Goal: Task Accomplishment & Management: Manage account settings

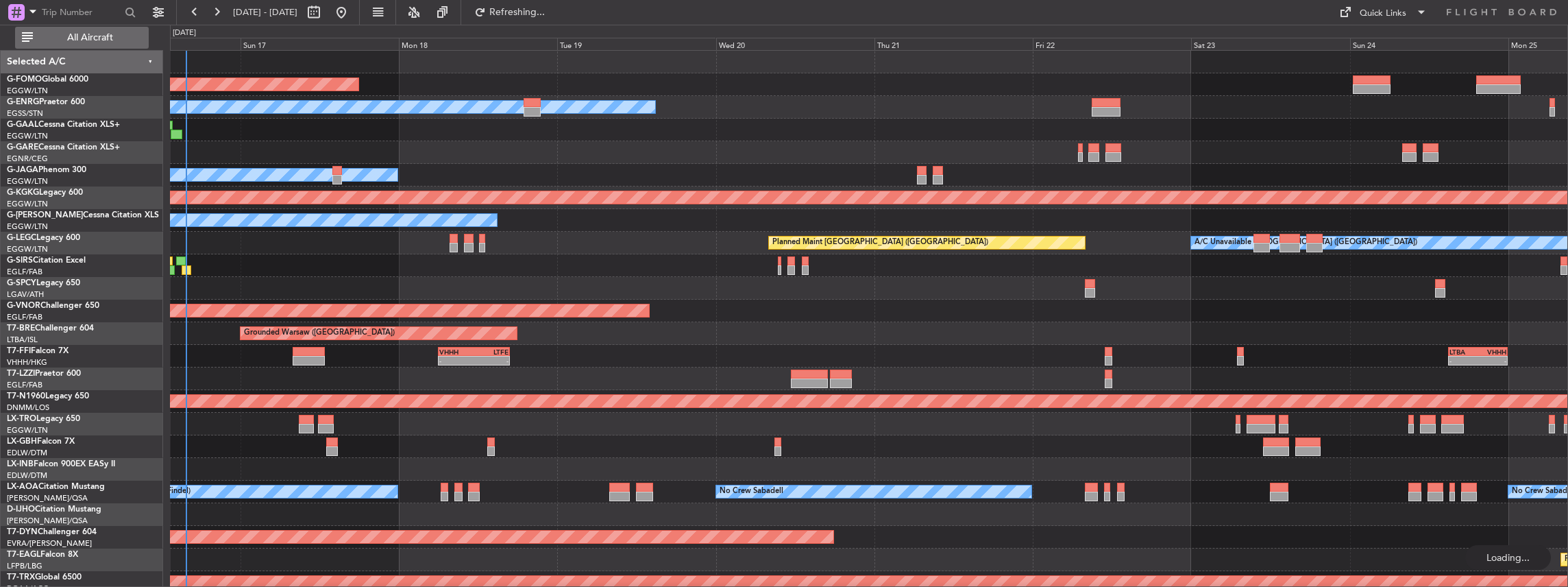
click at [82, 40] on span "All Aircraft" at bounding box center [90, 38] width 109 height 10
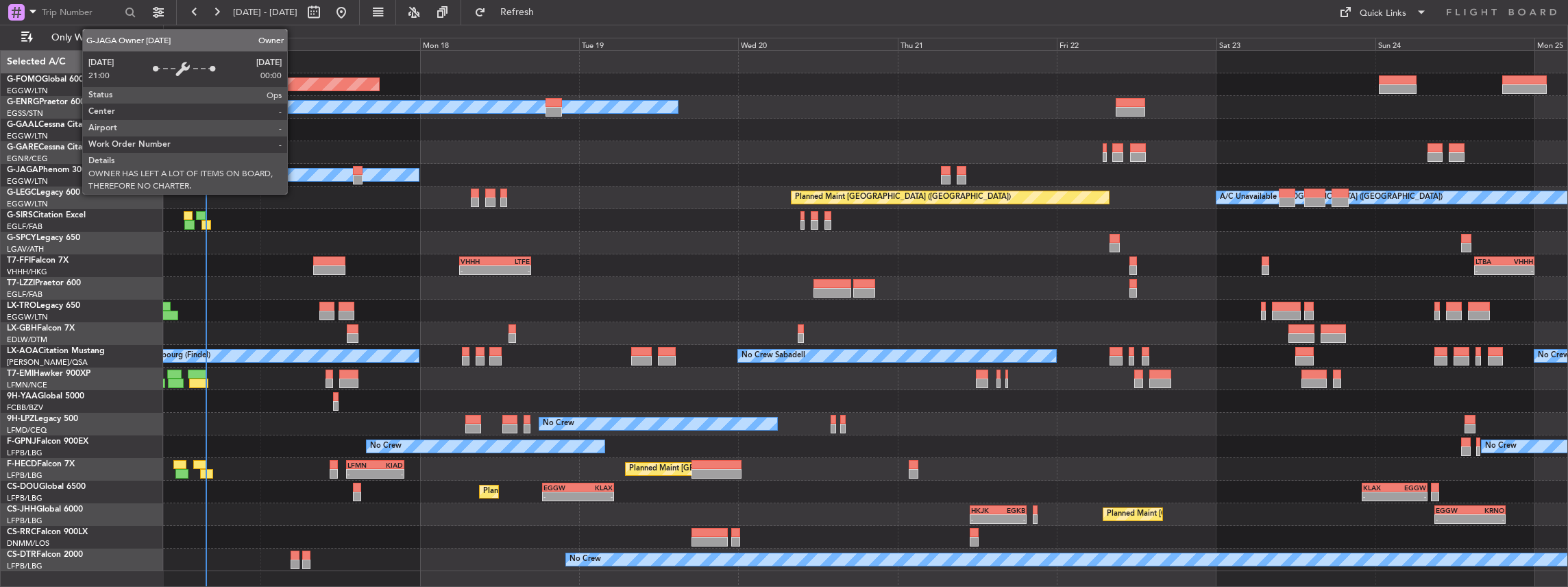
click at [472, 231] on div "Planned Maint Windsor Locks (Bradley Intl) Owner Planned Maint Planned Maint Du…" at bounding box center [865, 311] width 1405 height 520
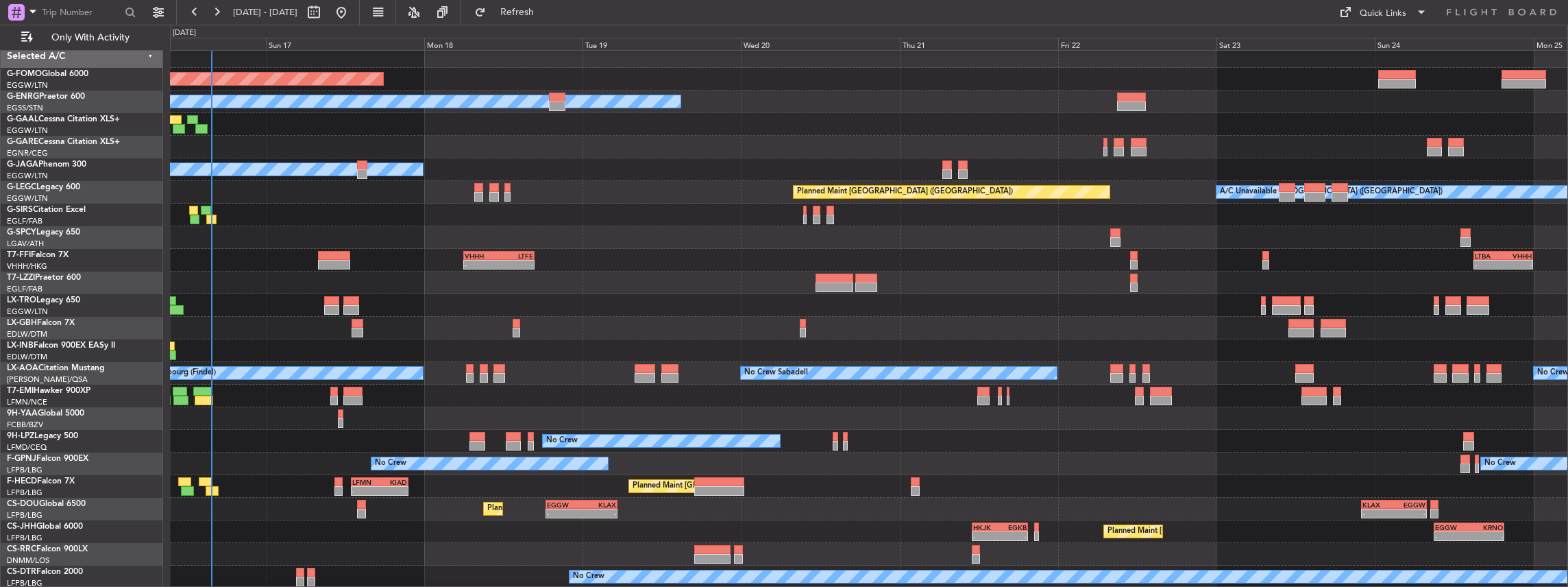
scroll to position [6, 0]
click at [434, 436] on div "Planned Maint Windsor Locks (Bradley Intl) Owner Planned Maint Planned Maint Du…" at bounding box center [870, 317] width 1399 height 543
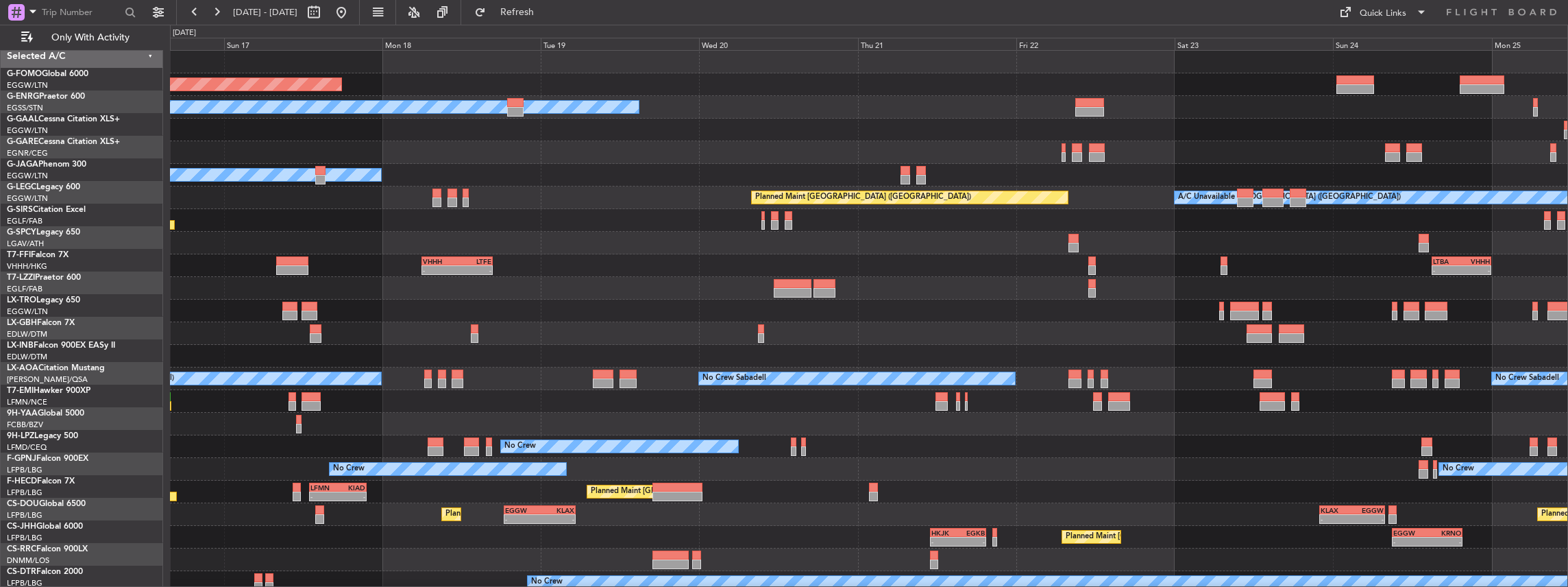
scroll to position [0, 0]
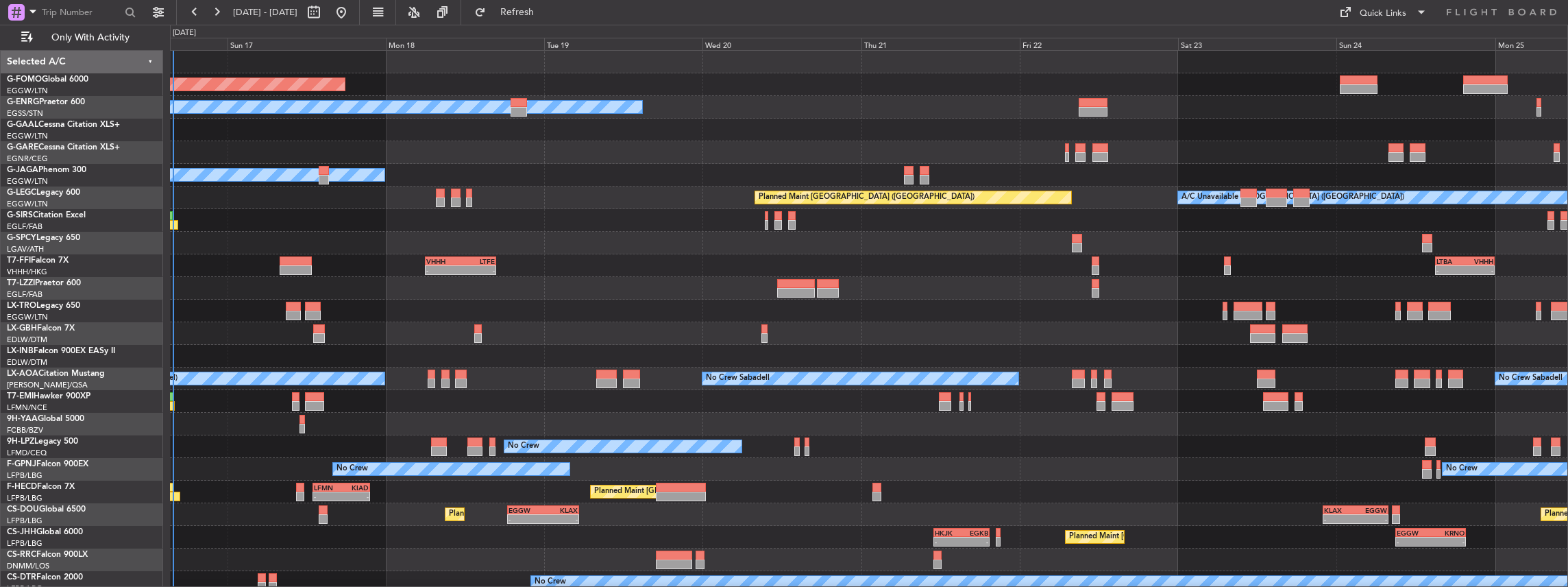
click at [437, 457] on div "No Crew No Crew No Crew" at bounding box center [870, 446] width 1399 height 22
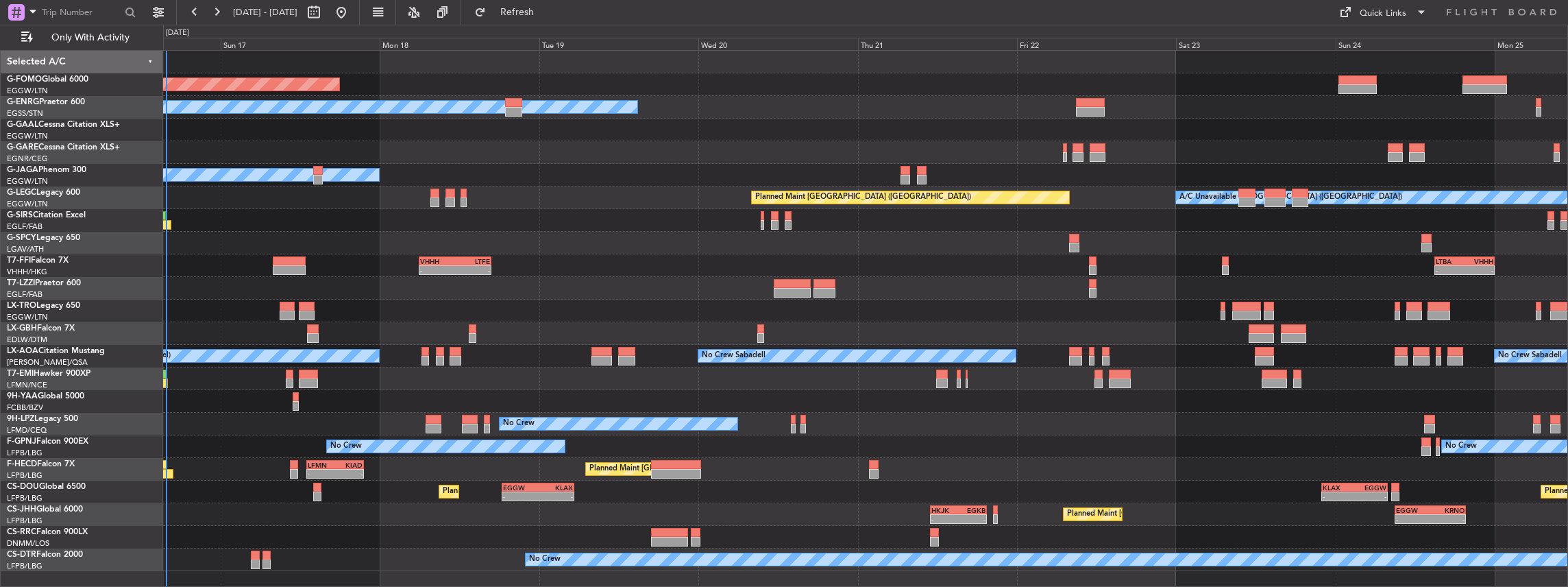
click at [438, 457] on div "No Crew No Crew" at bounding box center [865, 446] width 1405 height 22
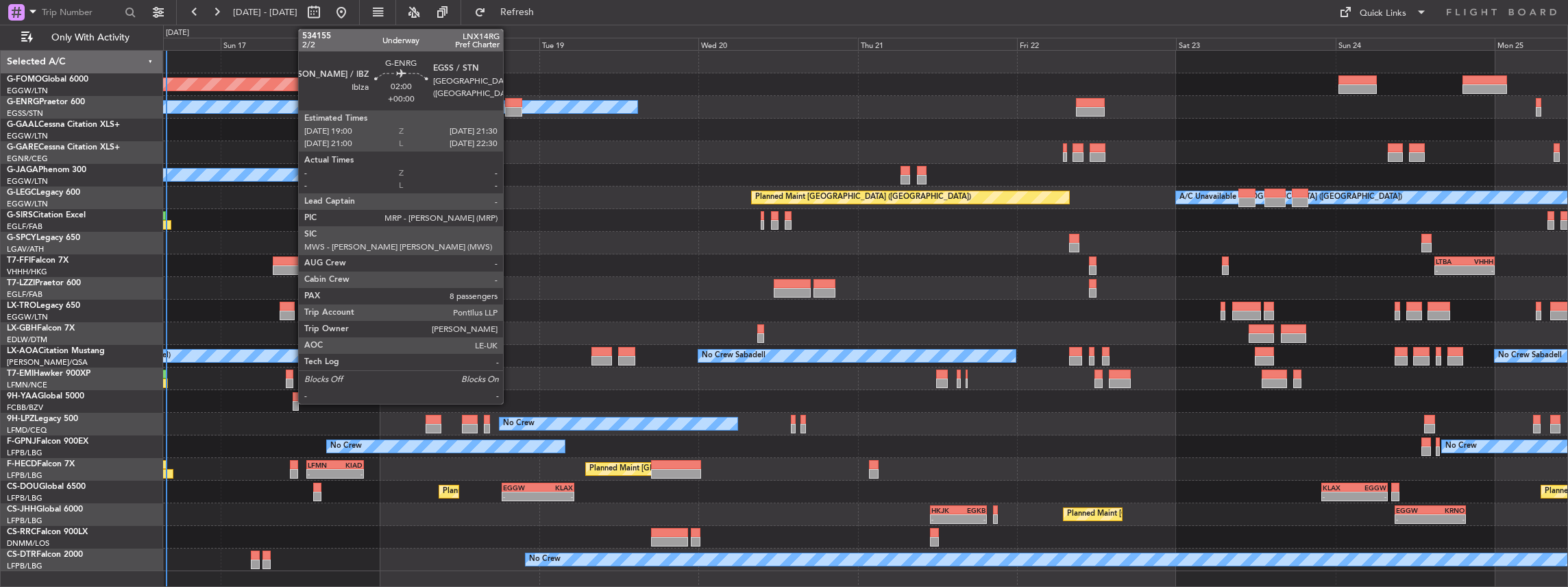
click at [510, 101] on div at bounding box center [513, 103] width 17 height 10
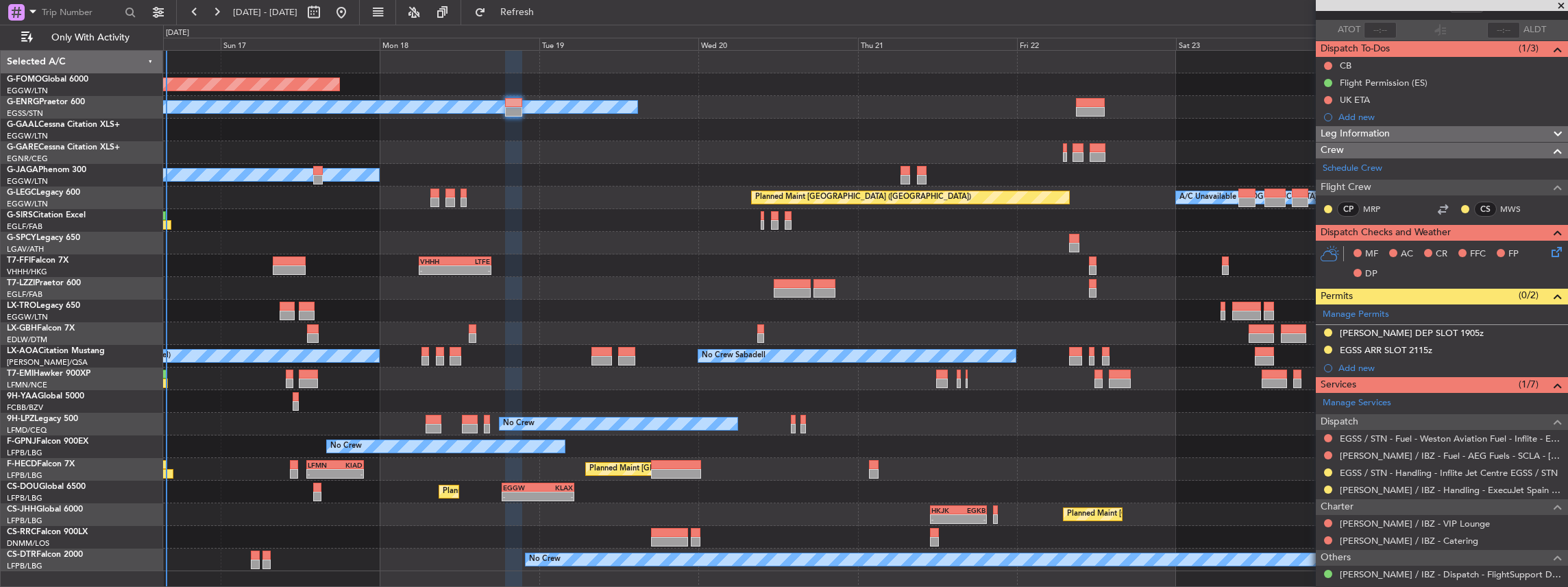
scroll to position [137, 0]
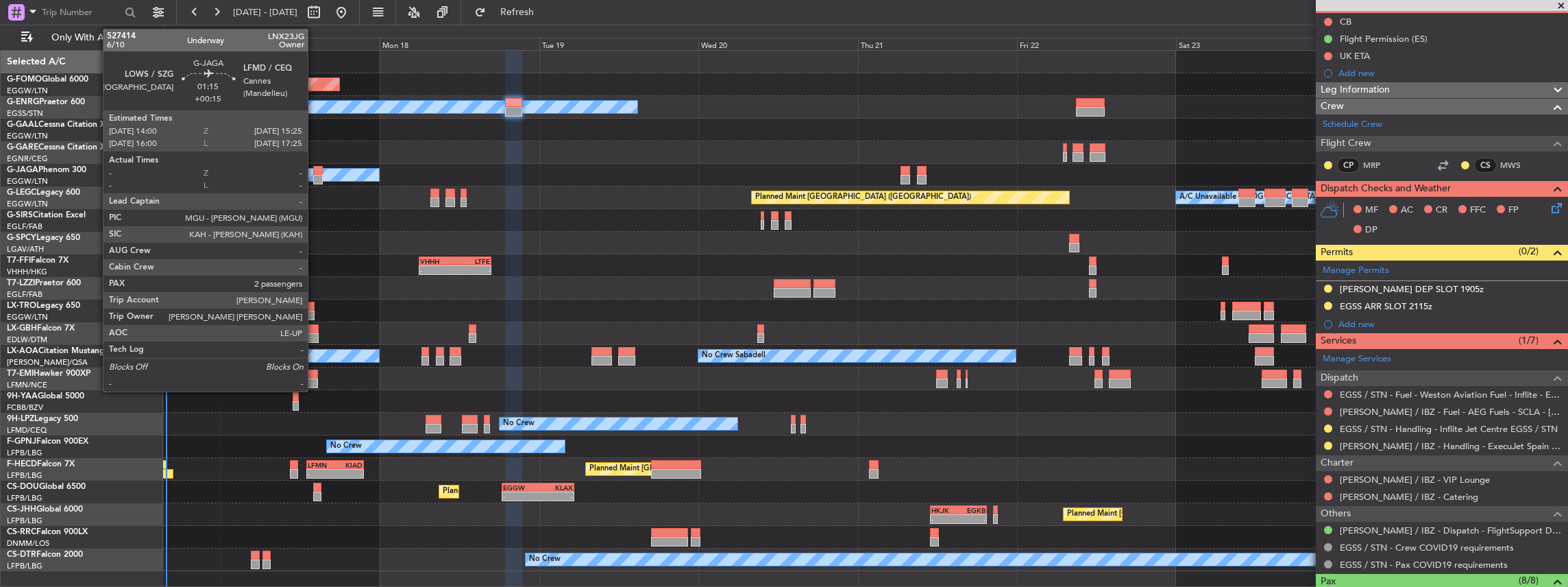
click at [314, 173] on div at bounding box center [318, 171] width 10 height 10
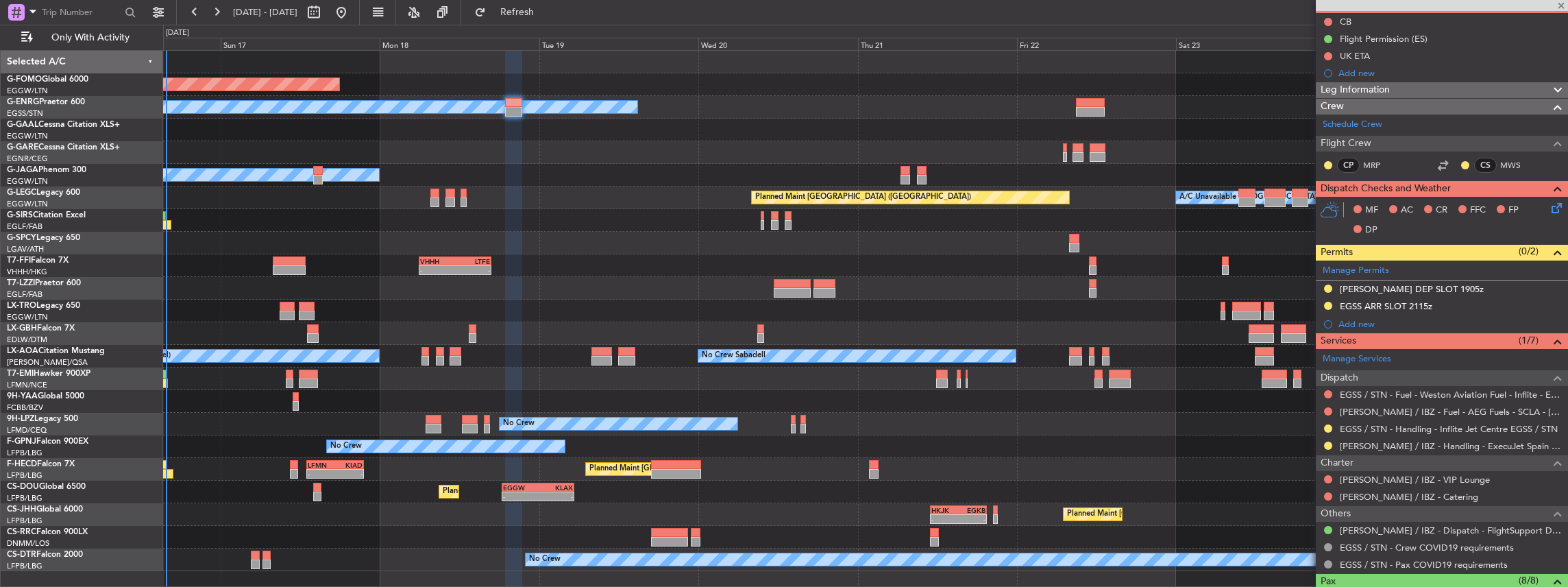
type input "+00:15"
type input "2"
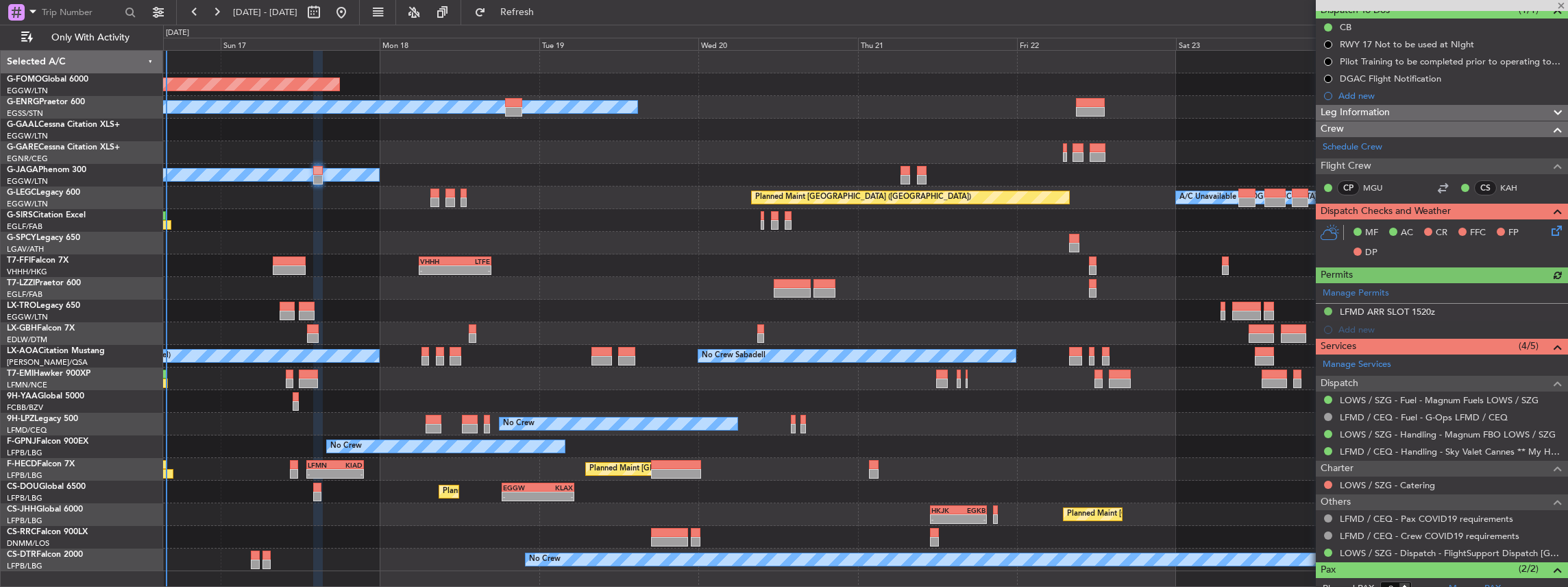
scroll to position [183, 0]
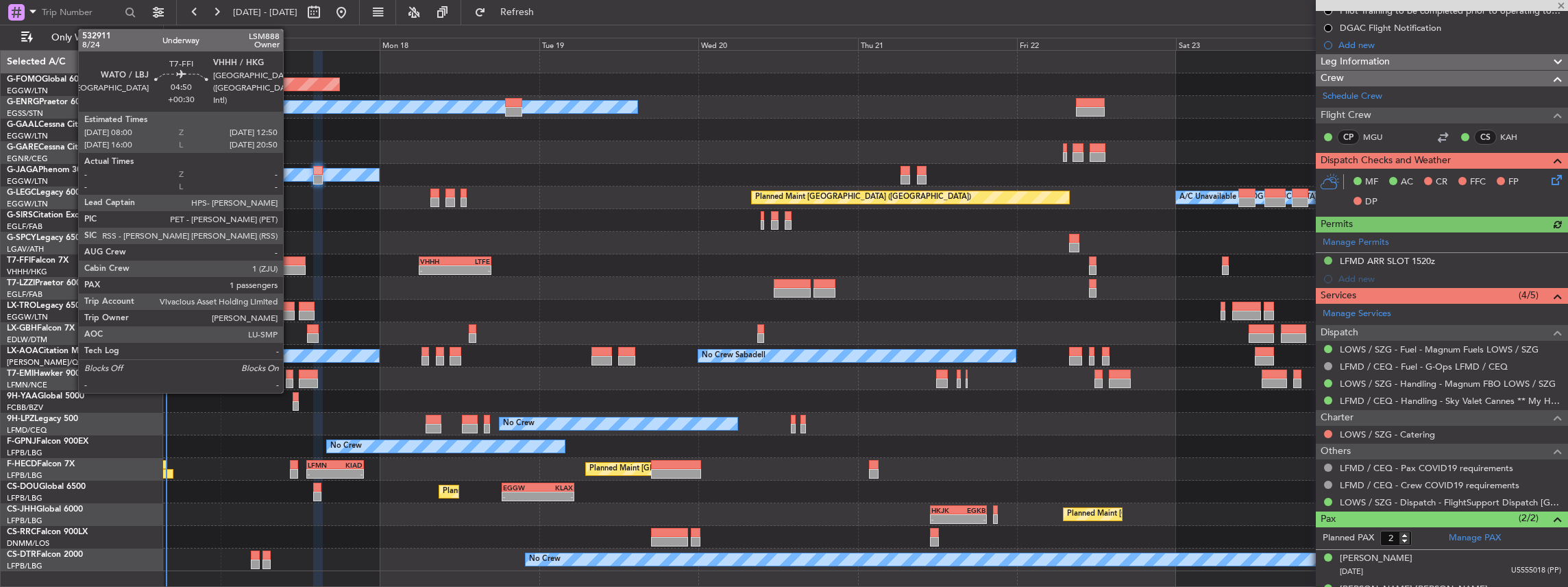
click at [290, 264] on div at bounding box center [289, 262] width 32 height 10
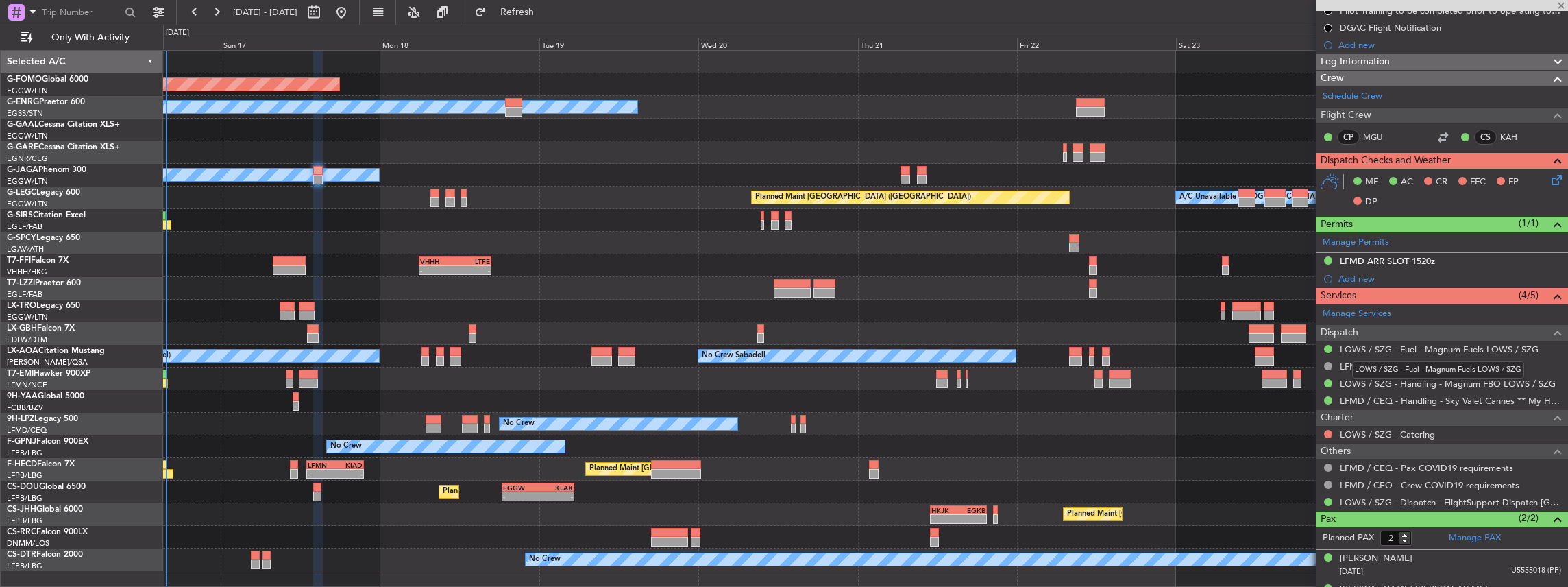
type input "+00:30"
type input "1"
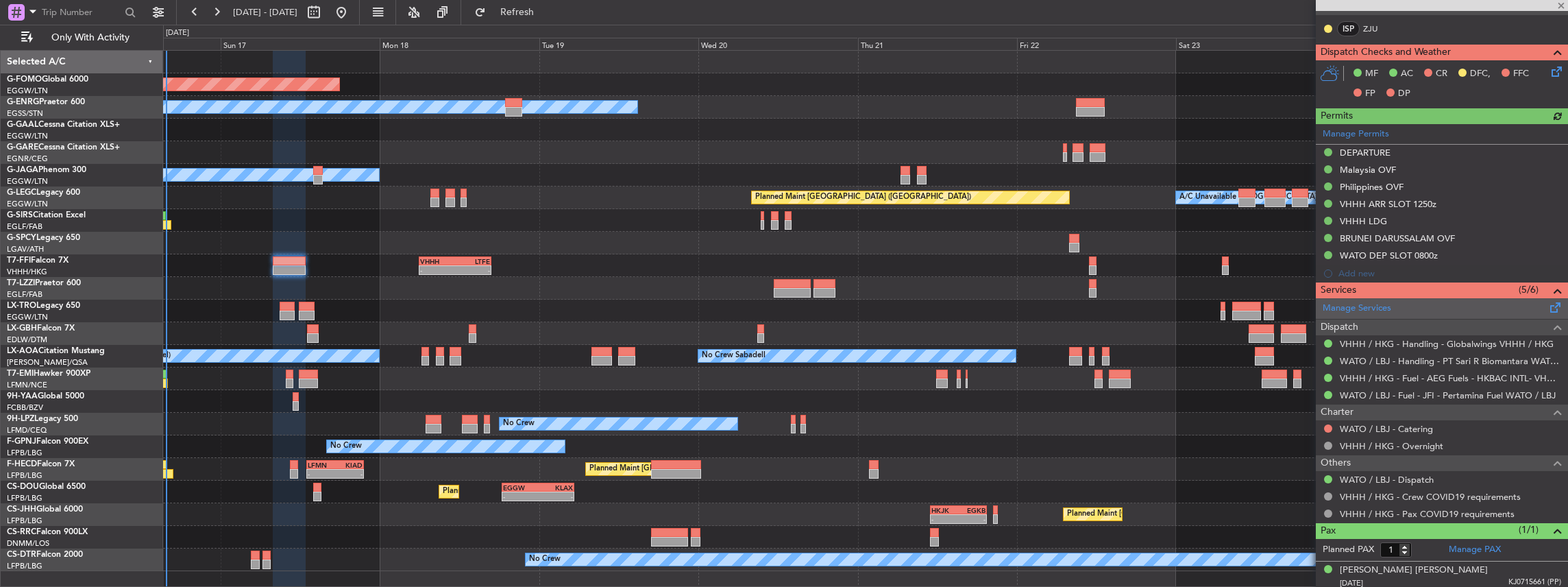
scroll to position [389, 0]
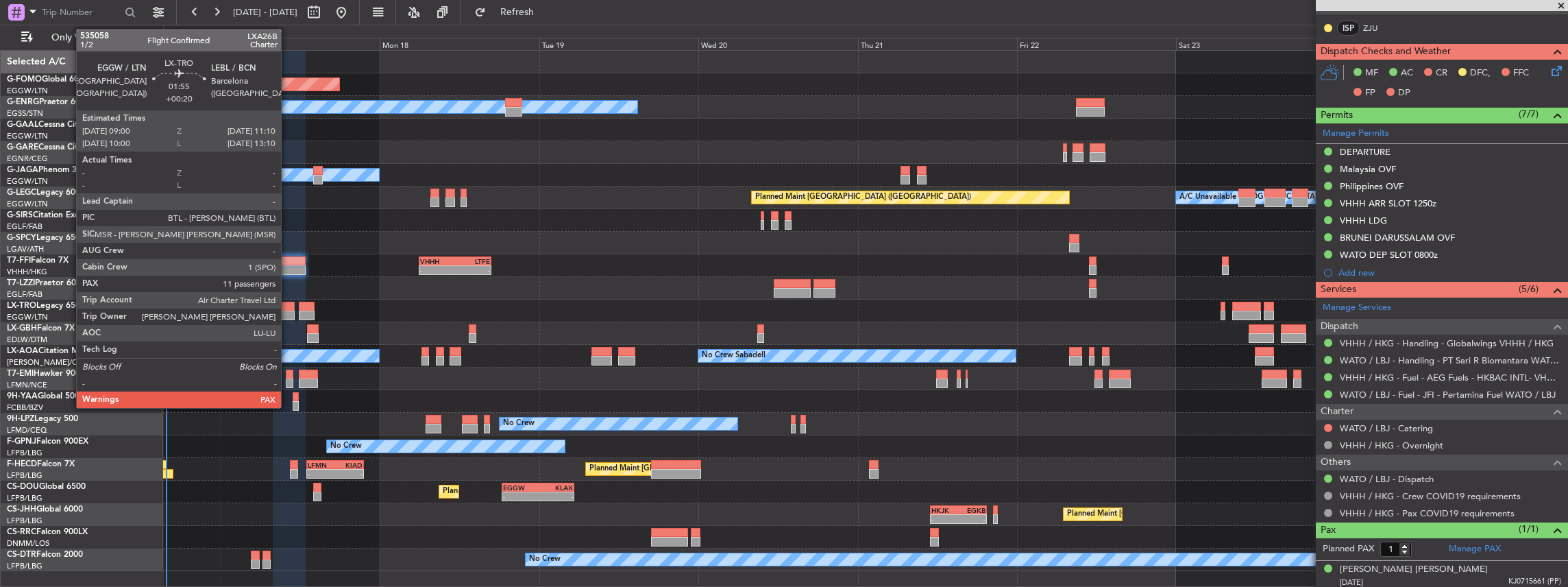
click at [286, 310] on div at bounding box center [286, 315] width 14 height 10
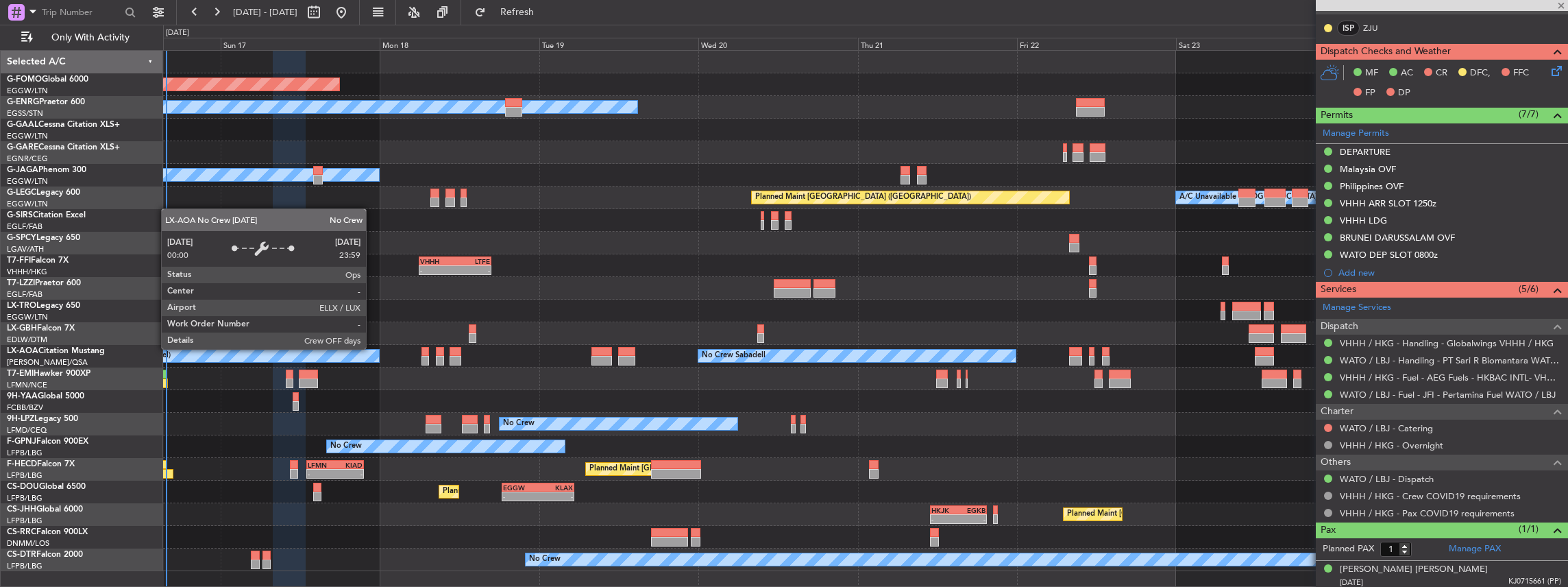
type input "+00:20"
type input "12"
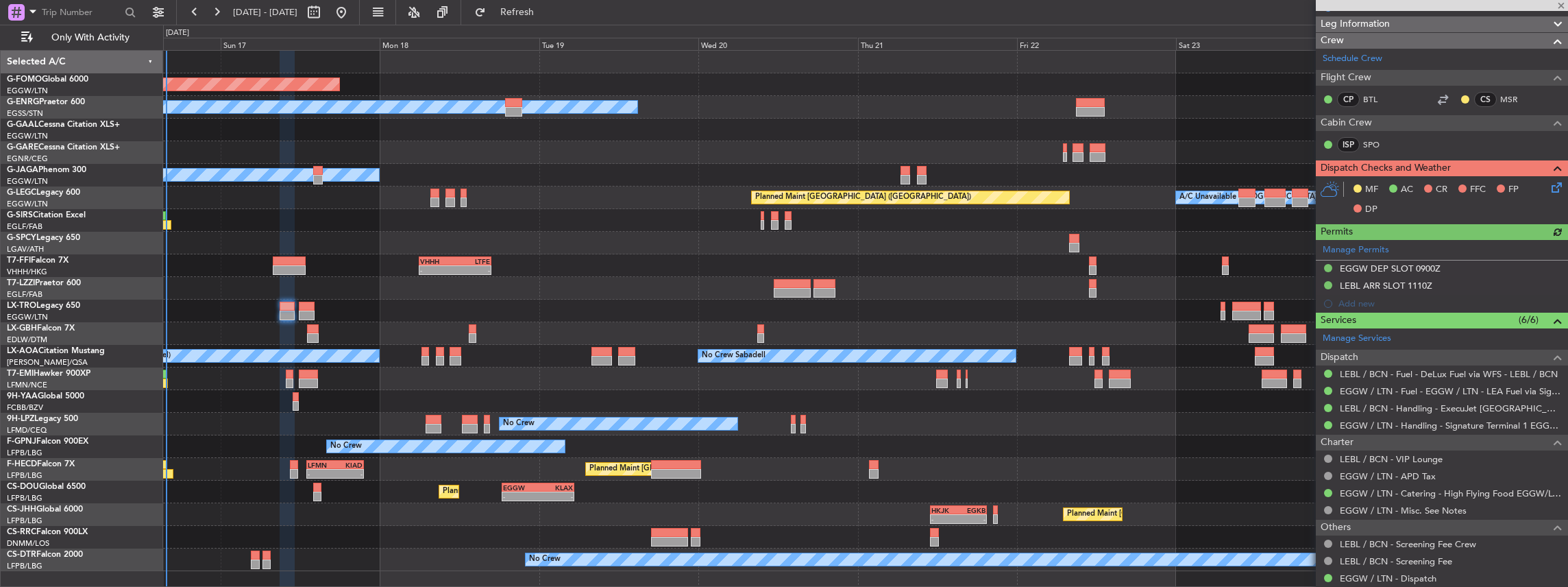
scroll to position [274, 0]
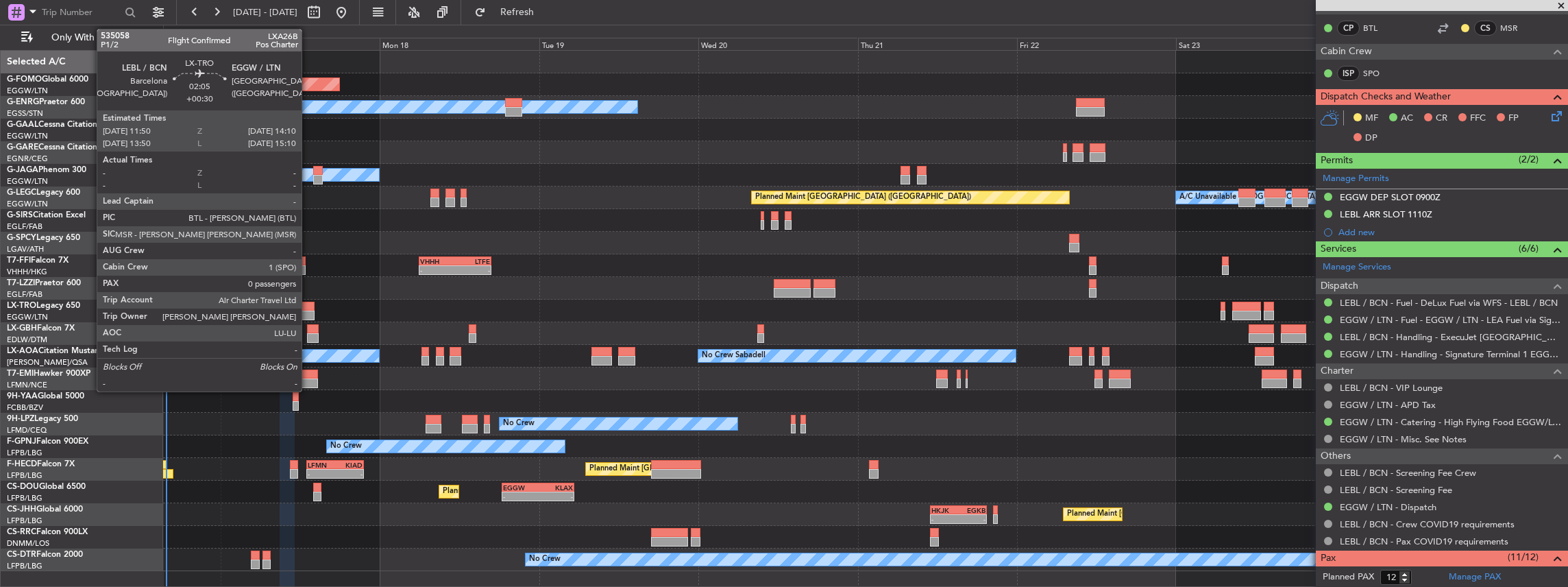
click at [308, 305] on div at bounding box center [306, 307] width 16 height 10
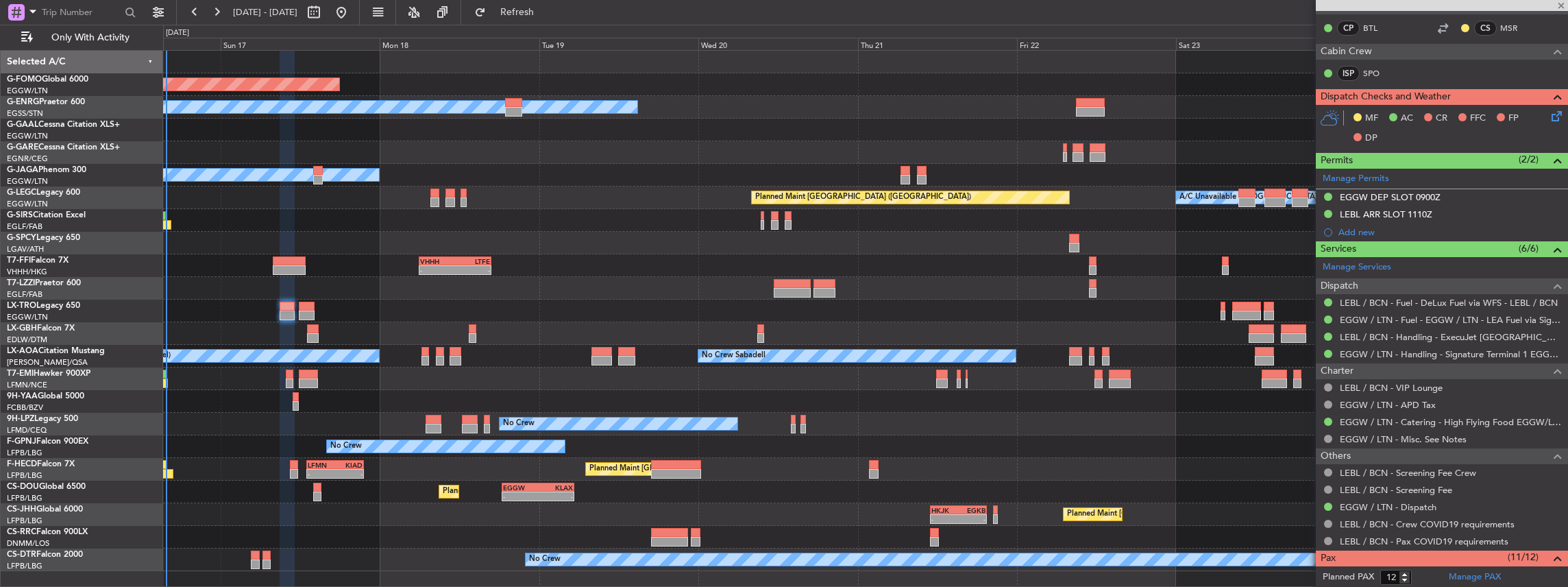
type input "+00:30"
type input "0"
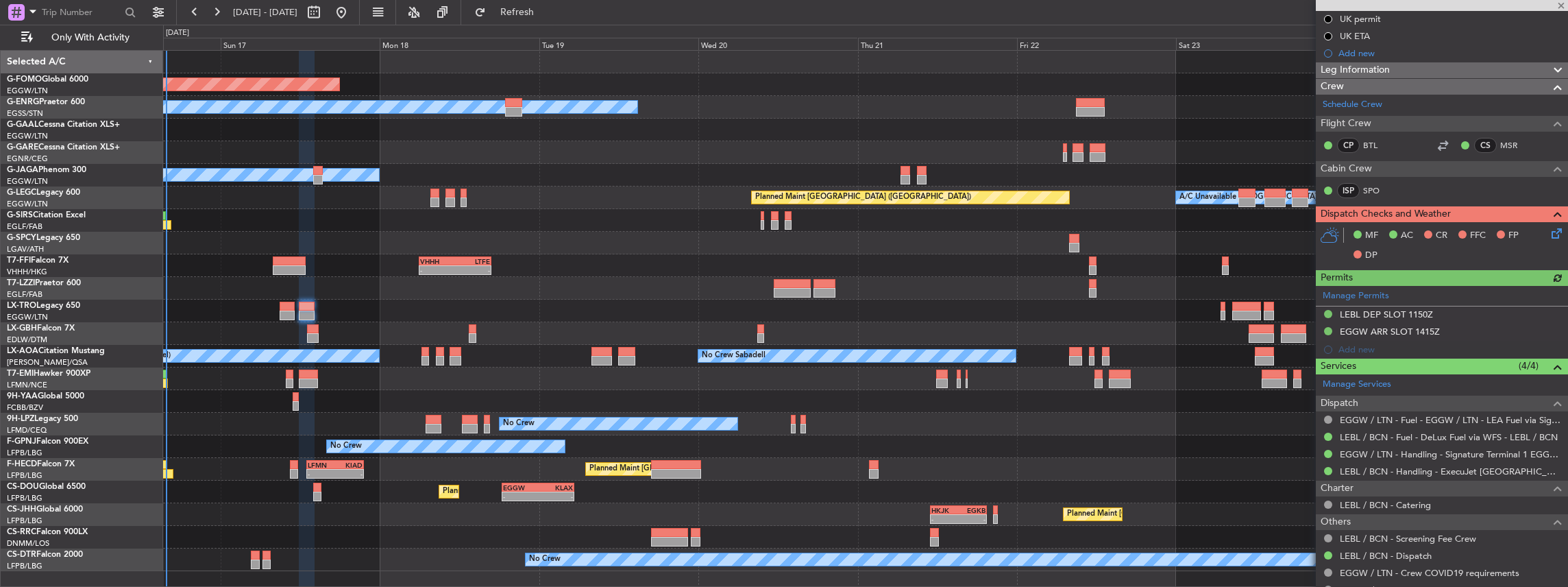
scroll to position [237, 0]
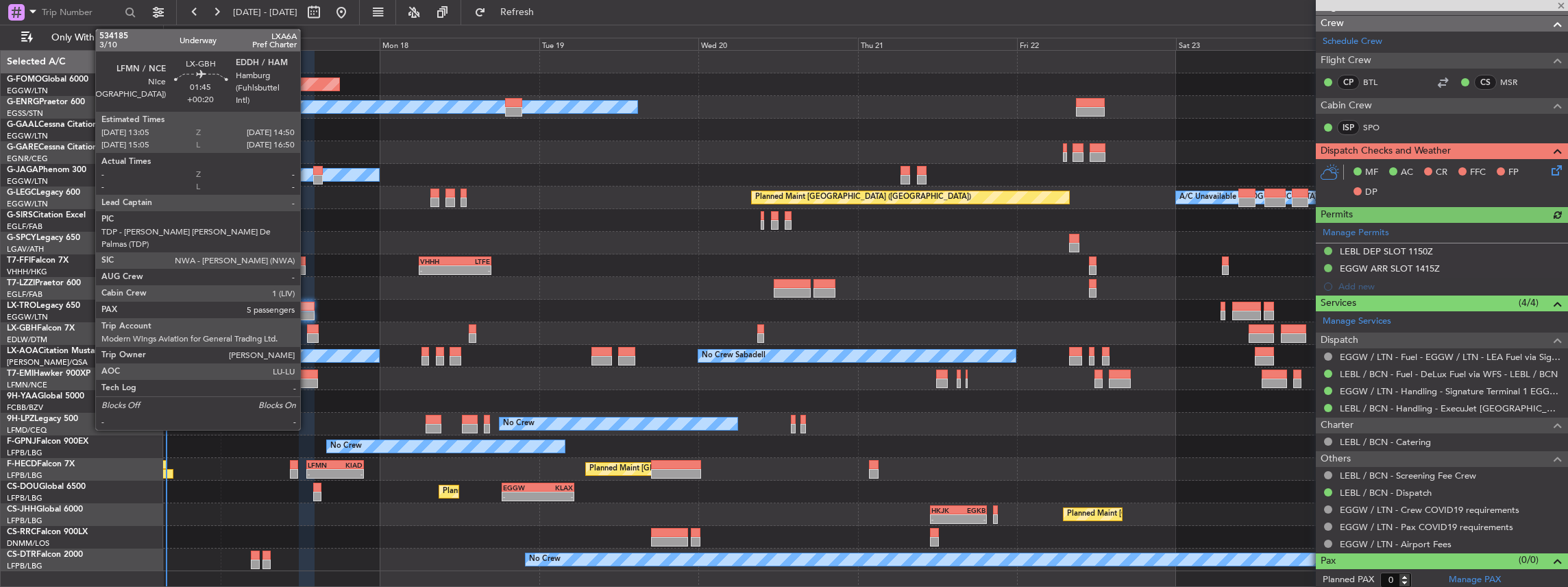
click at [307, 333] on div at bounding box center [313, 338] width 12 height 10
type input "+00:20"
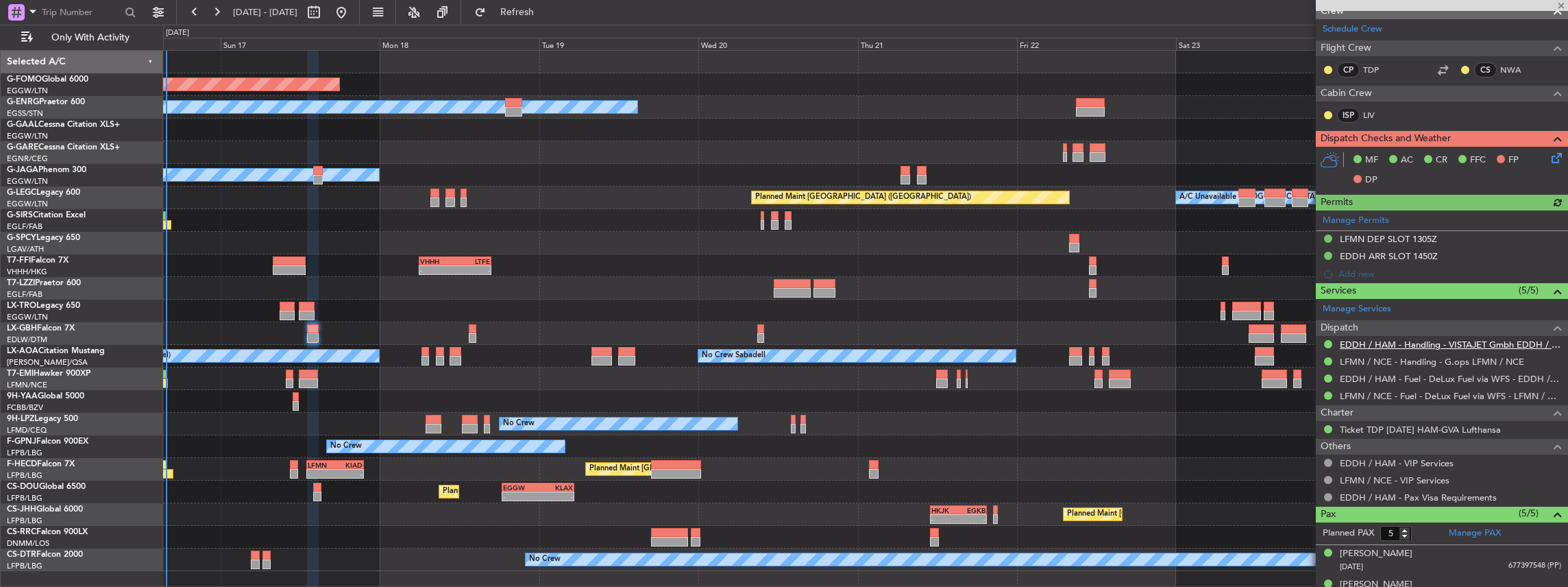
scroll to position [274, 0]
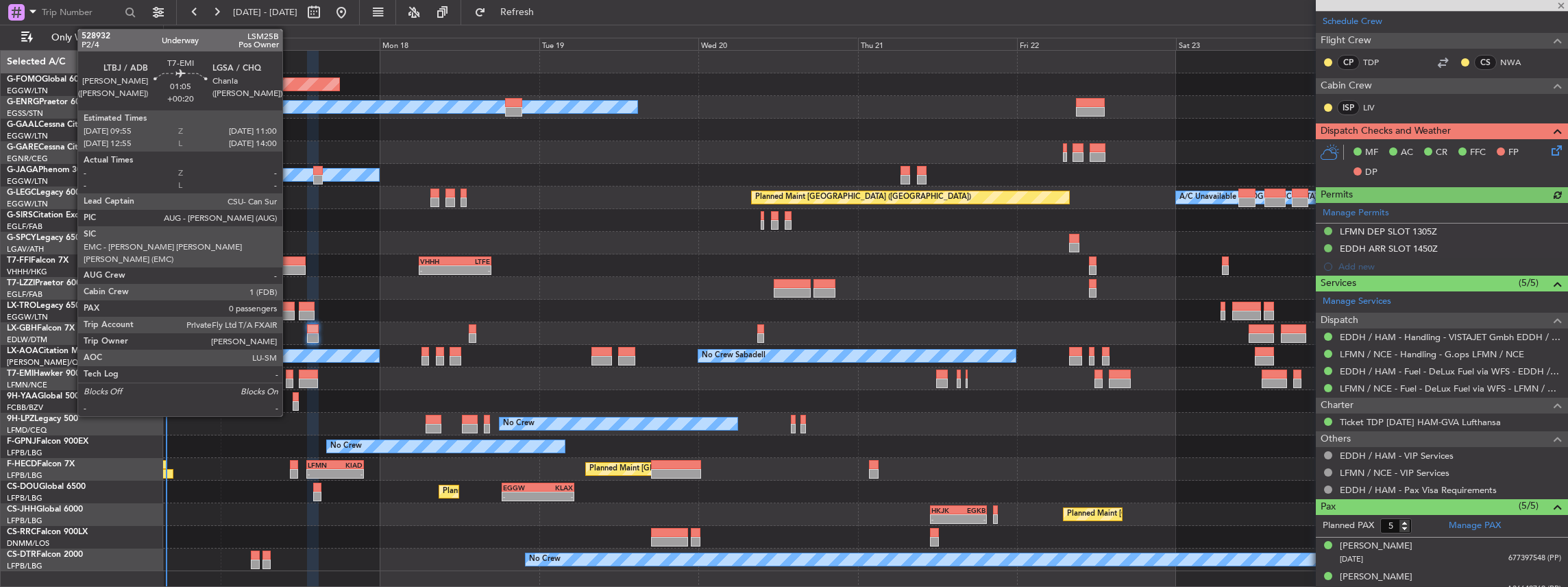
click at [290, 381] on div at bounding box center [289, 384] width 7 height 10
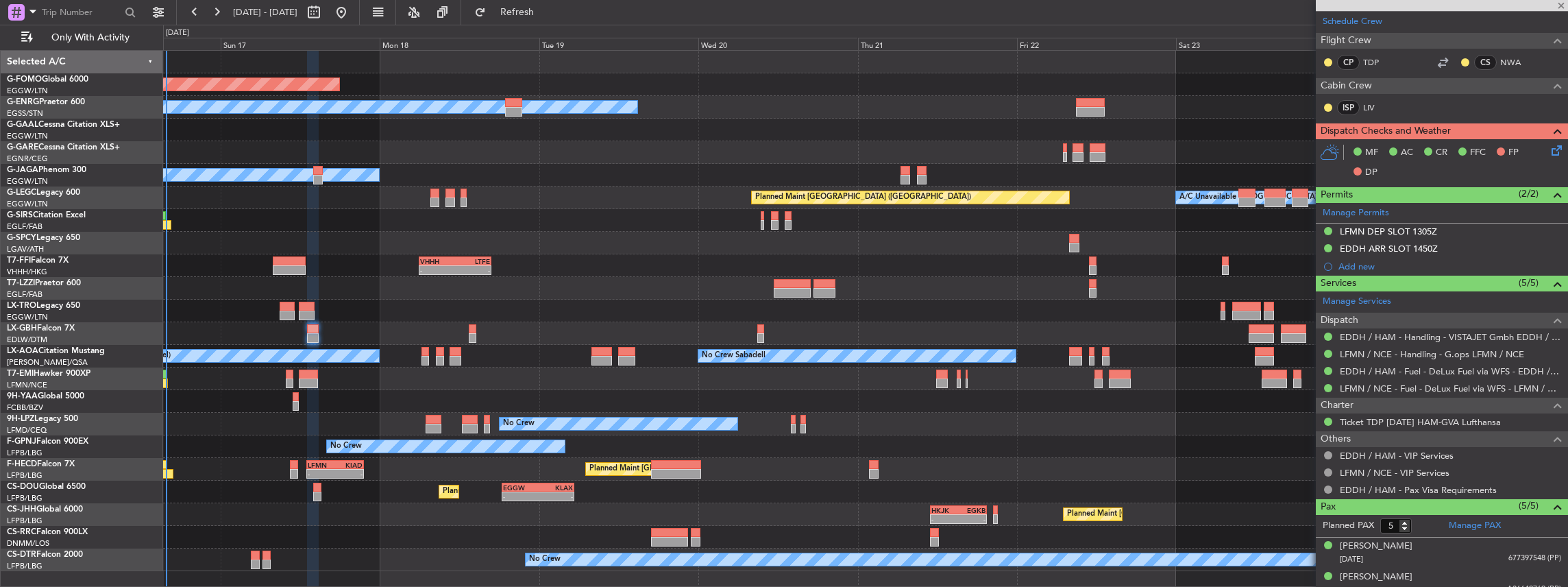
type input "0"
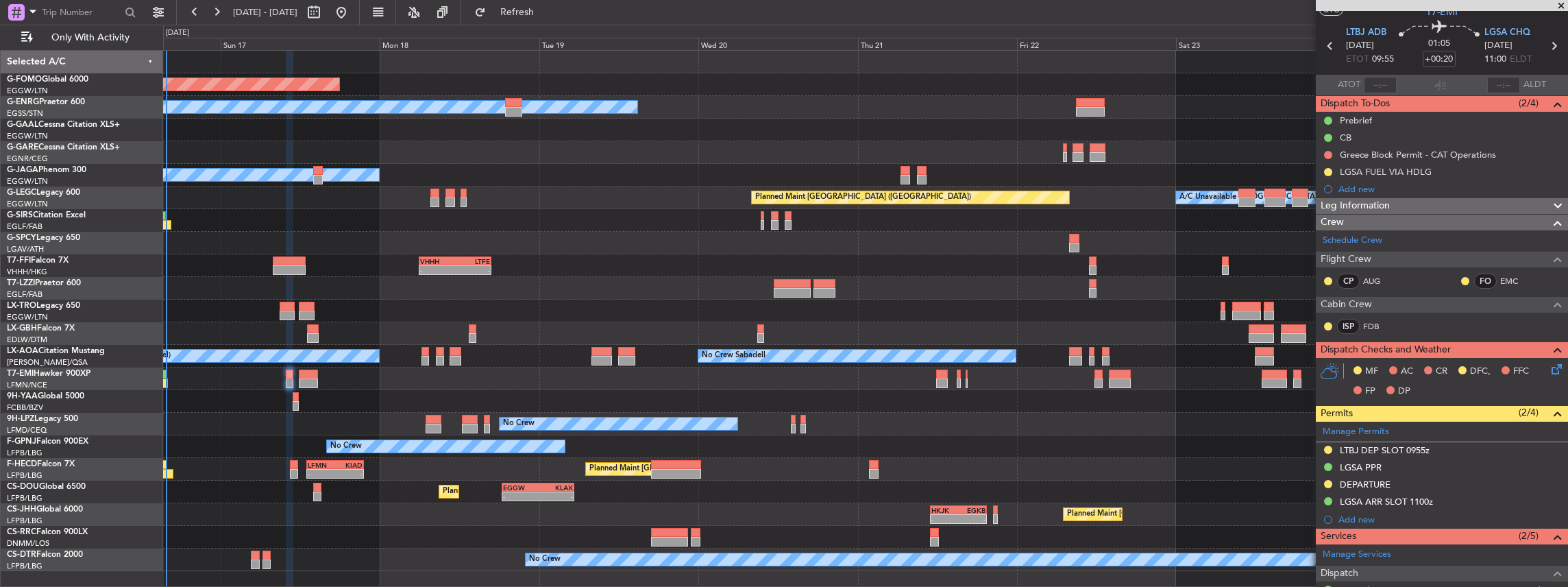
scroll to position [0, 0]
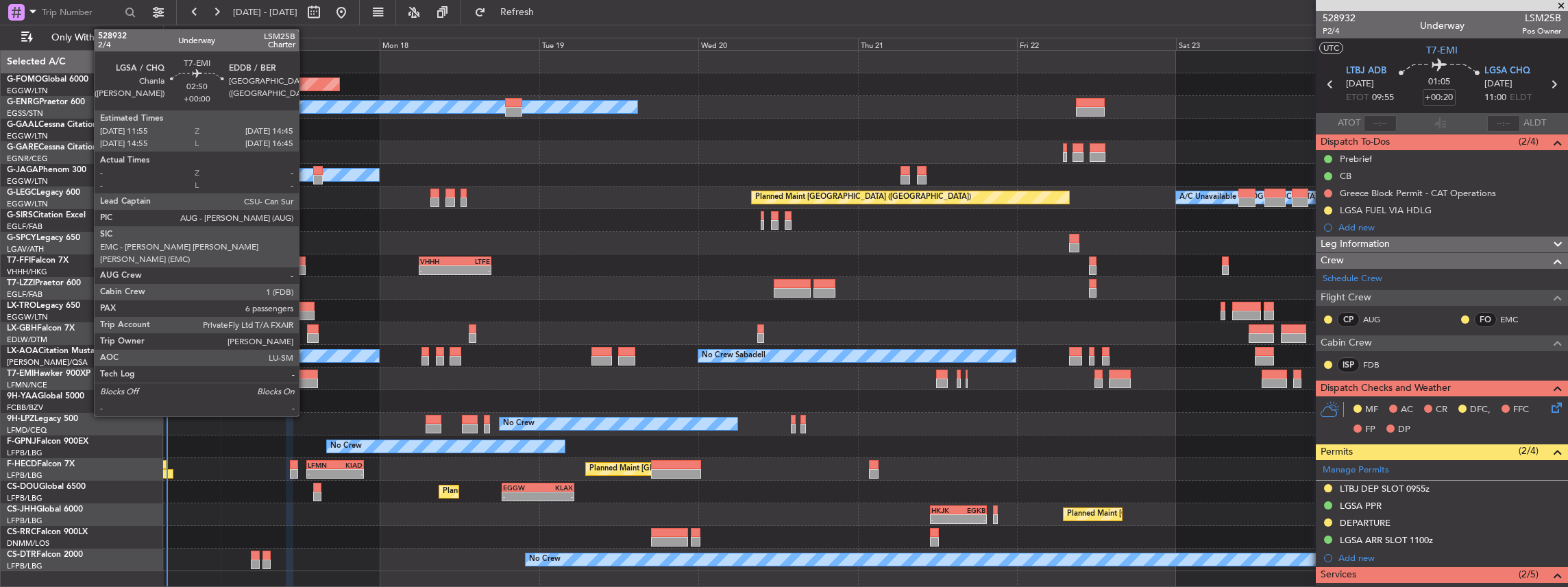
click at [306, 377] on div at bounding box center [308, 375] width 19 height 10
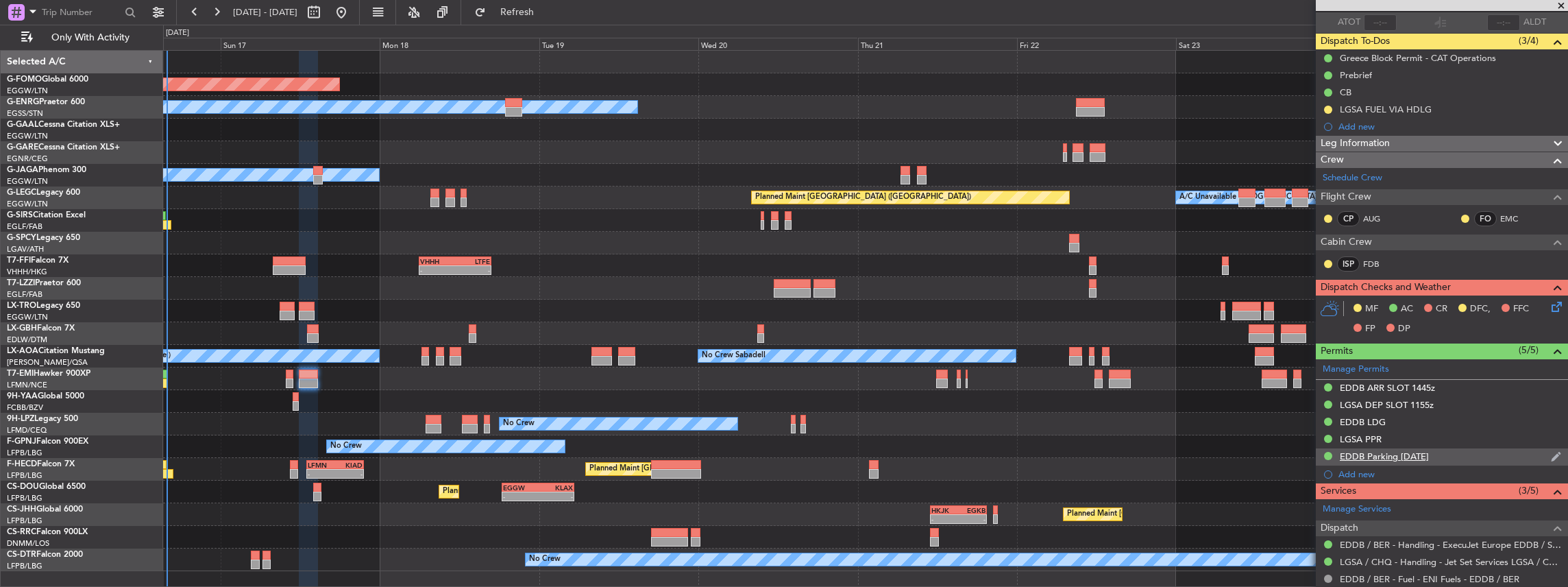
scroll to position [45, 0]
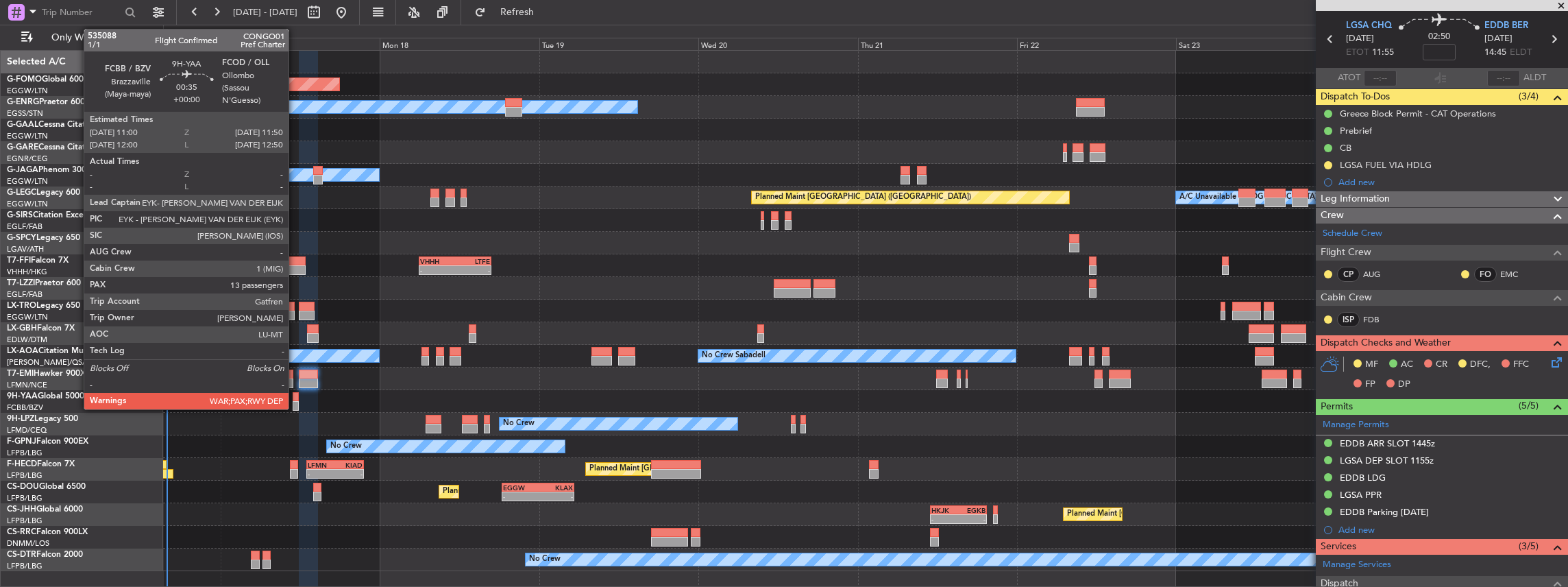
click at [295, 398] on div at bounding box center [295, 398] width 6 height 10
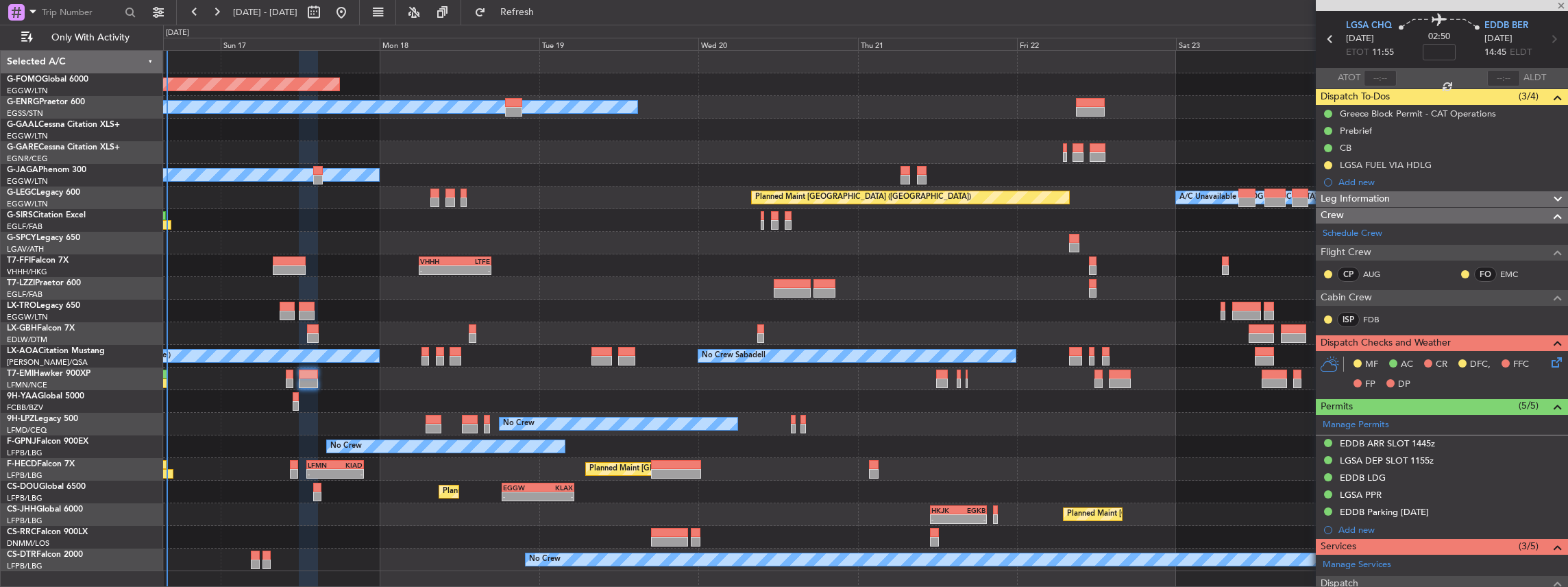
type input "13"
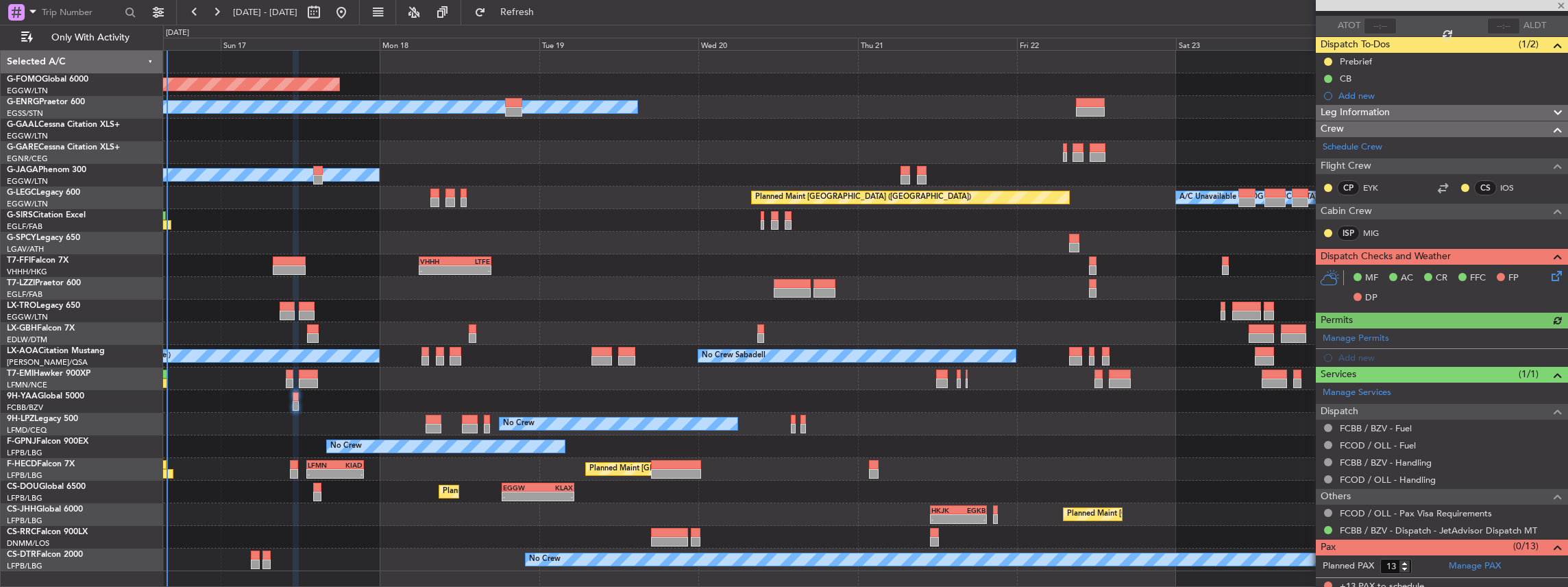
scroll to position [101, 0]
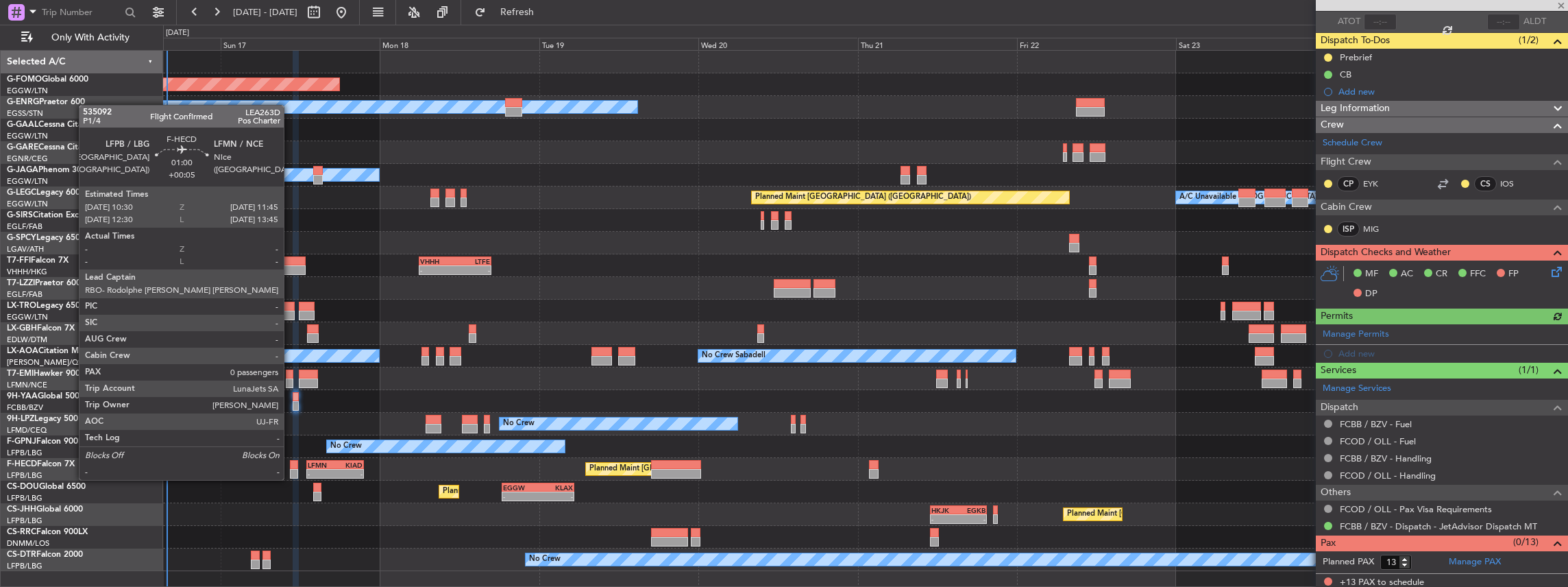
click at [290, 467] on div at bounding box center [294, 465] width 9 height 10
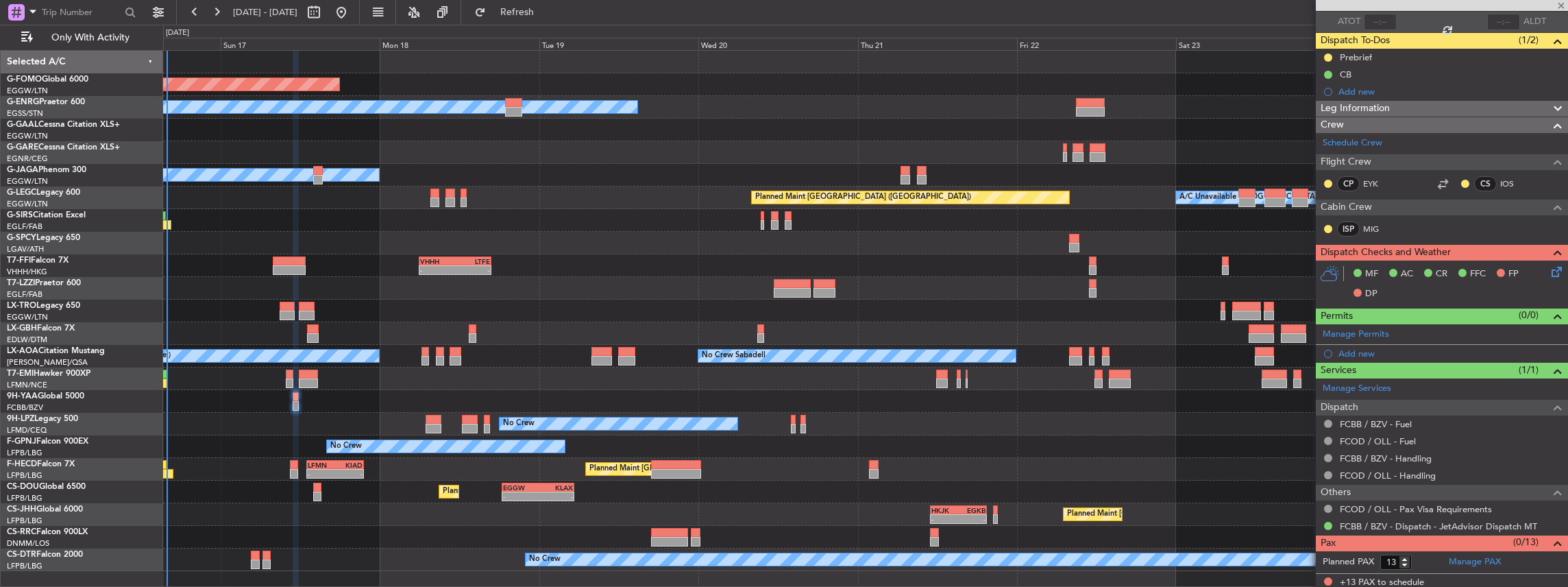
type input "+00:05"
type input "0"
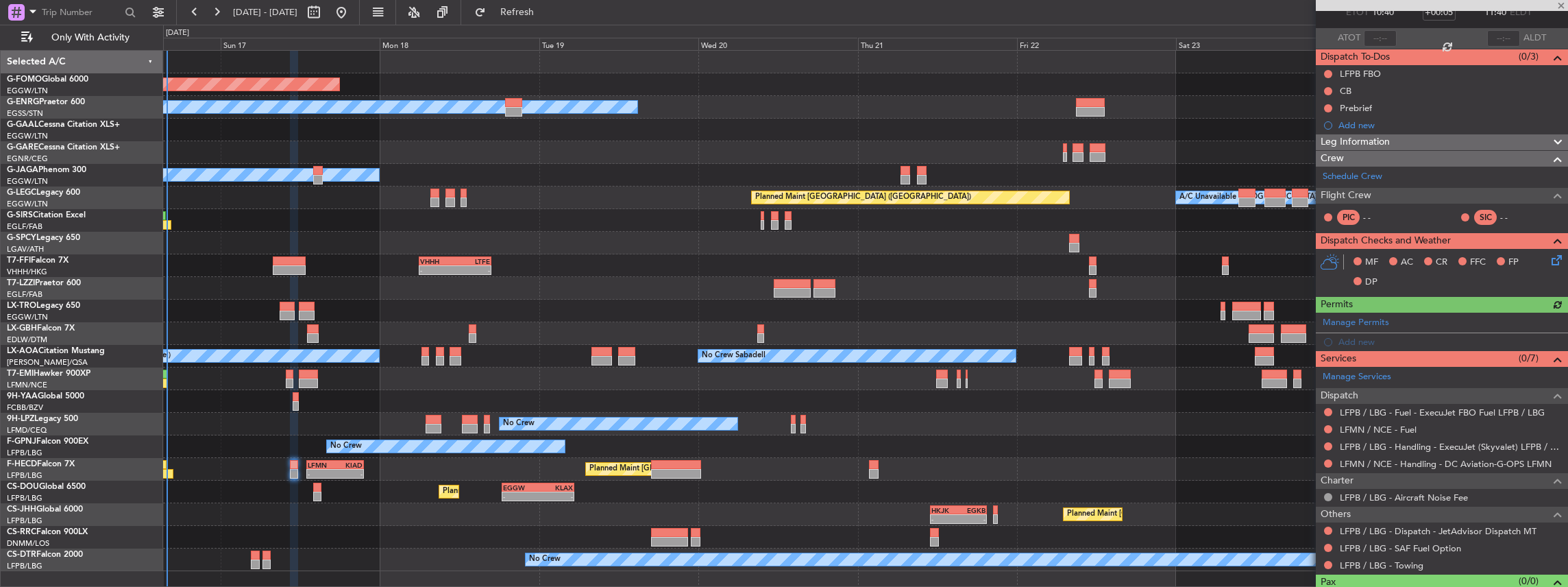
scroll to position [107, 0]
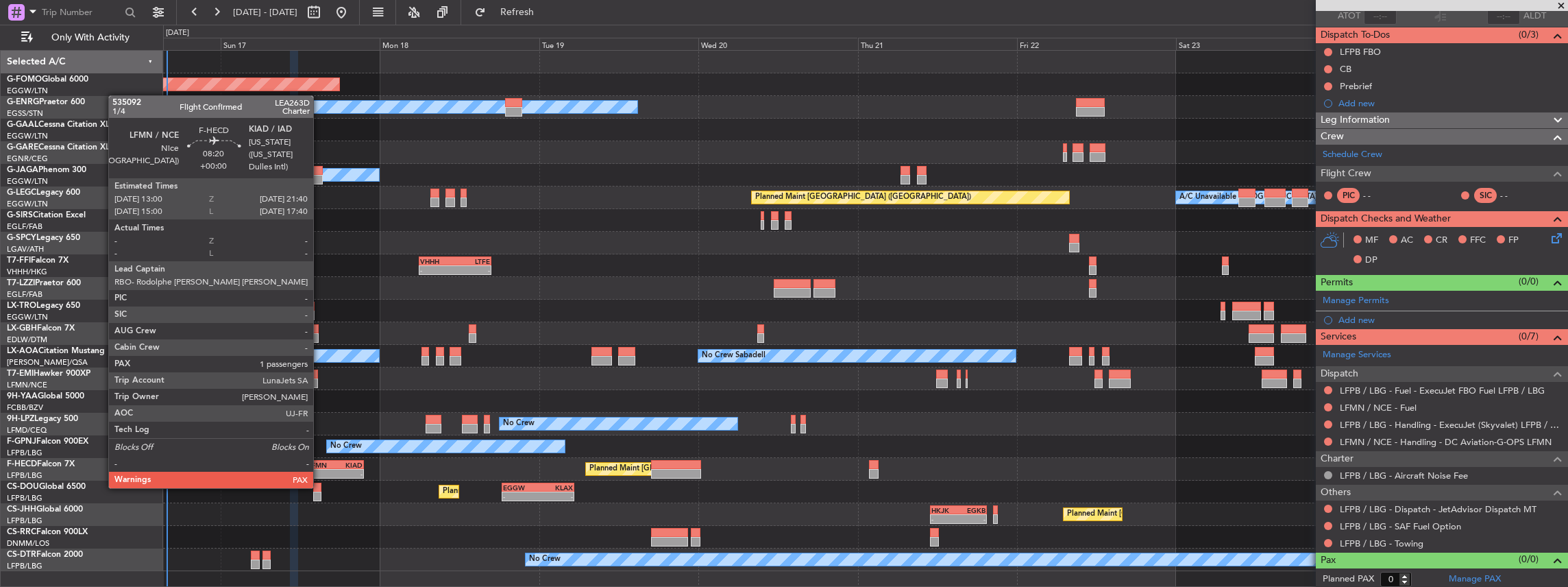
click at [320, 475] on div "-" at bounding box center [321, 474] width 27 height 8
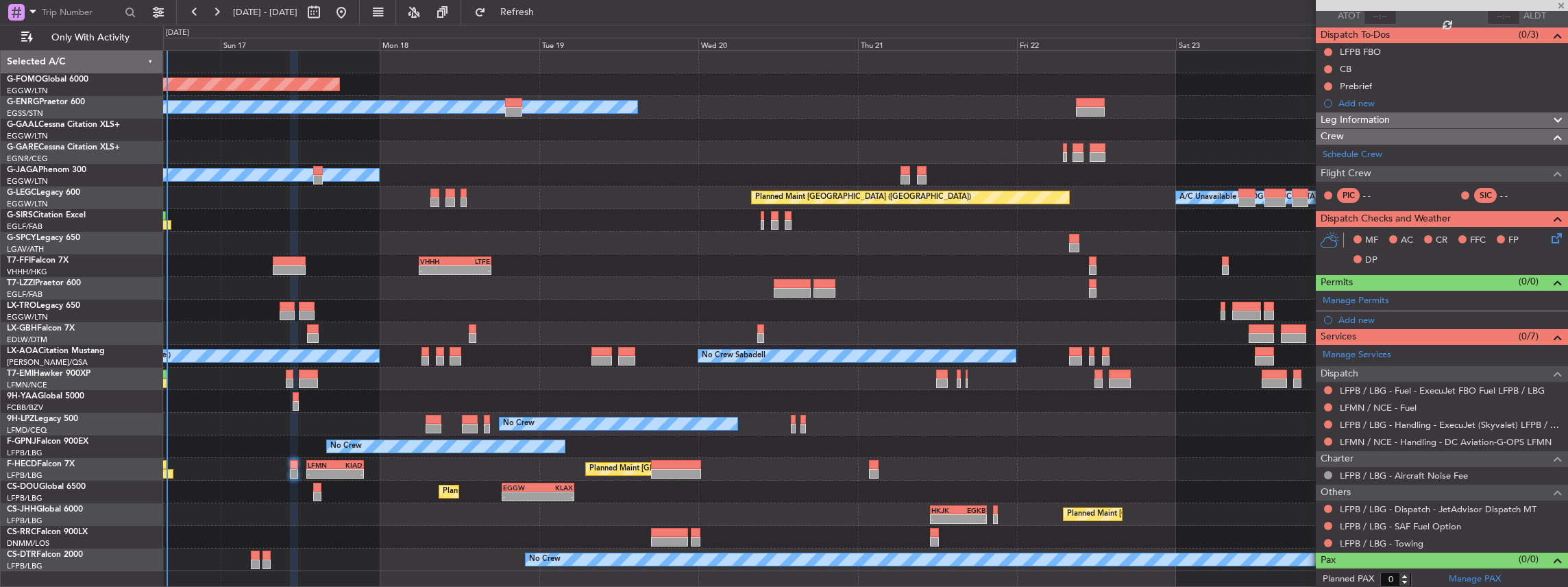
type input "1"
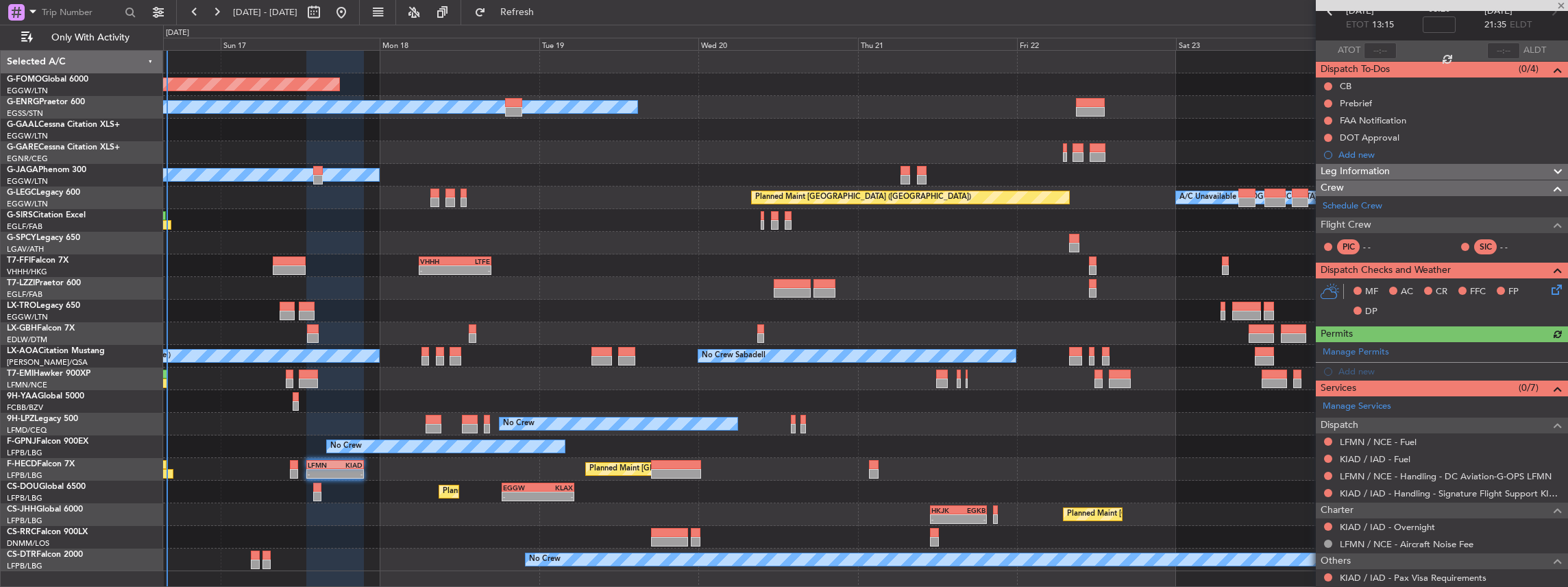
scroll to position [159, 0]
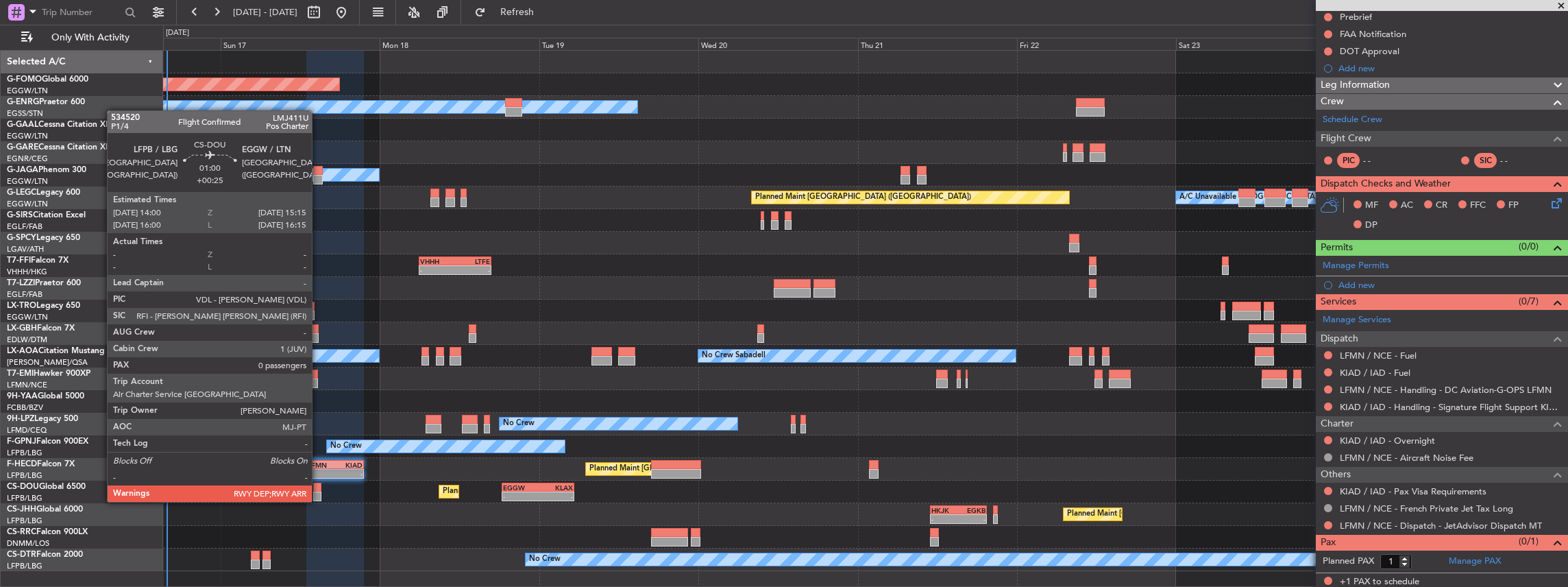
click at [318, 488] on div at bounding box center [318, 488] width 9 height 10
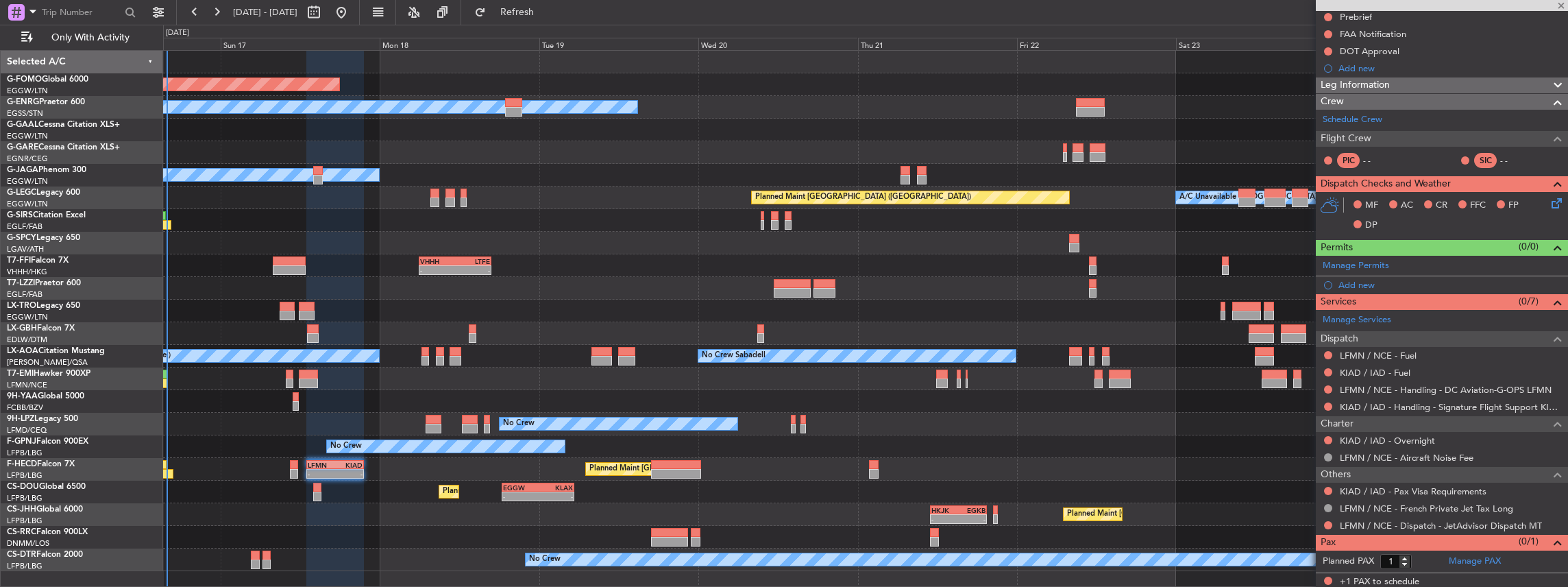
type input "+00:25"
type input "0"
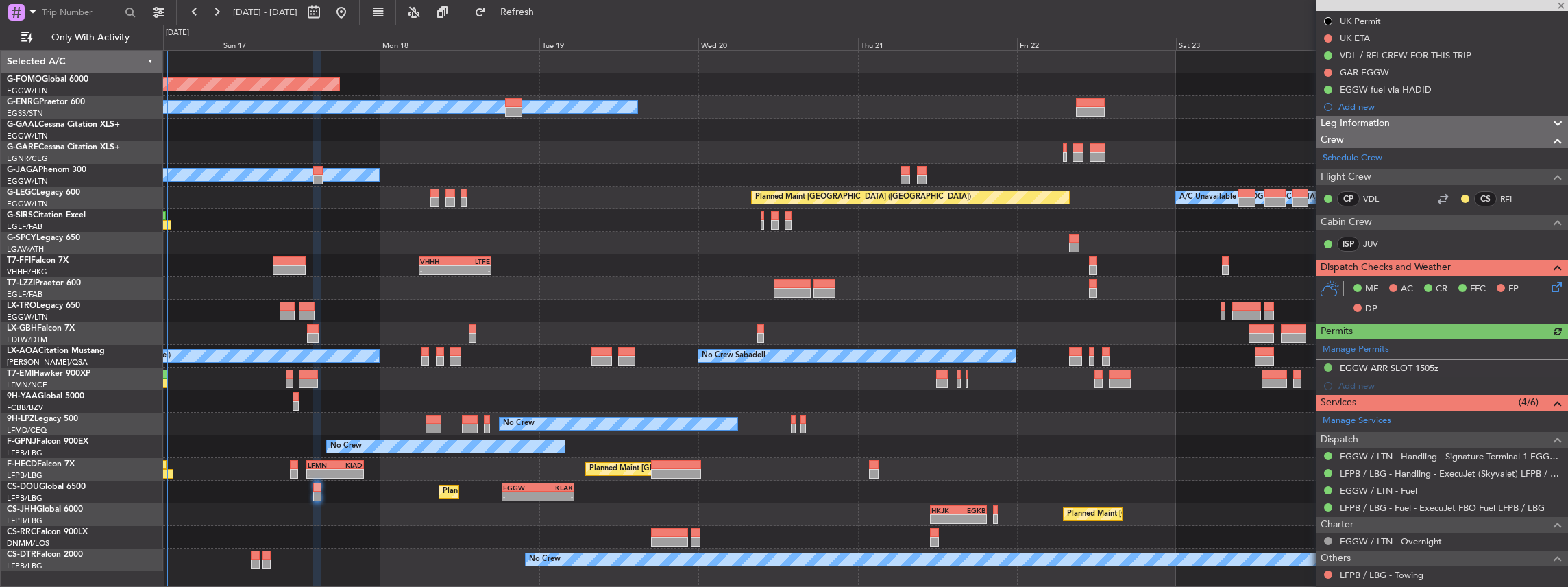
scroll to position [272, 0]
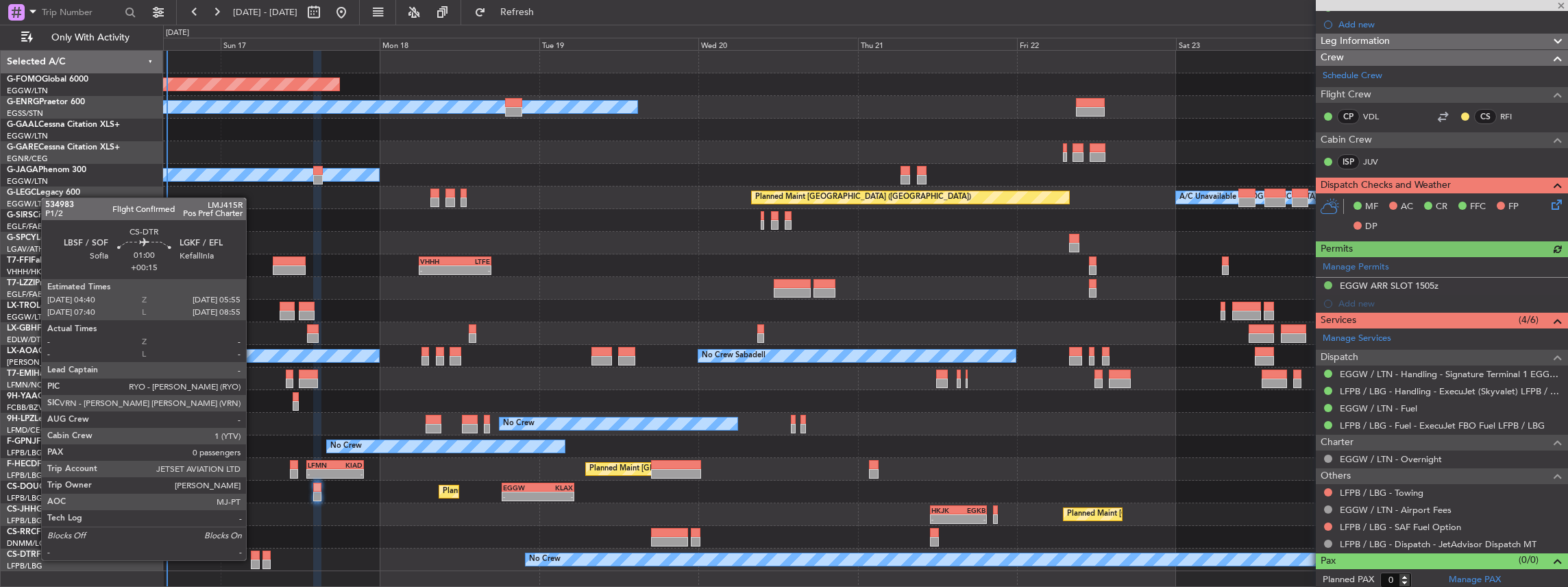
click at [253, 560] on div at bounding box center [255, 565] width 9 height 10
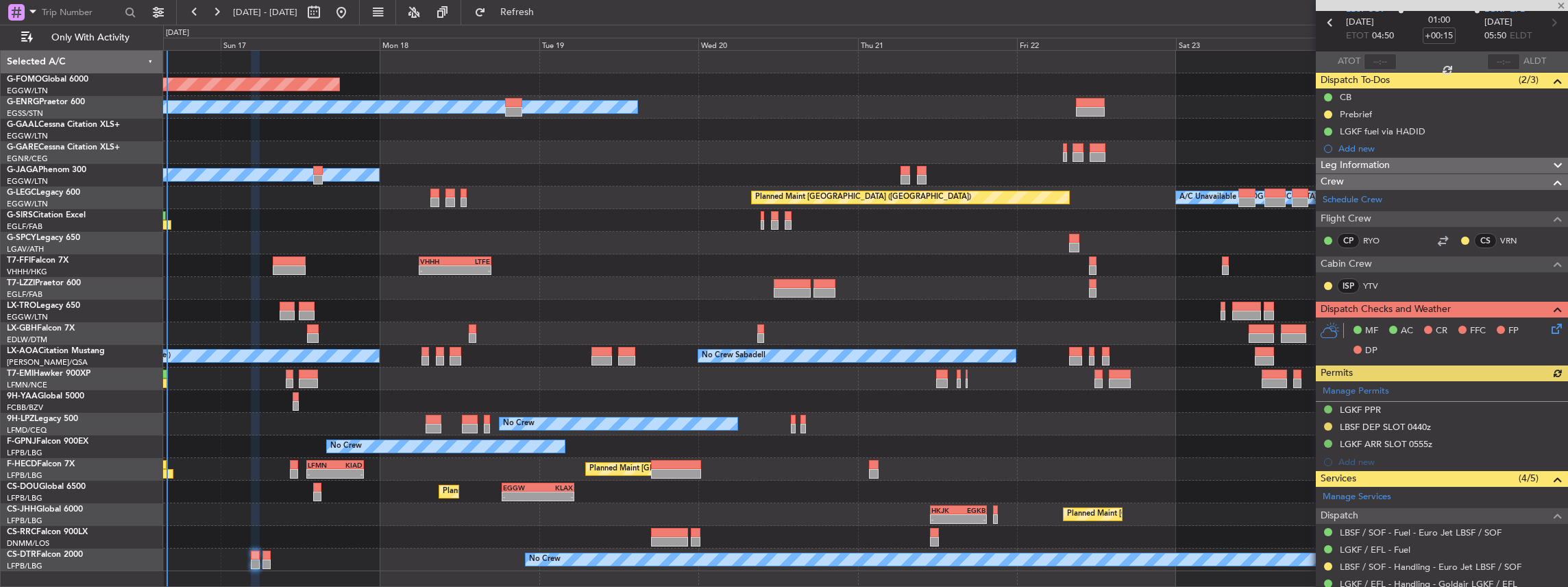
scroll to position [136, 0]
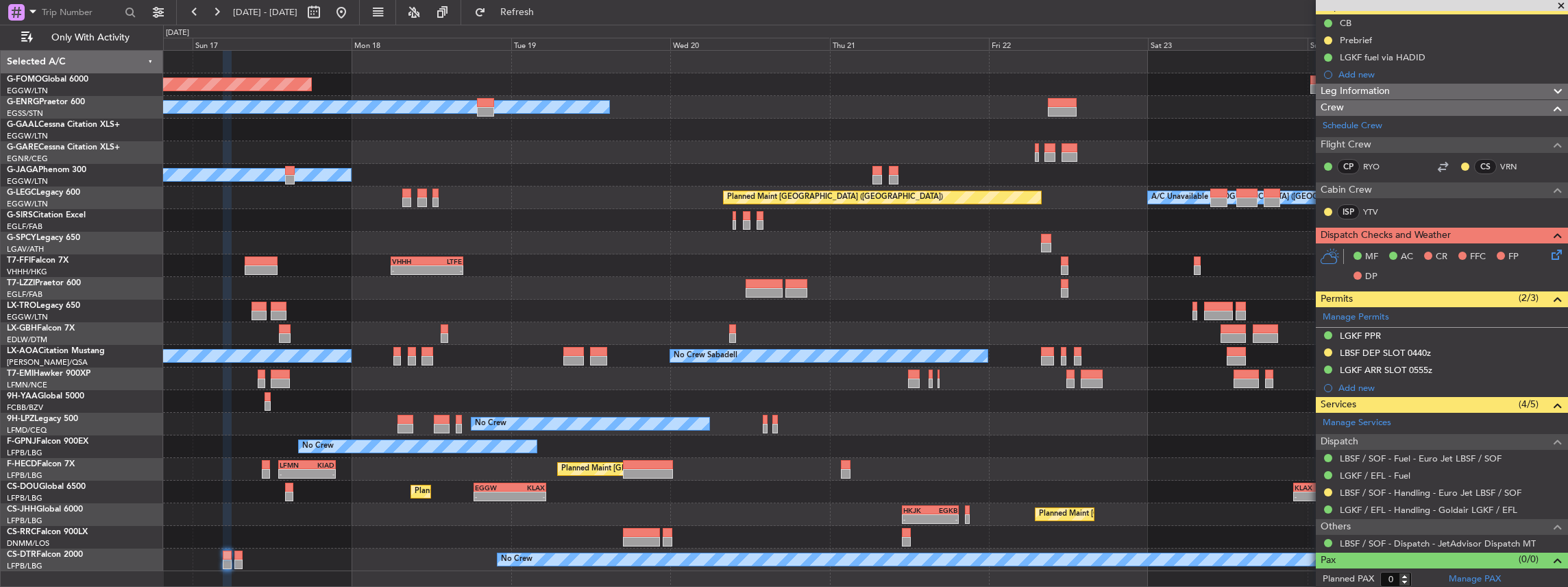
click at [247, 487] on div "Planned Maint Windsor Locks (Bradley Intl) Owner Planned Maint Dusseldorf Owner…" at bounding box center [865, 311] width 1405 height 520
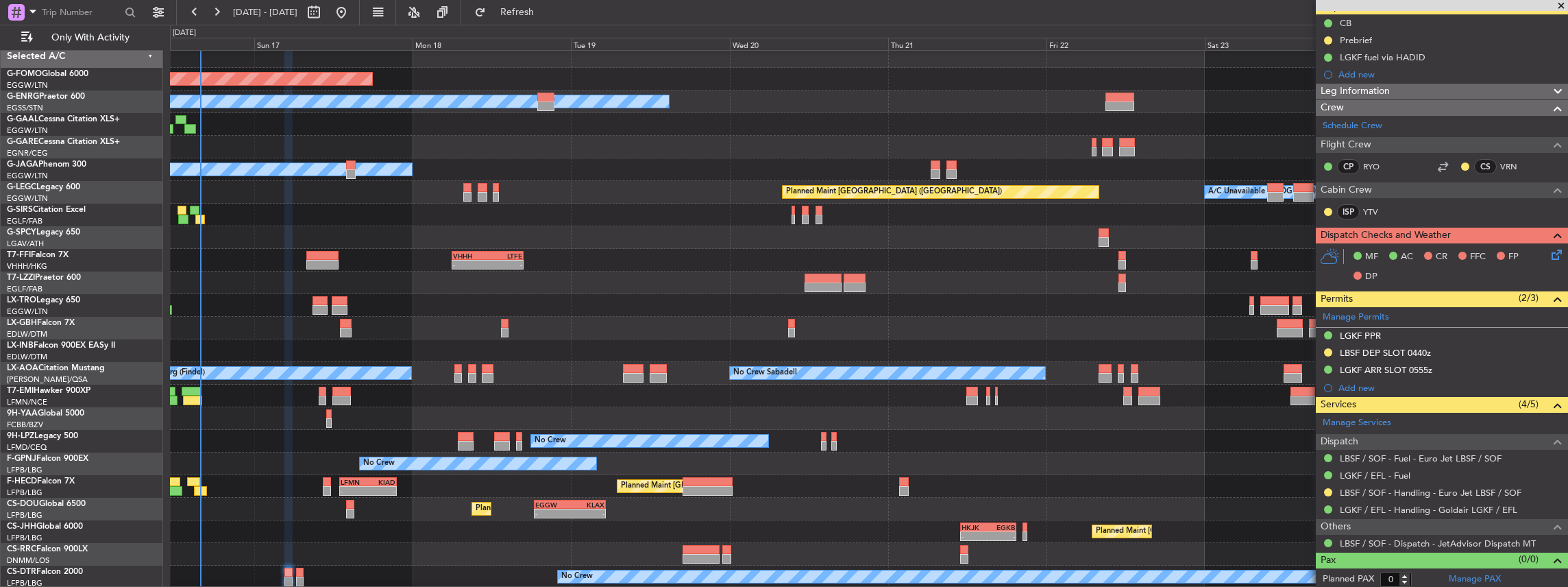
scroll to position [6, 0]
click at [531, 389] on div at bounding box center [870, 395] width 1399 height 22
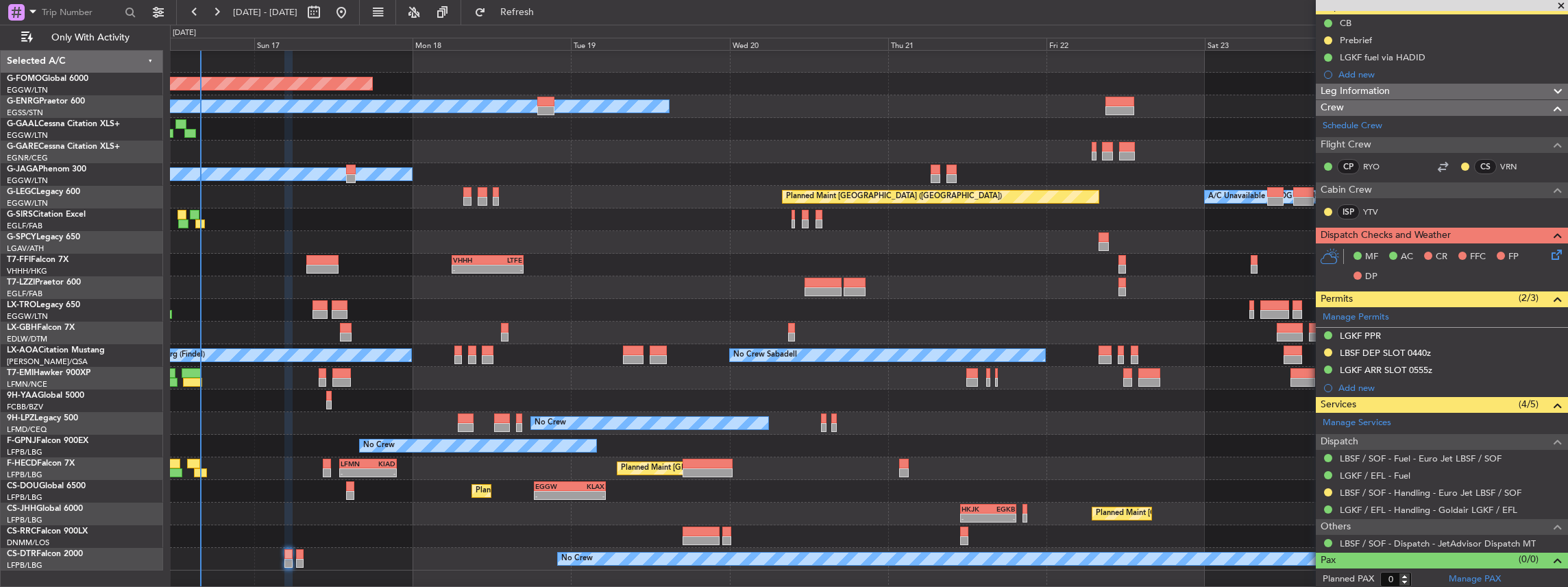
scroll to position [0, 0]
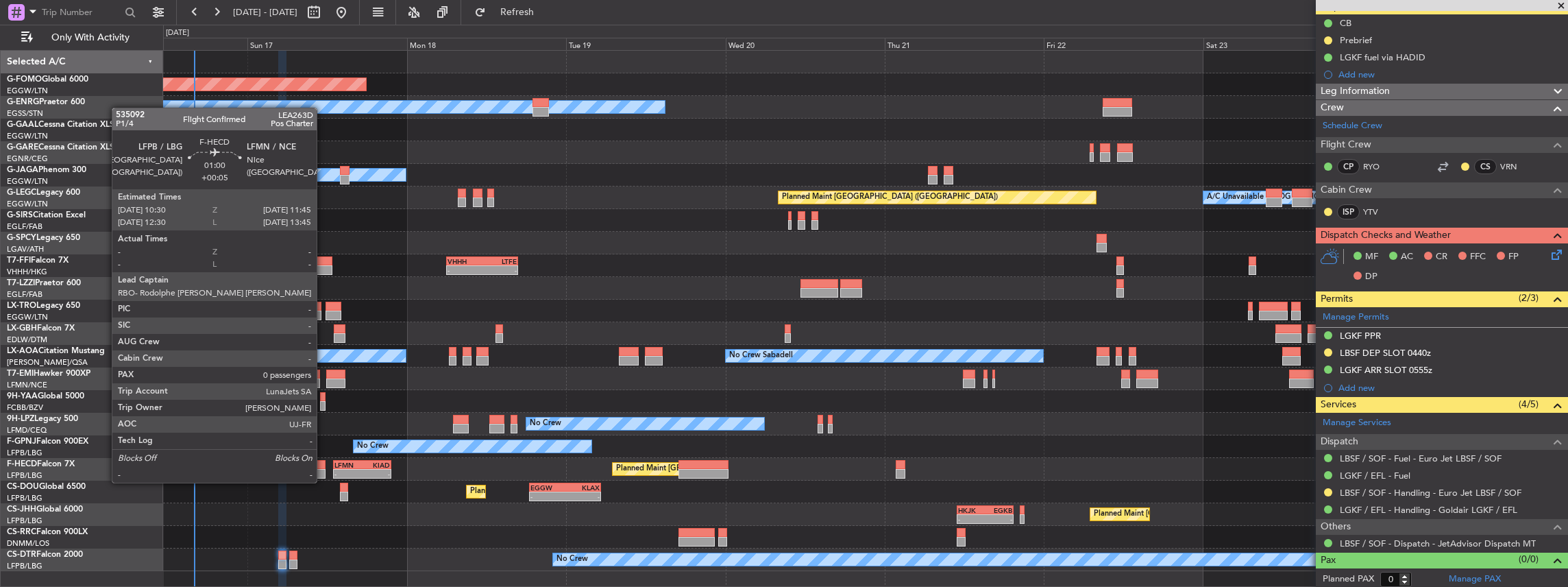
click at [323, 469] on div at bounding box center [321, 474] width 9 height 10
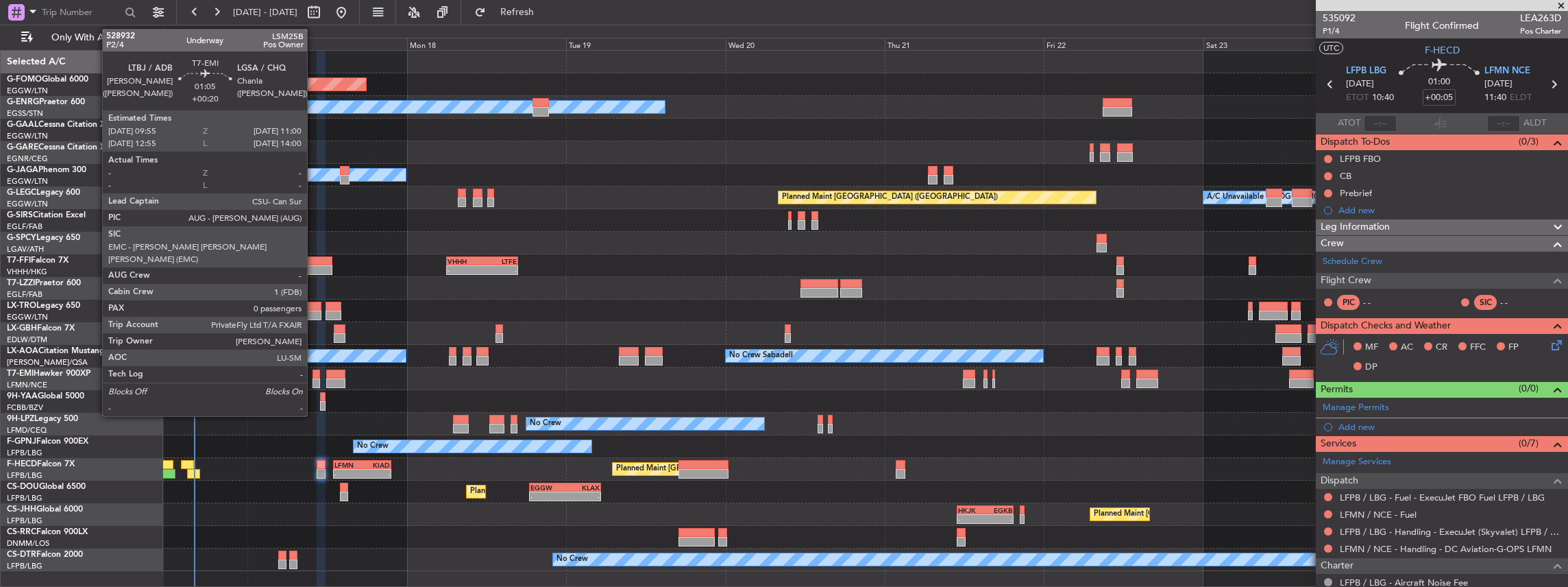
click at [314, 379] on div at bounding box center [316, 384] width 7 height 10
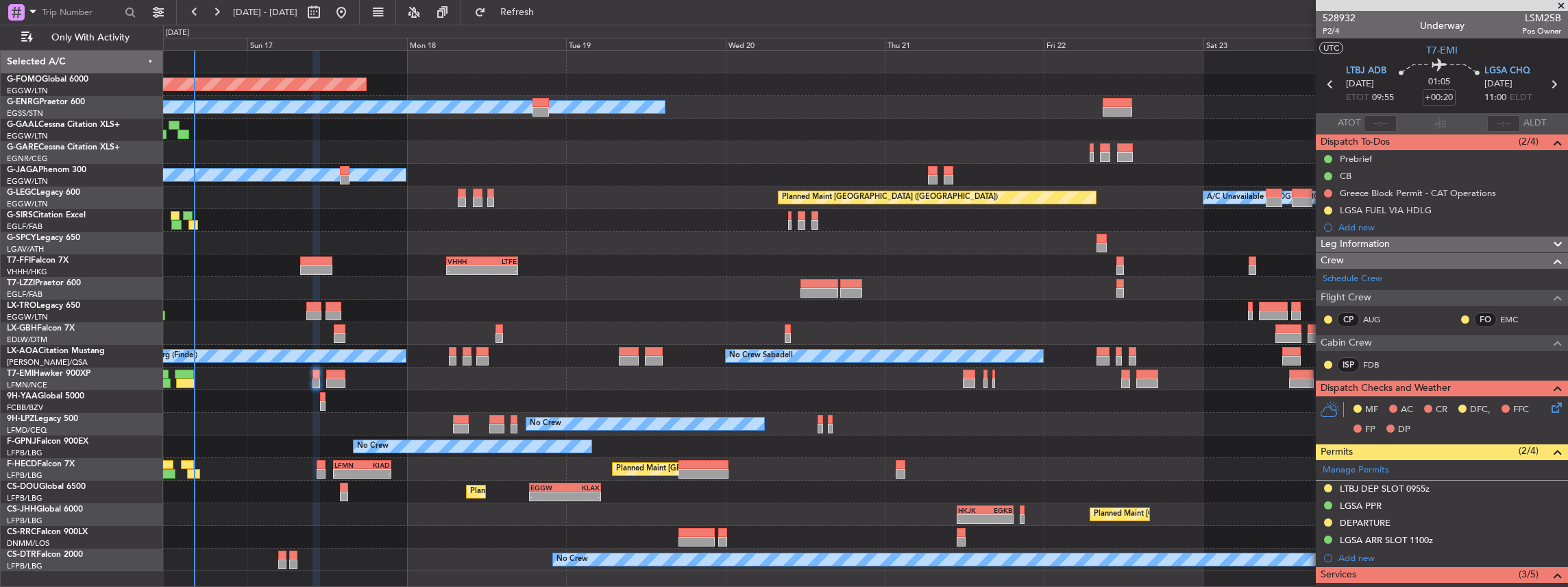
click at [932, 298] on div "Planned Maint Windsor Locks (Bradley Intl) Owner Planned Maint Planned Maint Du…" at bounding box center [865, 311] width 1405 height 520
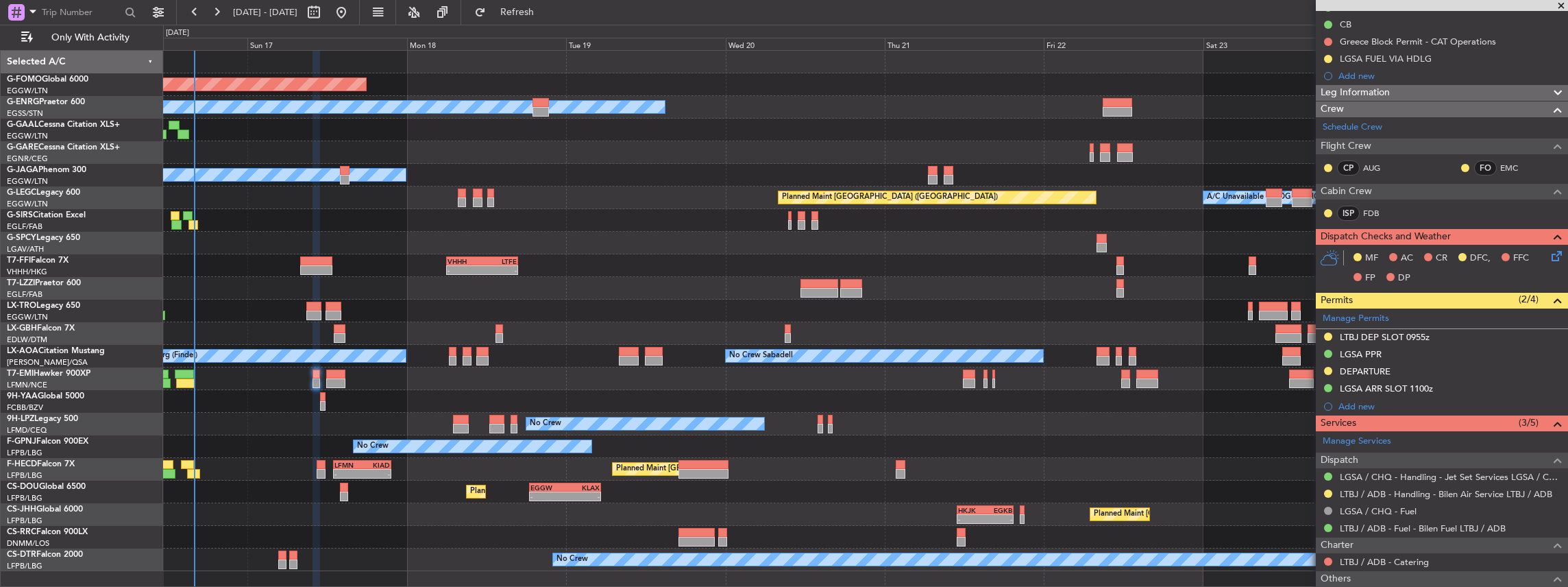
scroll to position [183, 0]
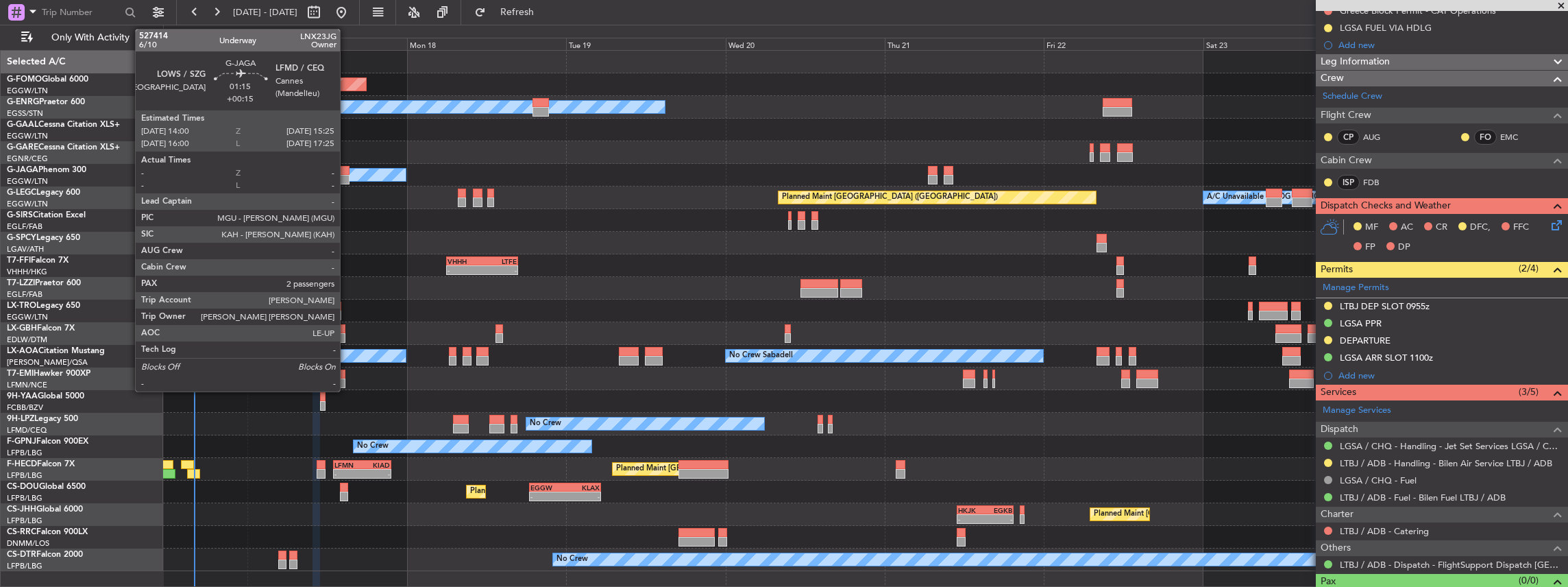
click at [347, 171] on div at bounding box center [345, 171] width 10 height 10
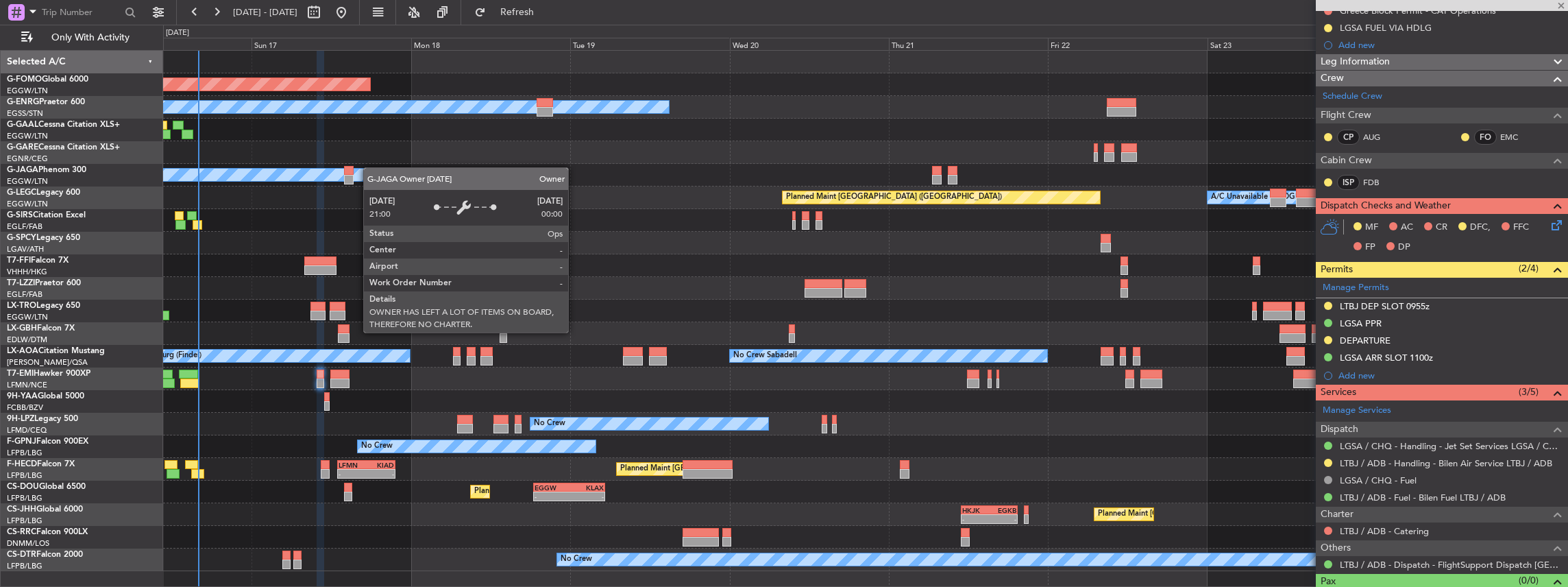
click at [370, 173] on div "Planned Maint Windsor Locks (Bradley Intl) Owner Planned Maint Planned Maint Du…" at bounding box center [865, 311] width 1405 height 520
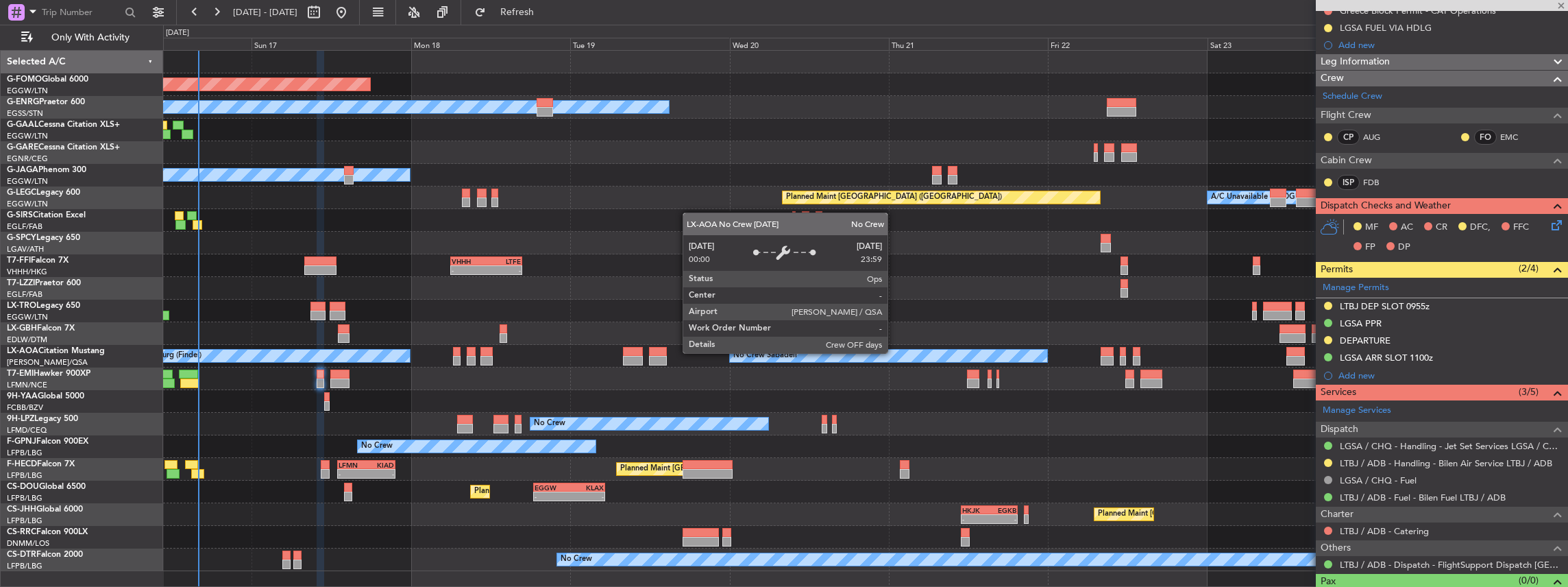
type input "+00:15"
type input "2"
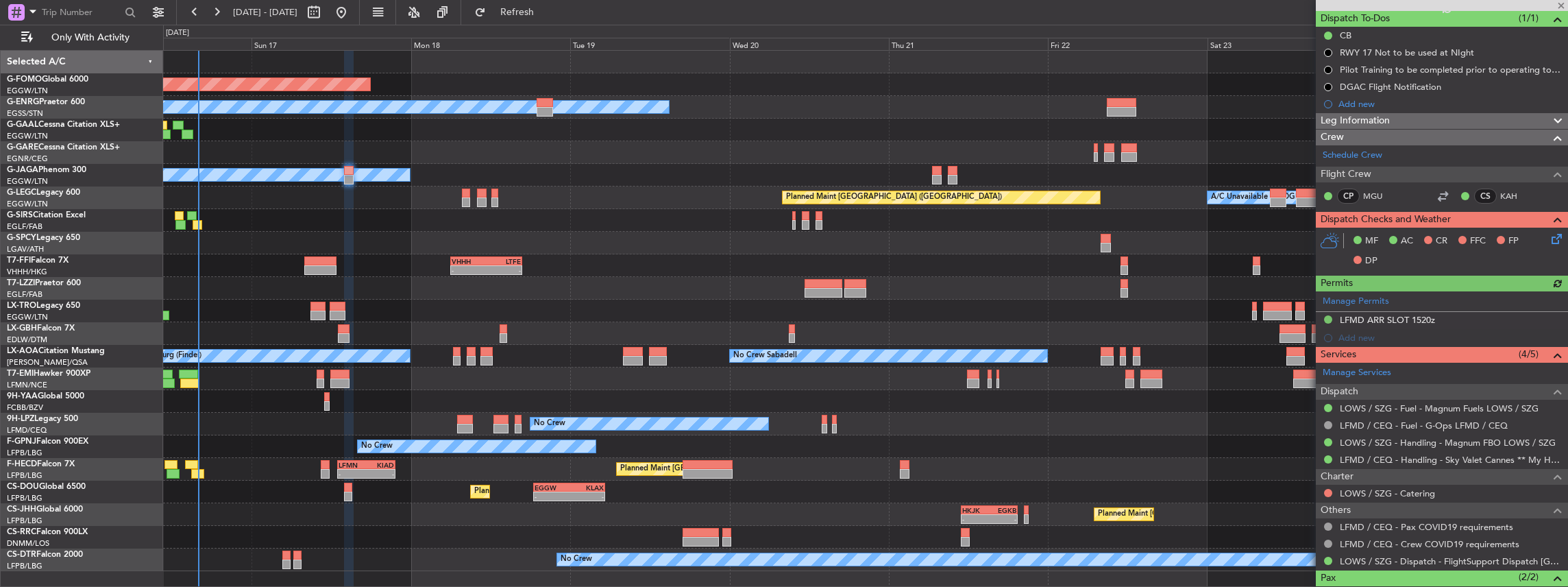
scroll to position [137, 0]
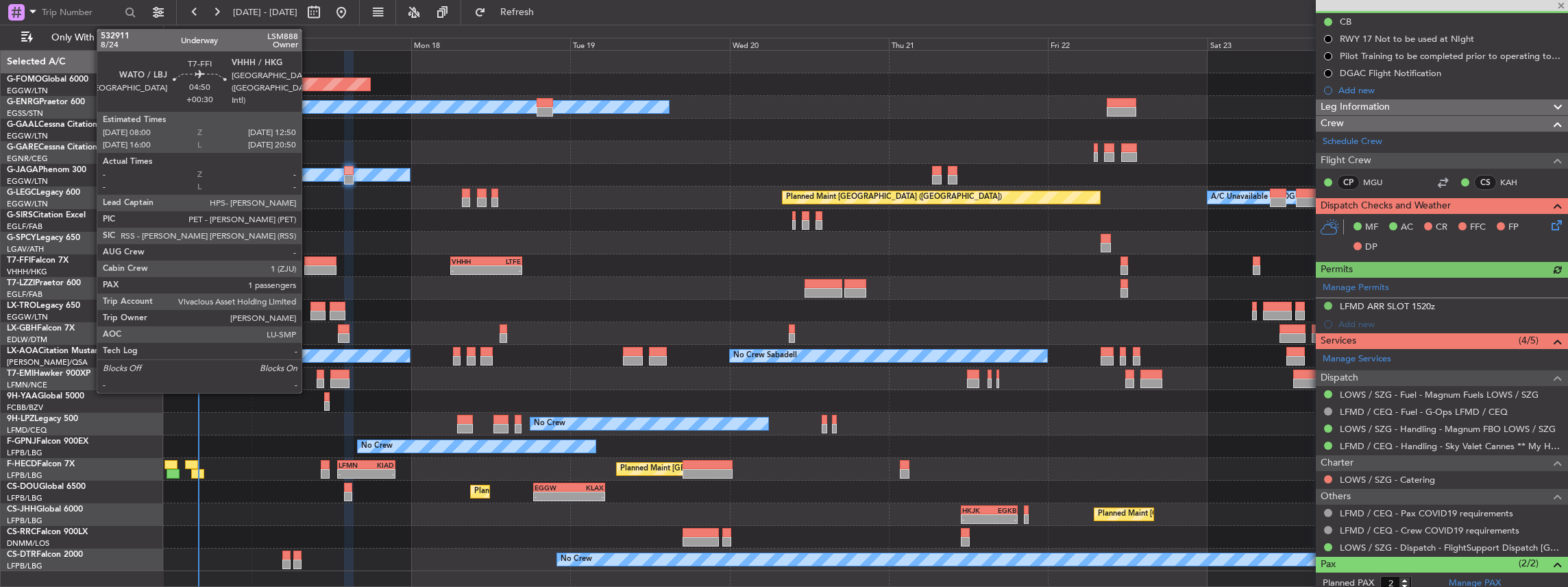
click at [317, 265] on div at bounding box center [320, 270] width 32 height 10
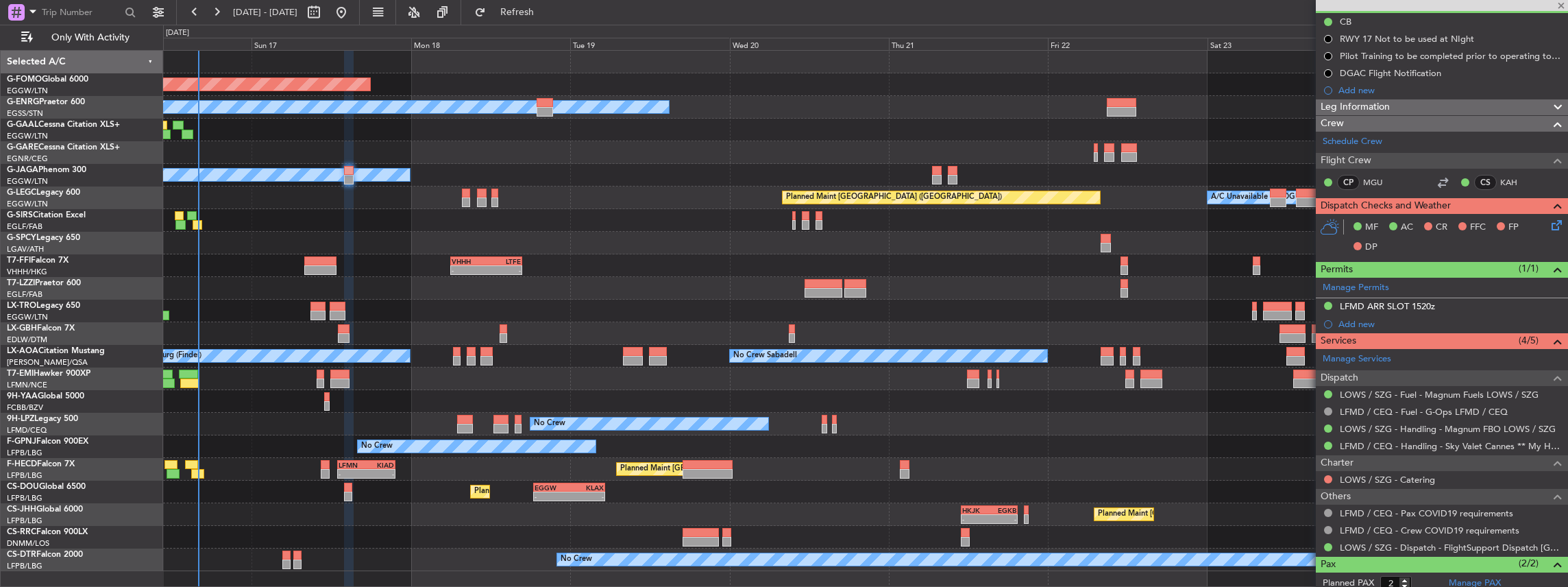
type input "+00:30"
type input "1"
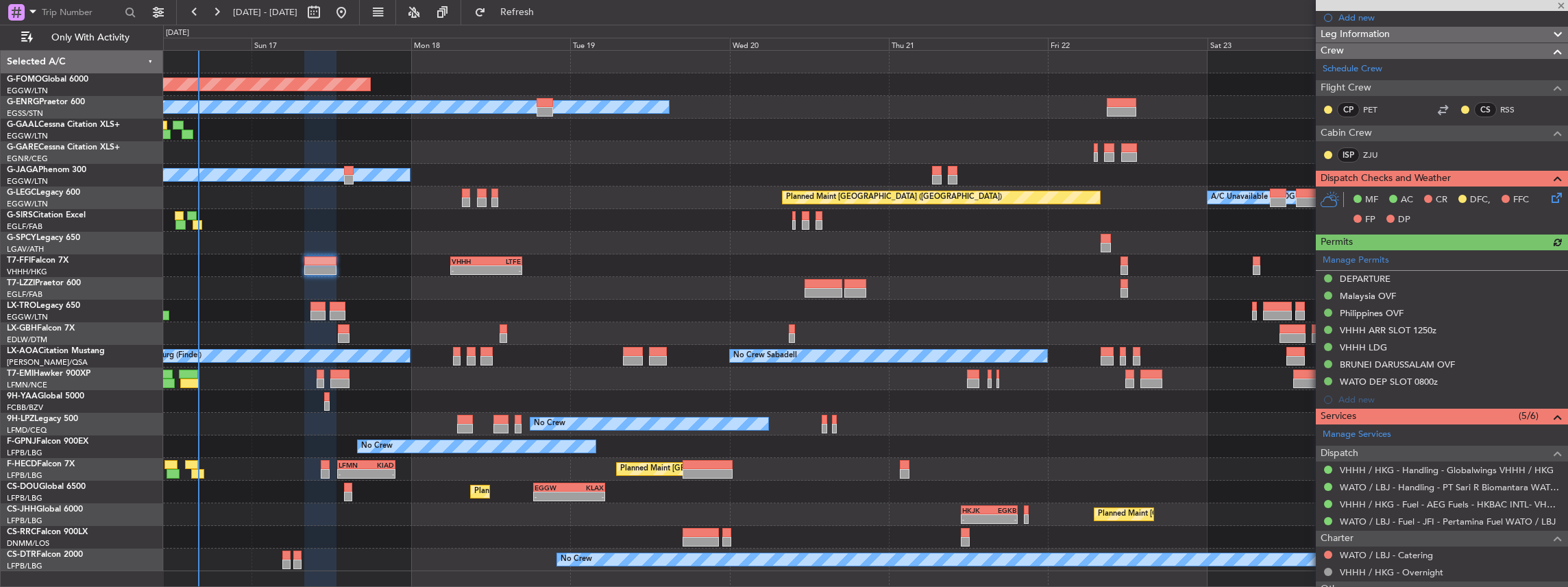
scroll to position [366, 0]
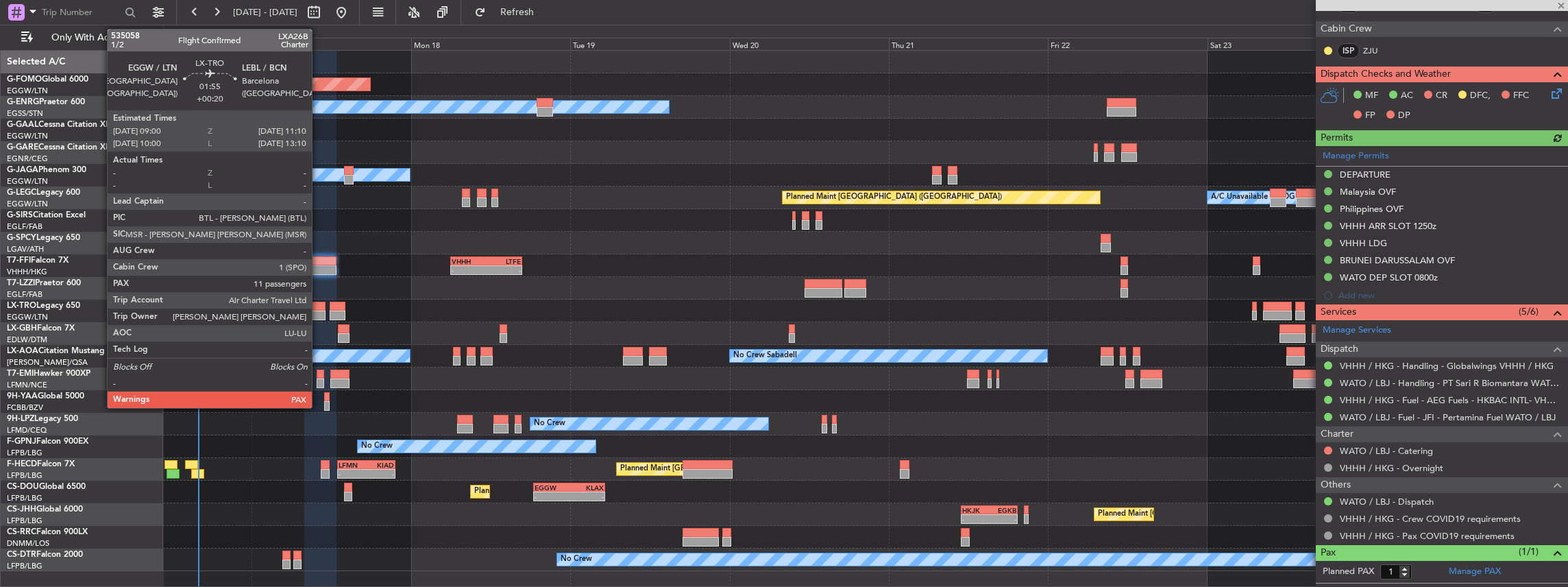
click at [318, 313] on div at bounding box center [317, 315] width 14 height 10
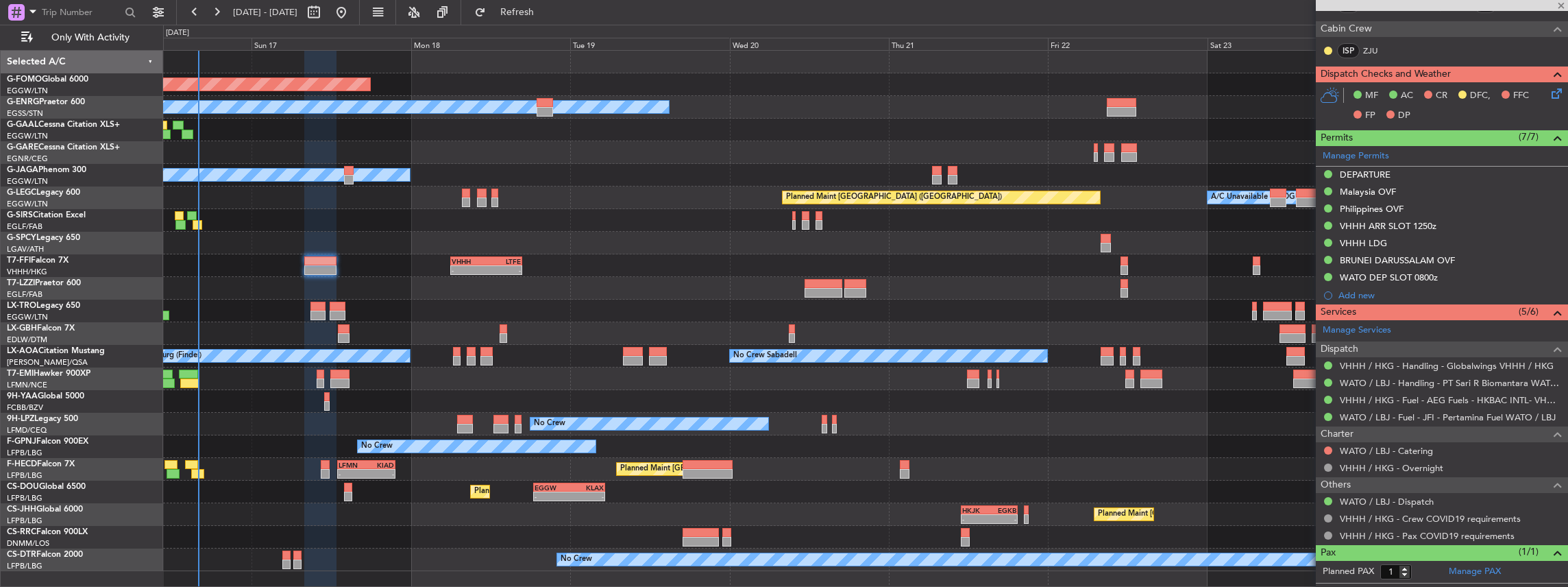
type input "+00:20"
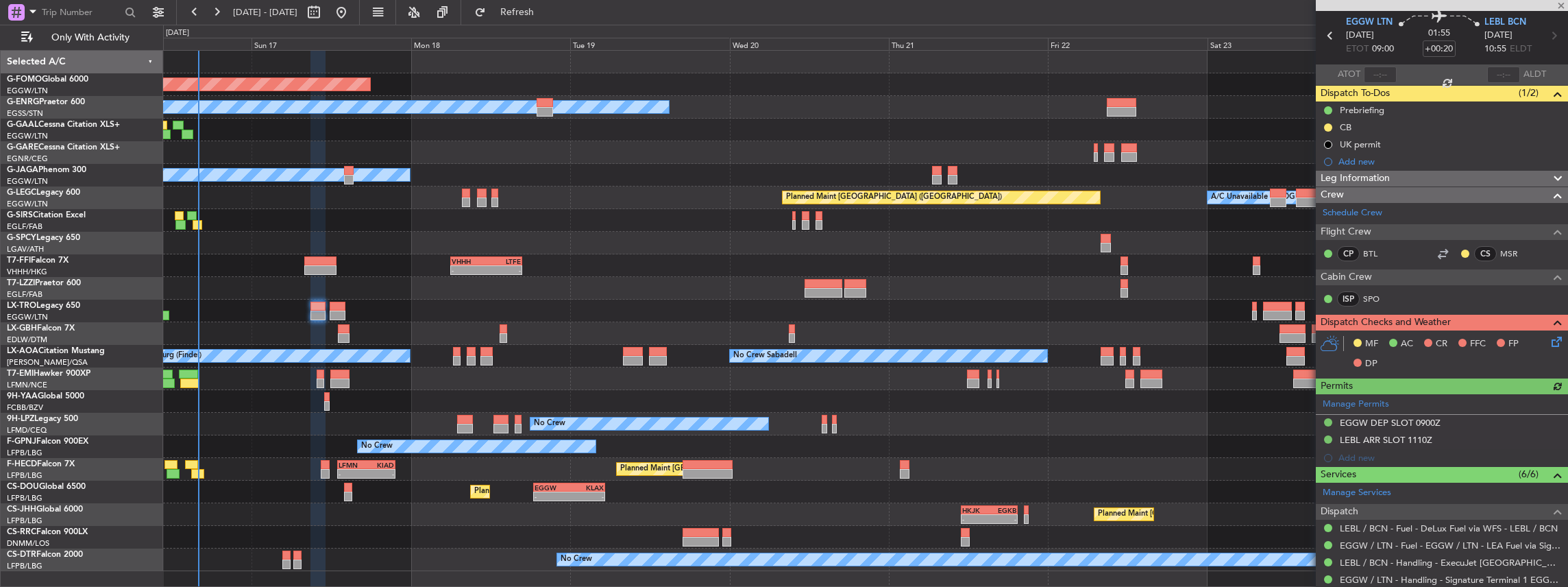
scroll to position [183, 0]
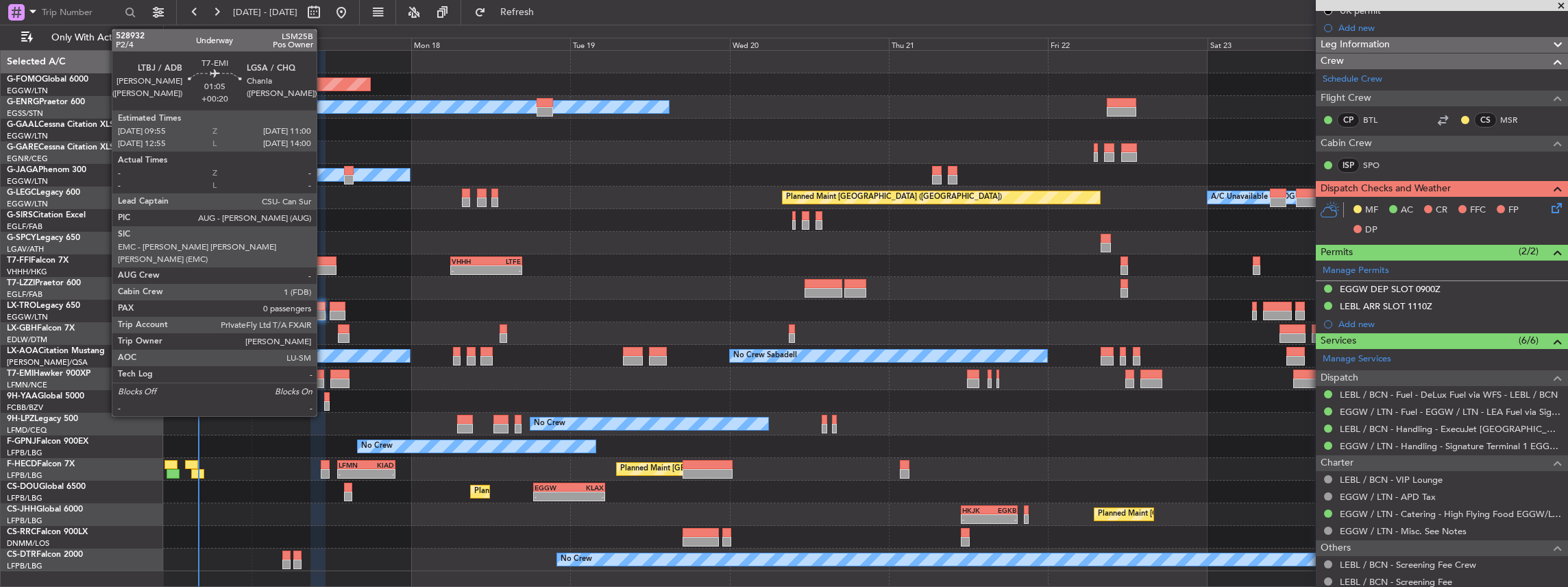
click at [322, 379] on div at bounding box center [320, 384] width 7 height 10
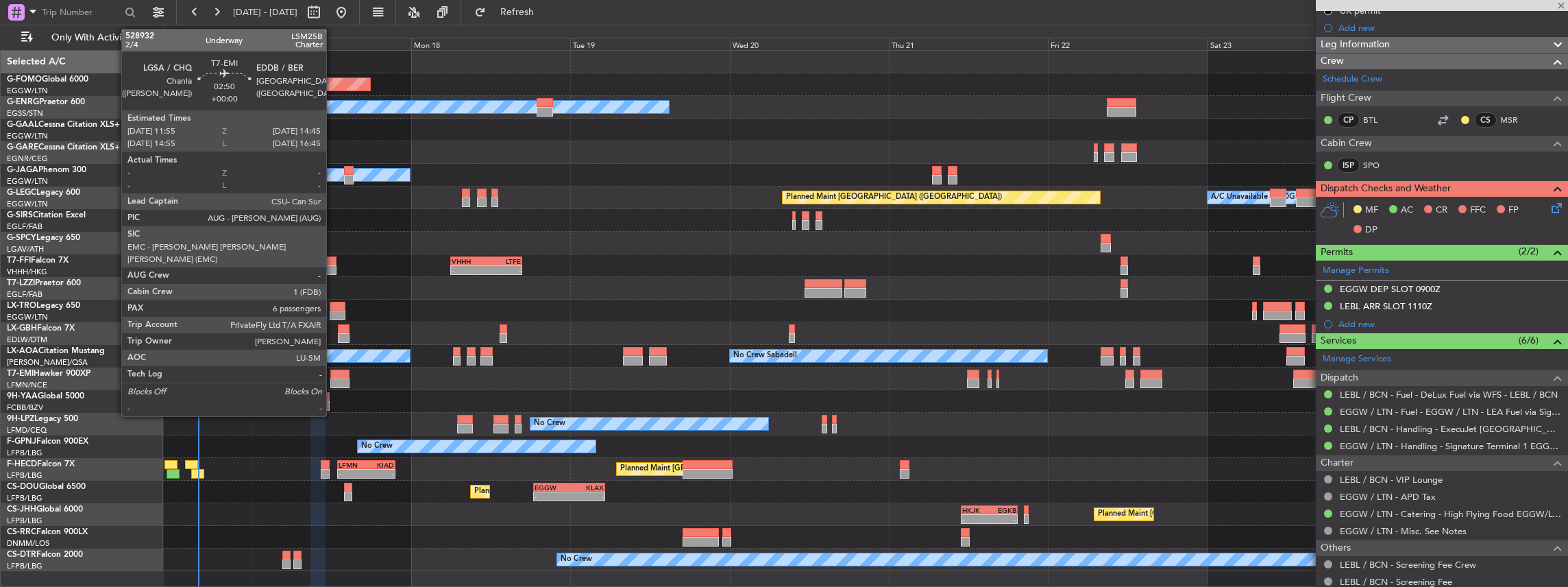
type input "0"
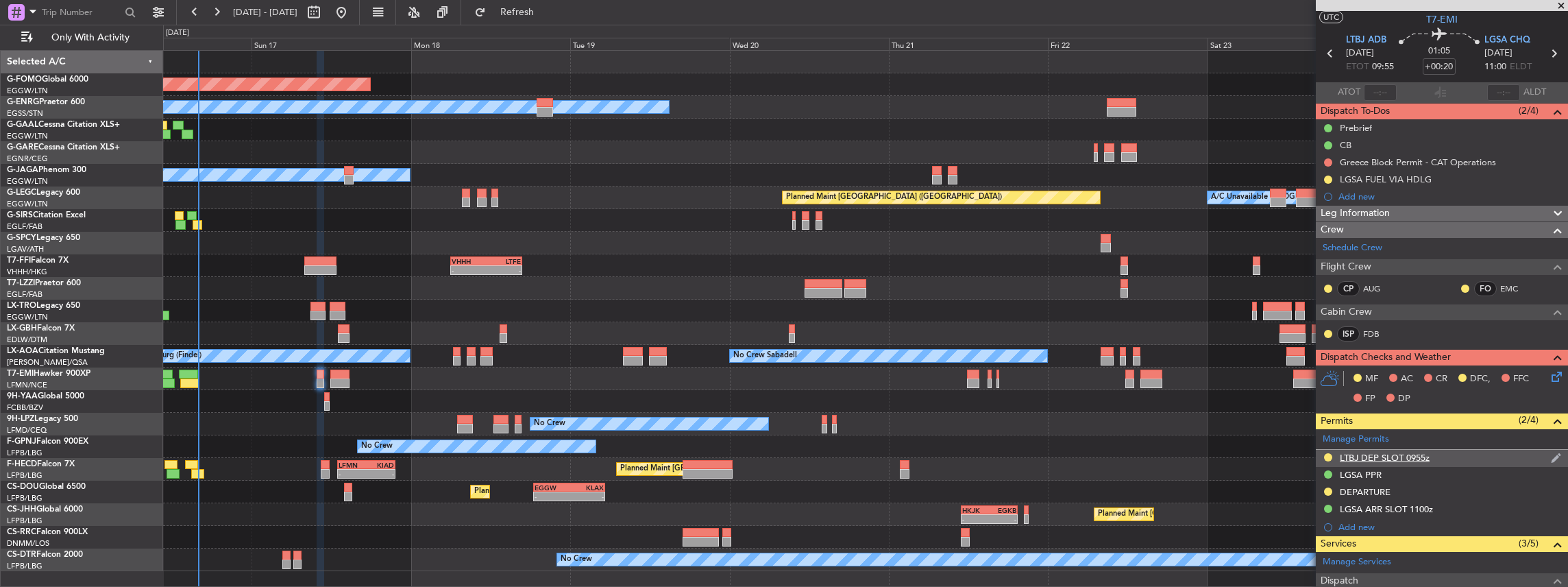
scroll to position [45, 0]
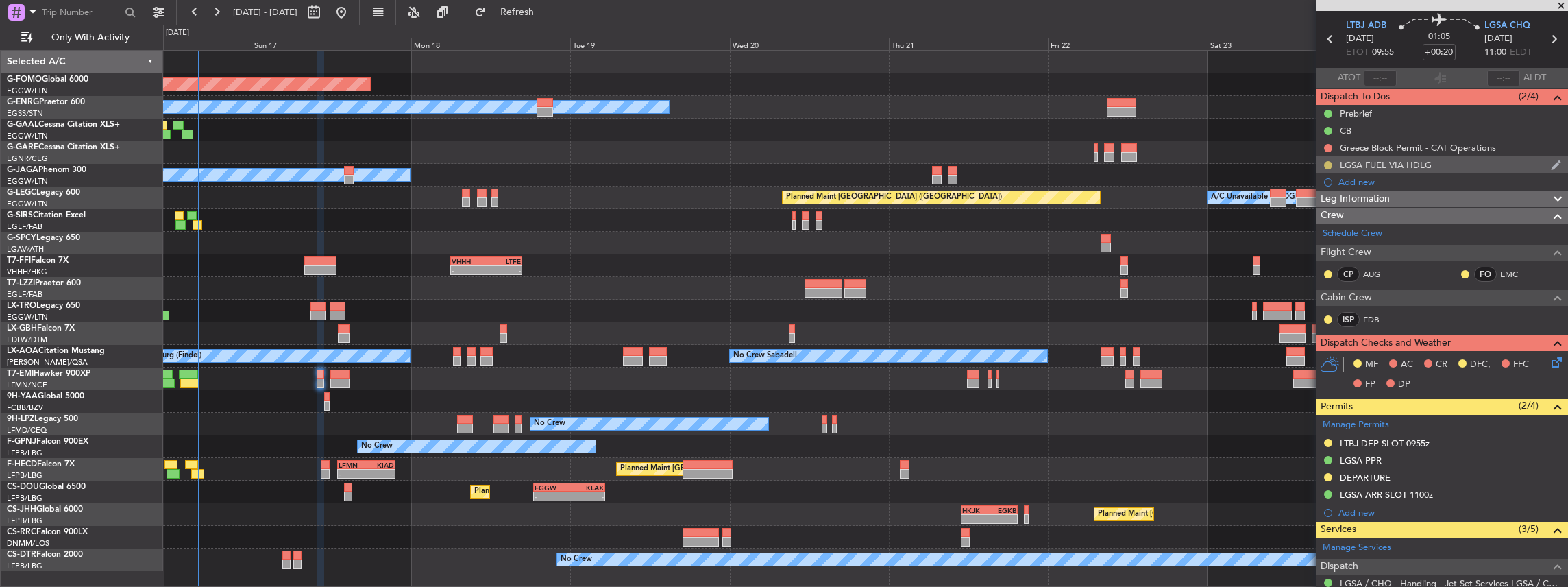
click at [1329, 165] on button at bounding box center [1329, 165] width 8 height 8
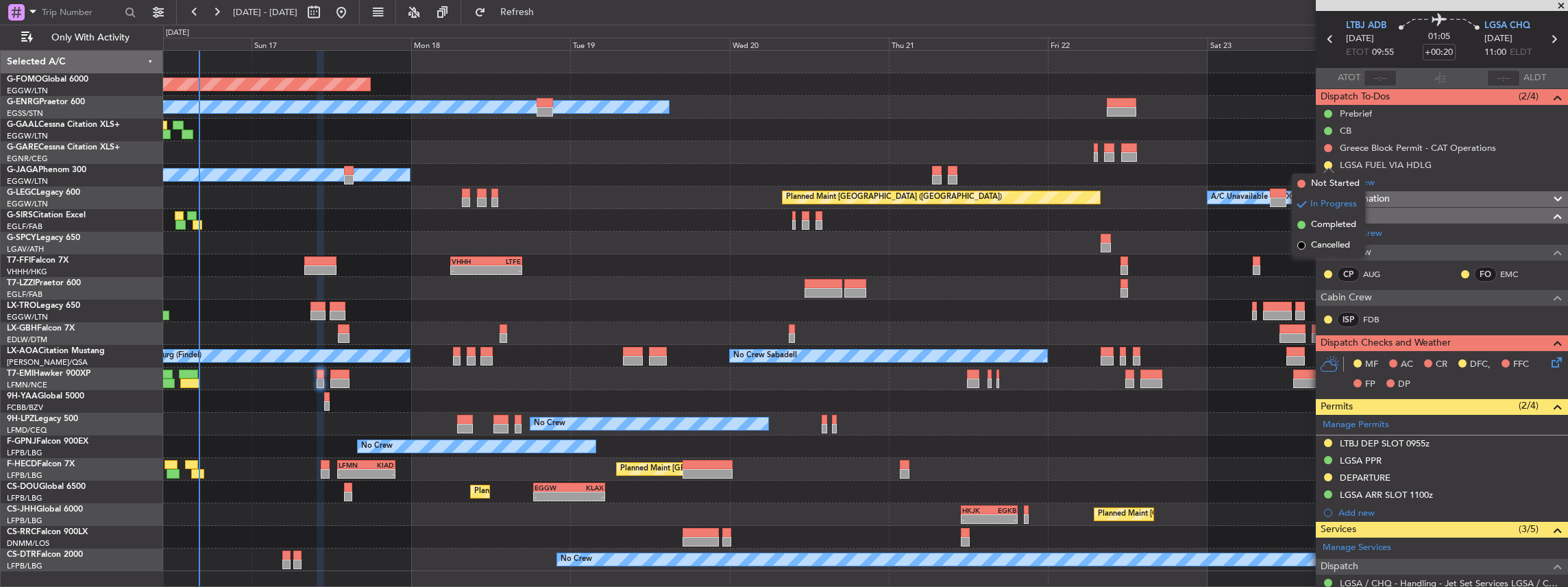
click at [1214, 295] on div at bounding box center [865, 288] width 1405 height 22
click at [550, 3] on button "Refresh" at bounding box center [509, 12] width 82 height 22
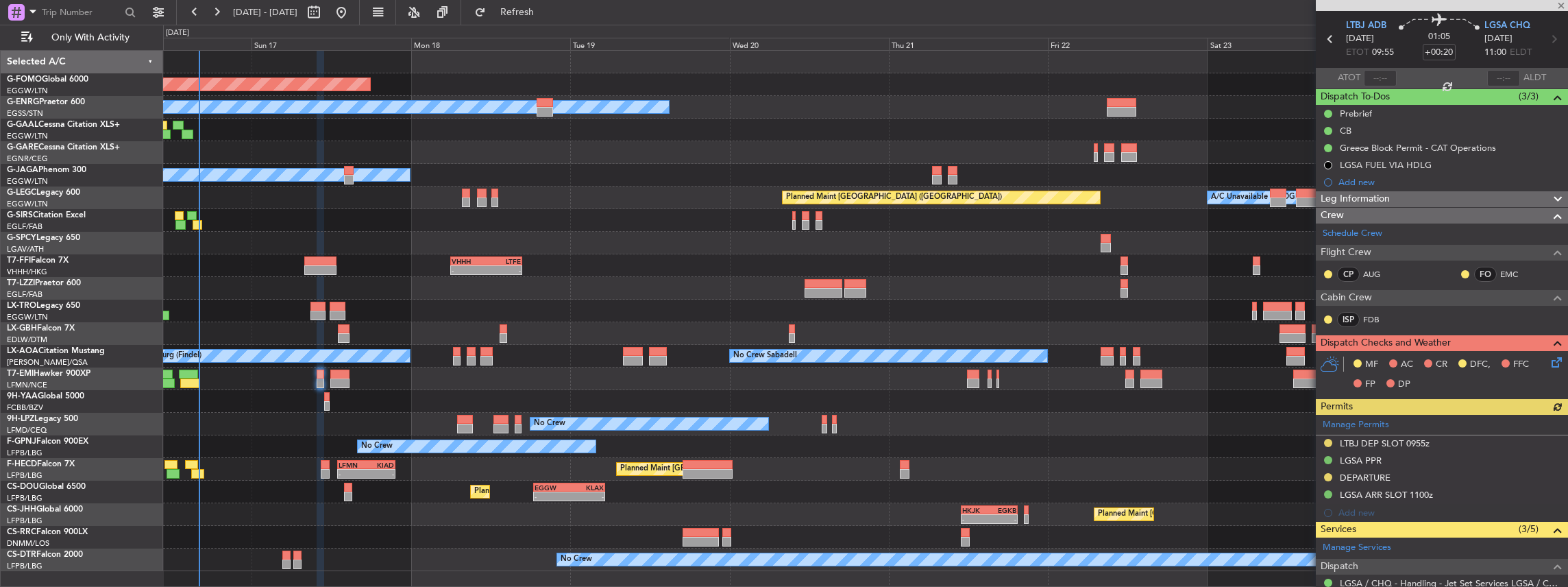
scroll to position [203, 0]
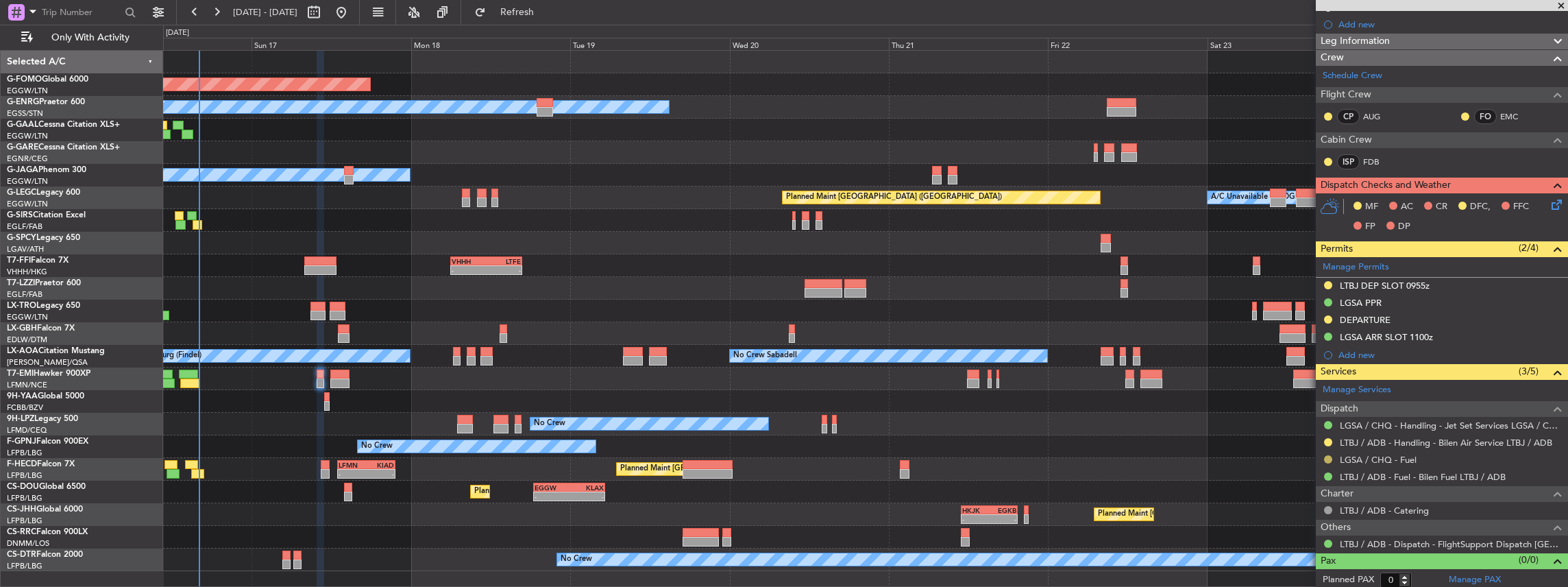
click at [1327, 459] on button at bounding box center [1329, 459] width 8 height 8
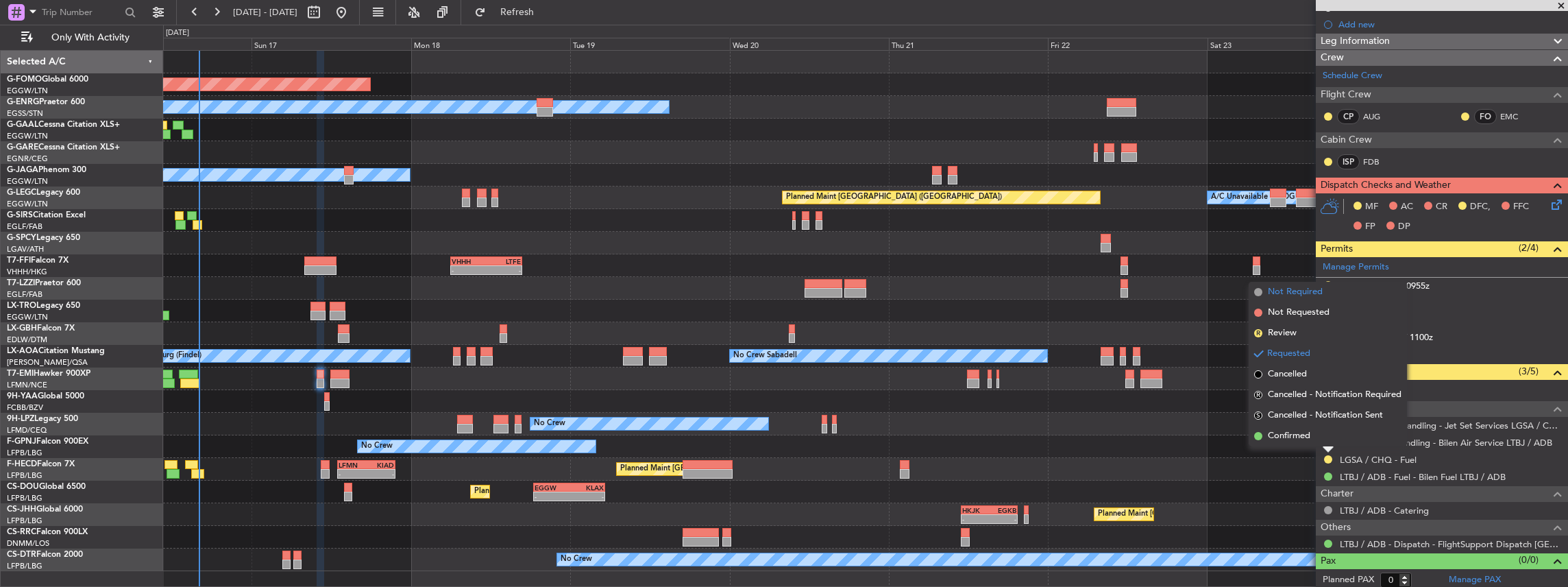
click at [1301, 298] on span "Not Required" at bounding box center [1295, 292] width 55 height 14
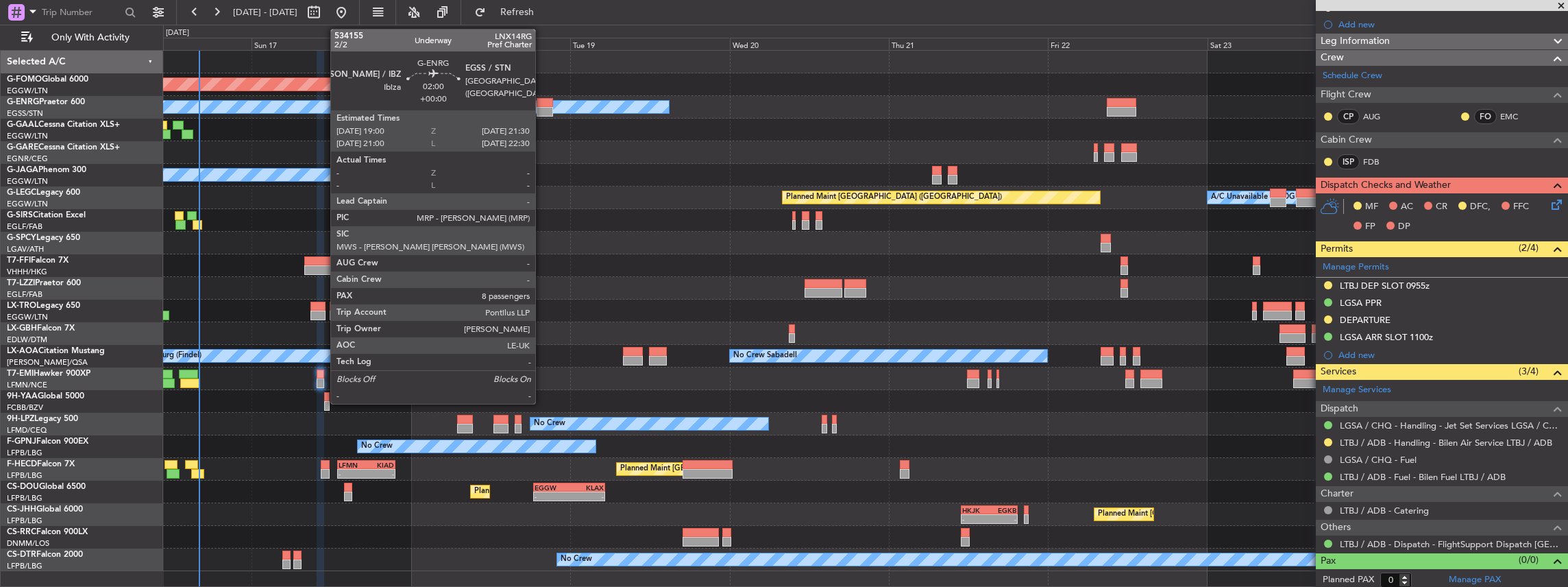
click at [542, 107] on div at bounding box center [545, 112] width 17 height 10
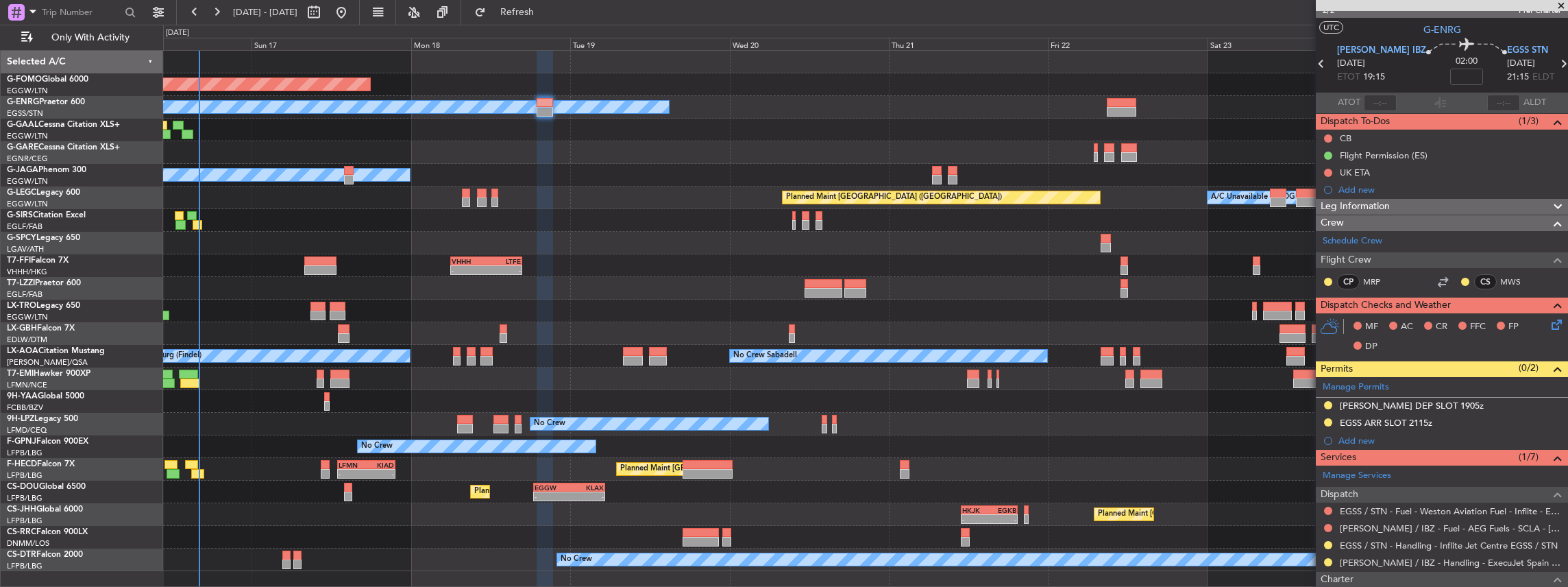
scroll to position [0, 0]
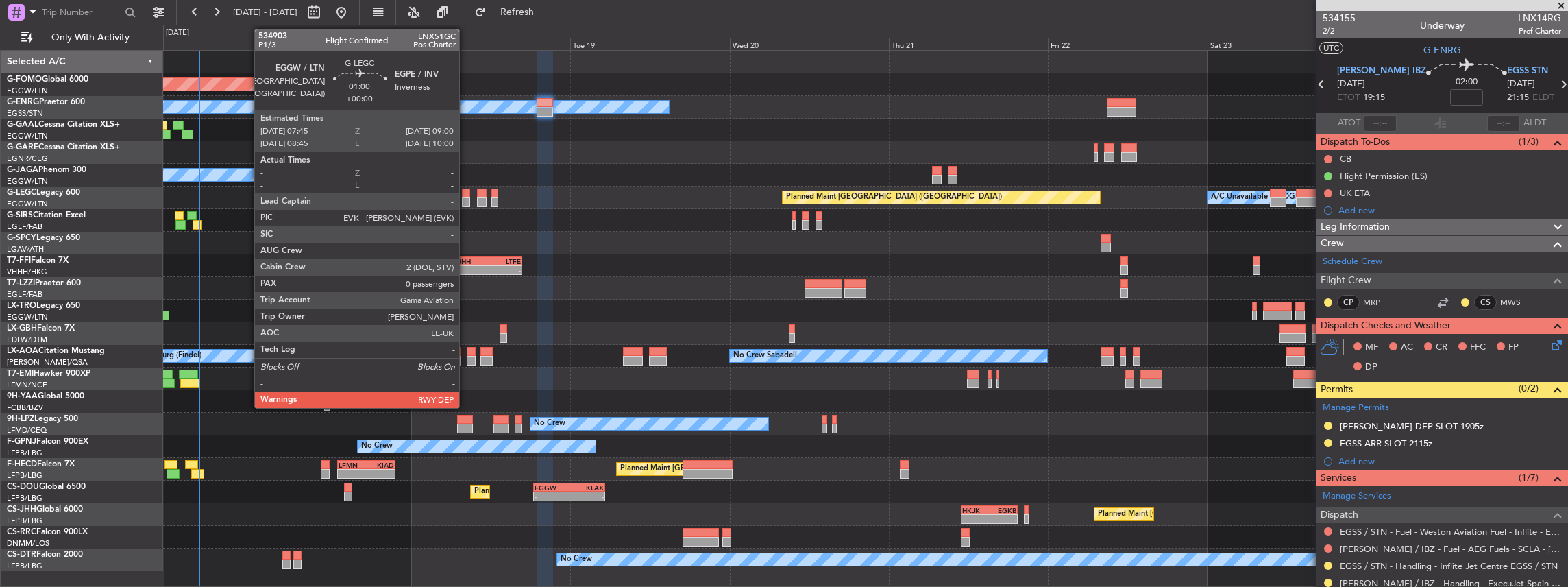
click at [466, 199] on div at bounding box center [466, 203] width 9 height 10
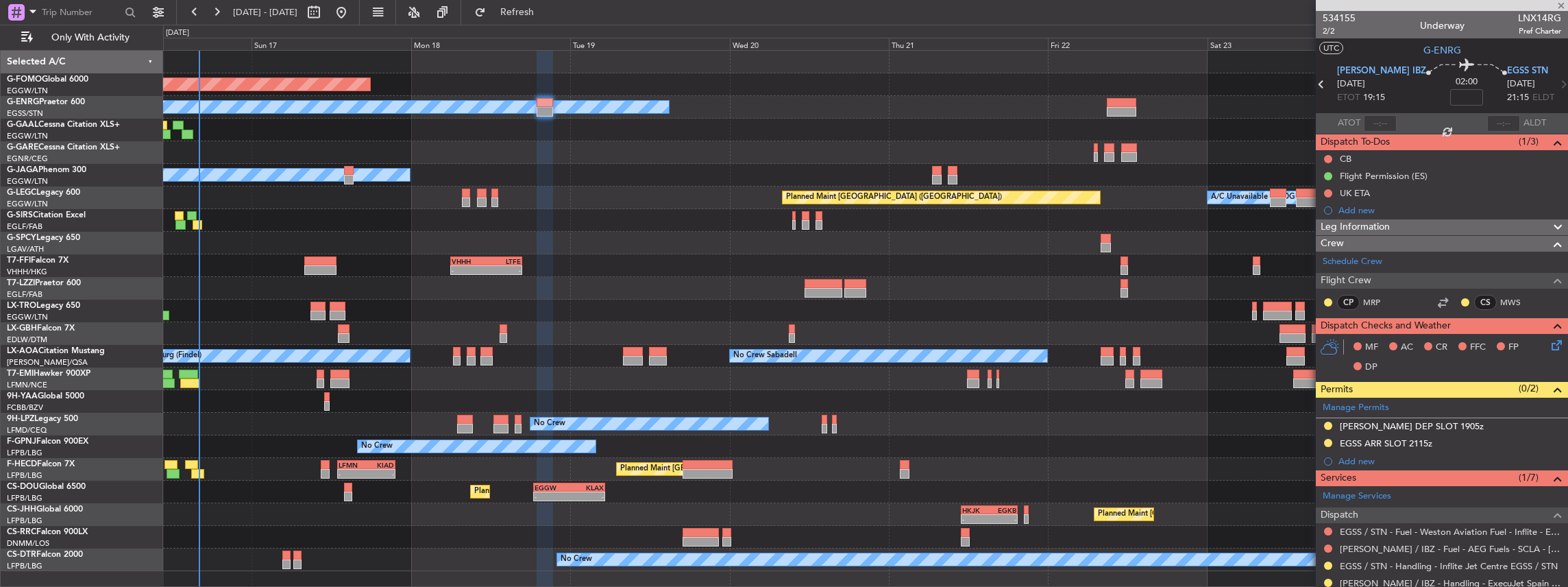
type input "0"
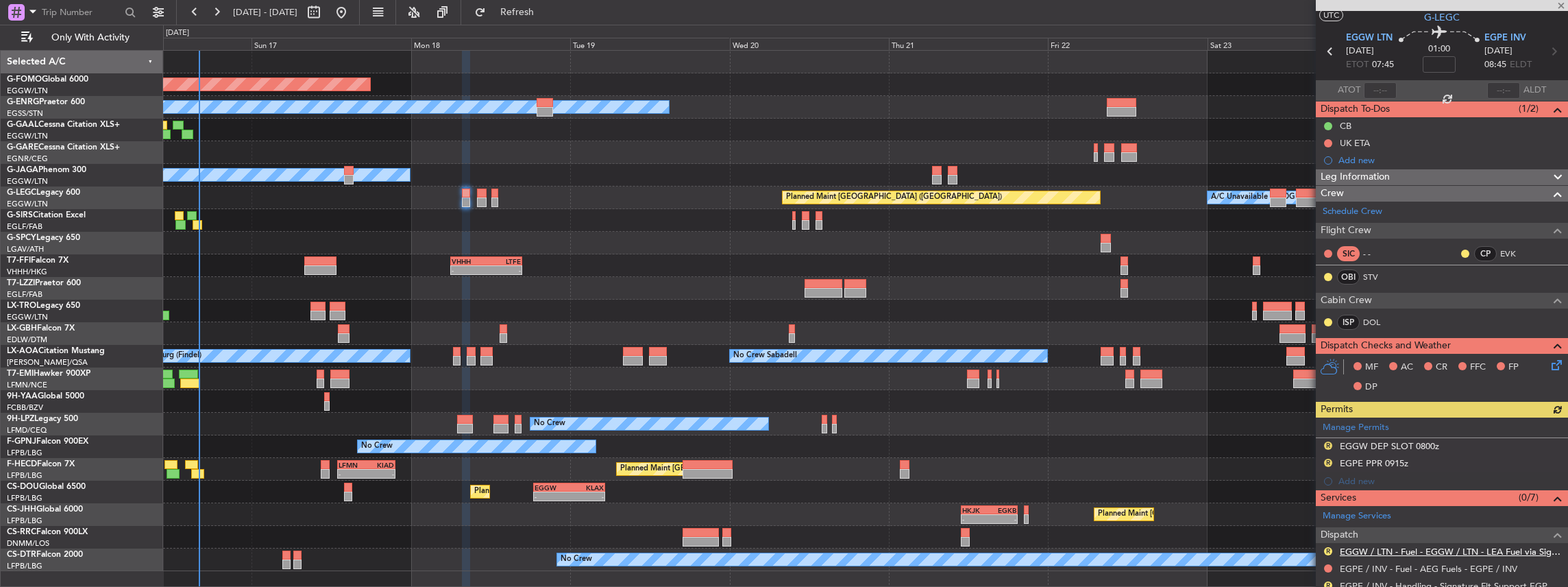
scroll to position [45, 0]
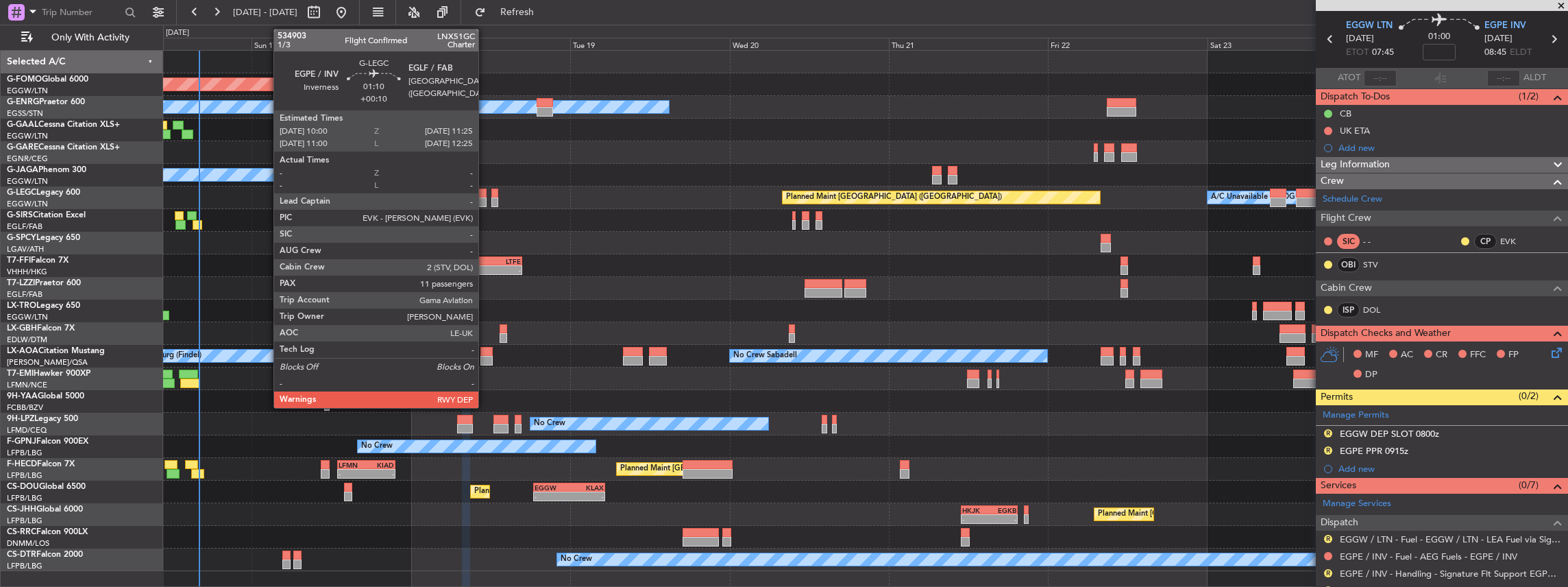
click at [485, 199] on div at bounding box center [482, 203] width 10 height 10
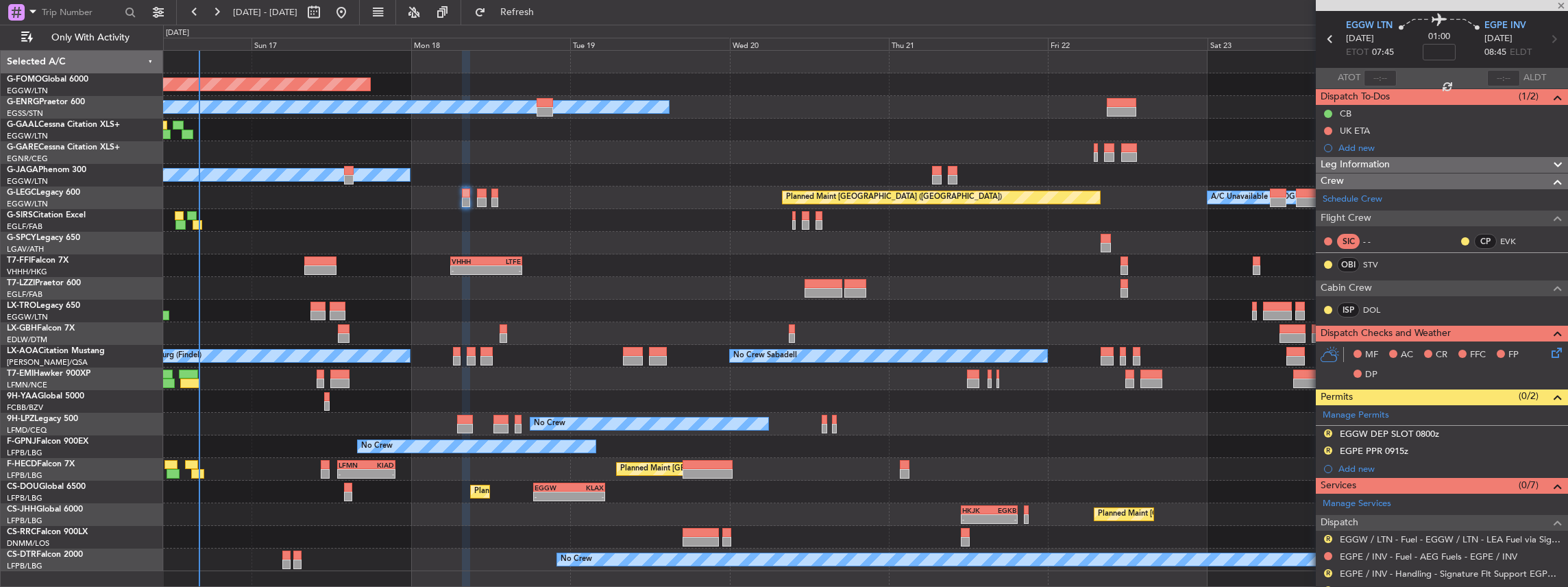
type input "+00:10"
type input "11"
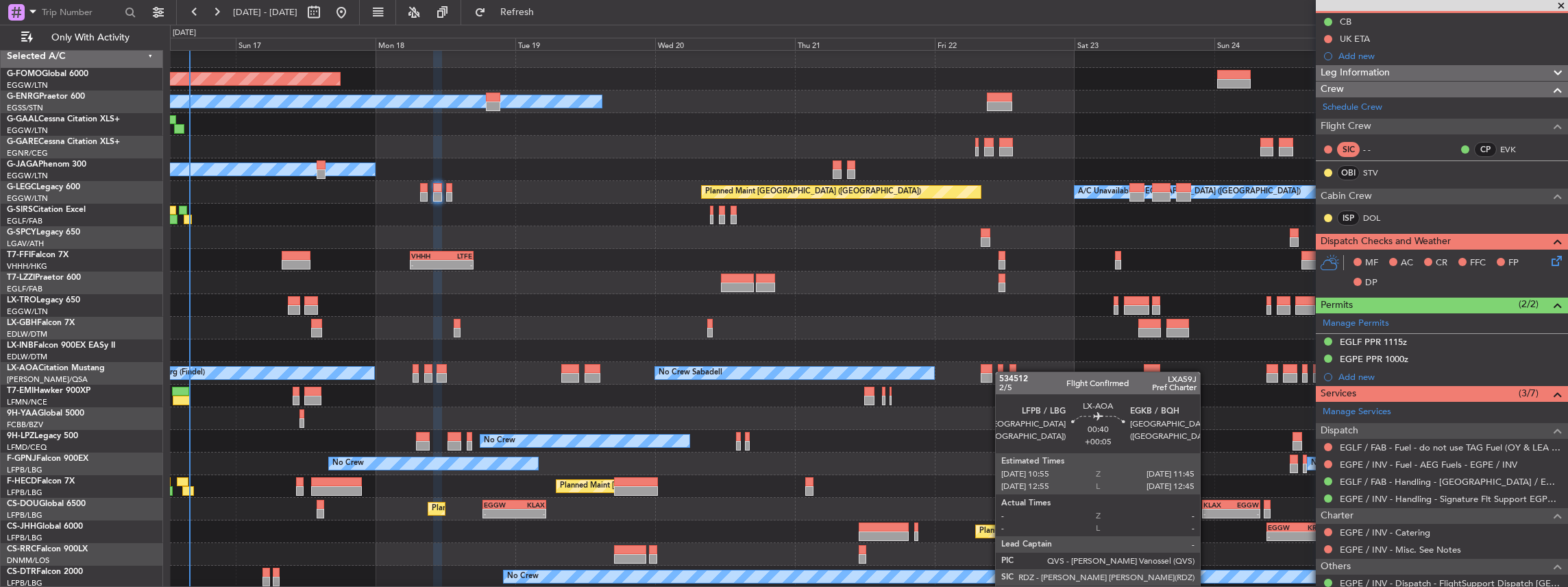
scroll to position [6, 0]
click at [1002, 372] on div "Planned Maint Windsor Locks (Bradley Intl) Owner Planned Maint London (Stansted…" at bounding box center [870, 317] width 1399 height 543
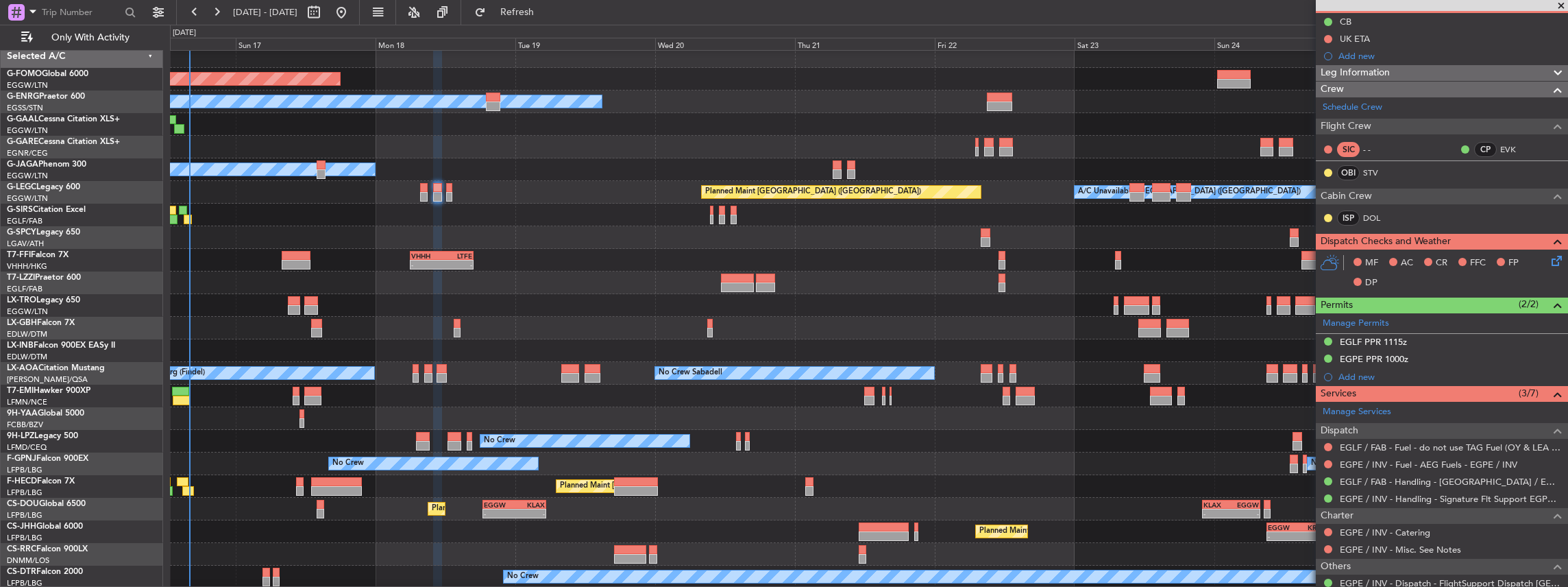
scroll to position [0, 0]
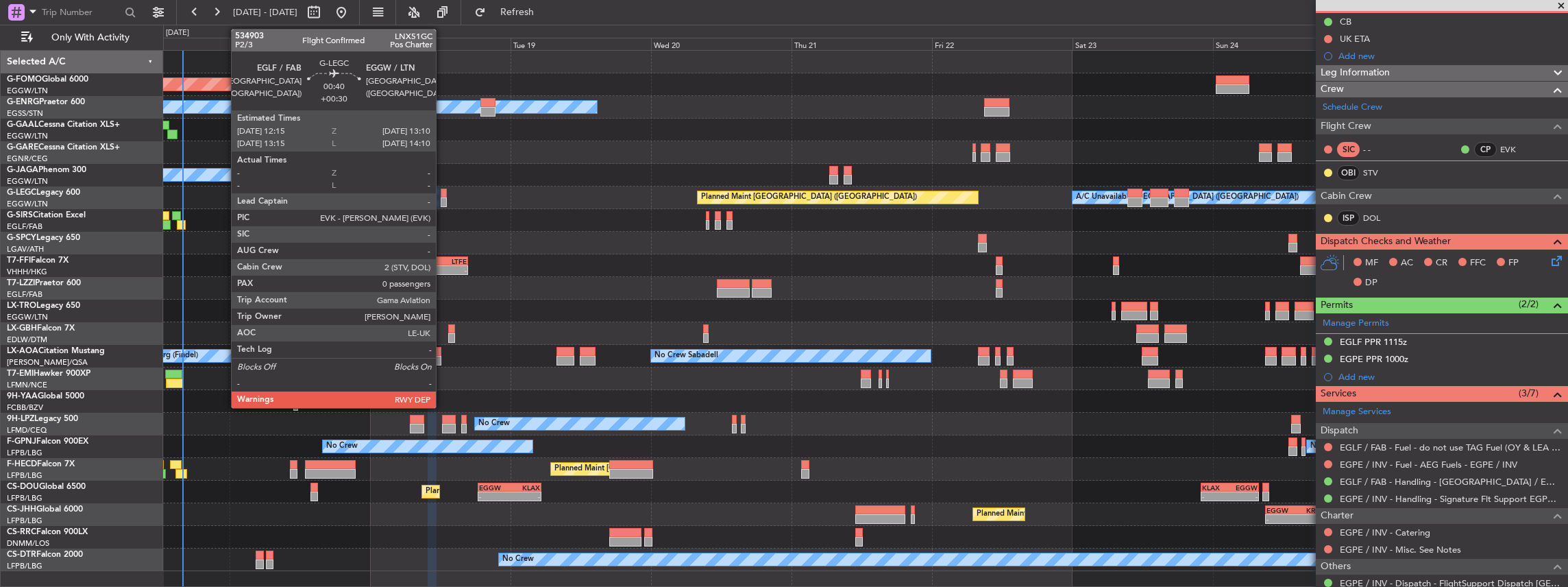
click at [443, 194] on div at bounding box center [443, 193] width 6 height 10
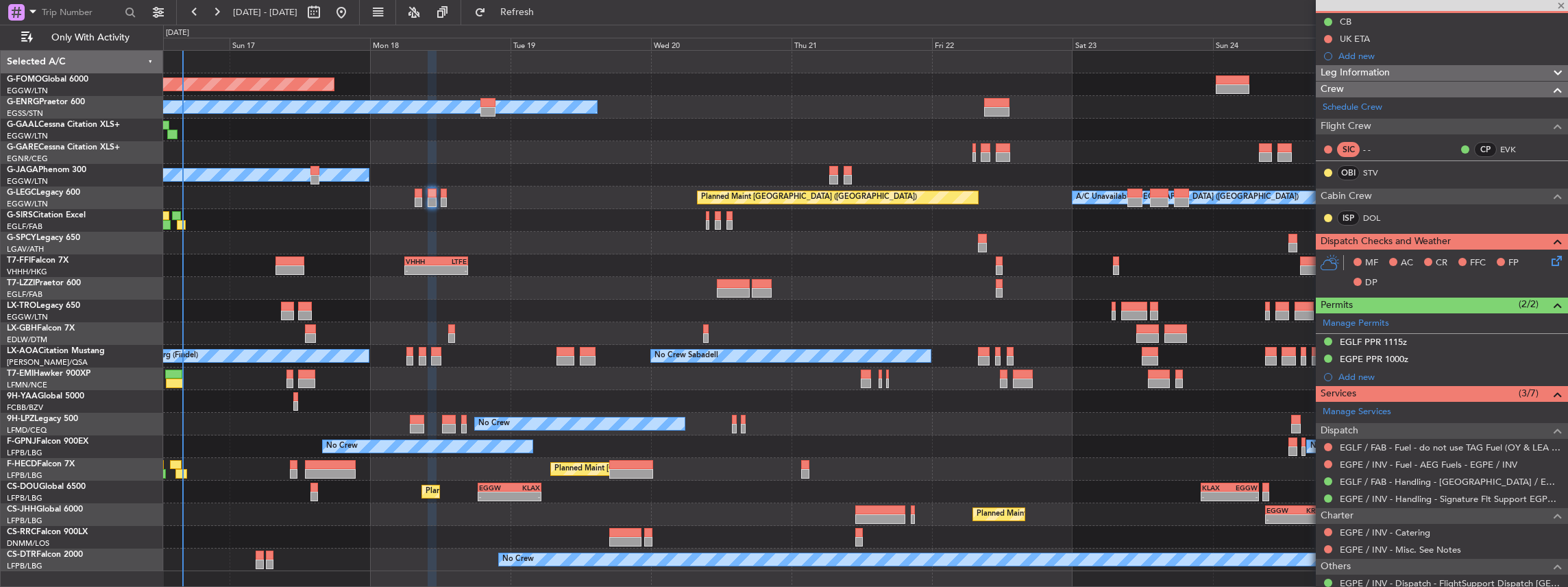
type input "+00:30"
type input "0"
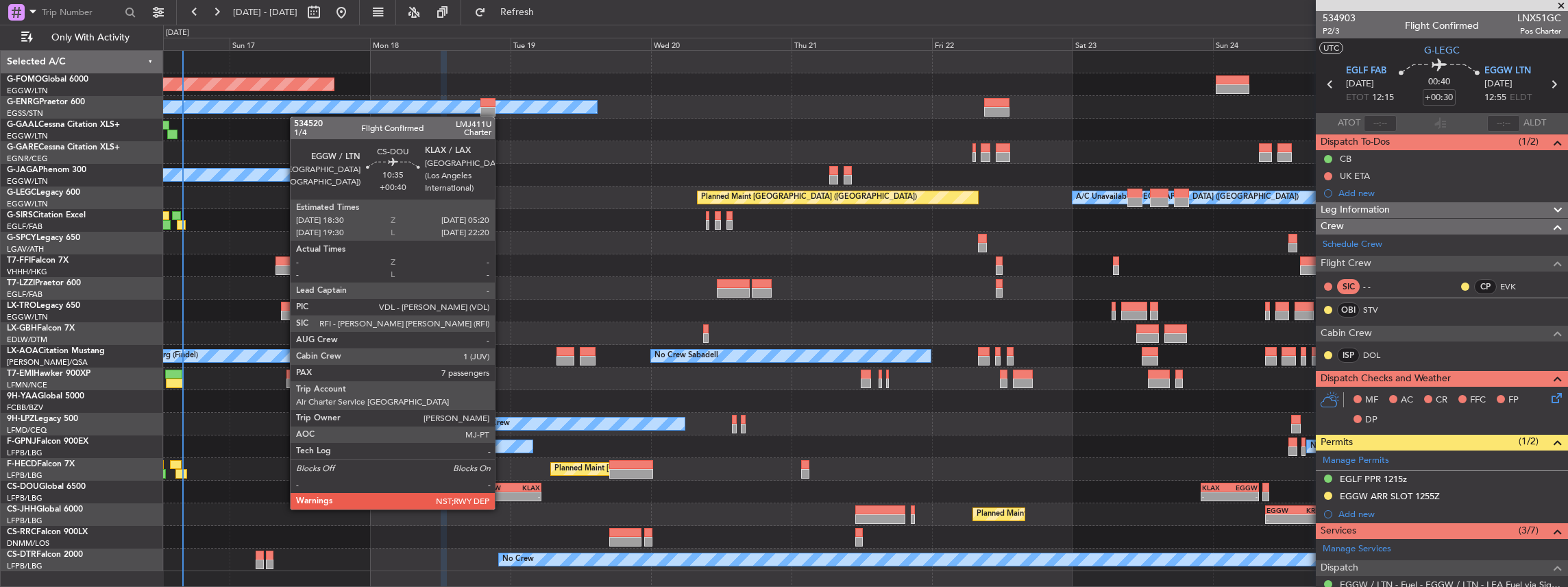
click at [502, 496] on div "-" at bounding box center [494, 496] width 30 height 8
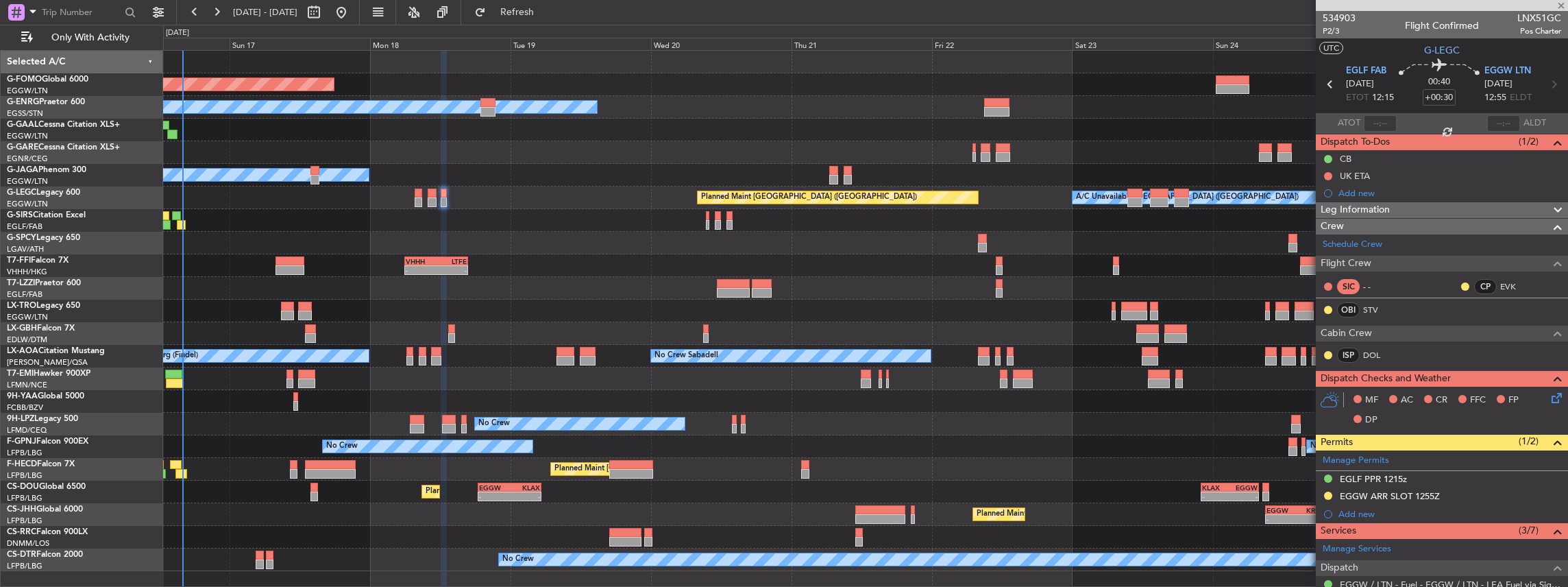
type input "+00:40"
type input "7"
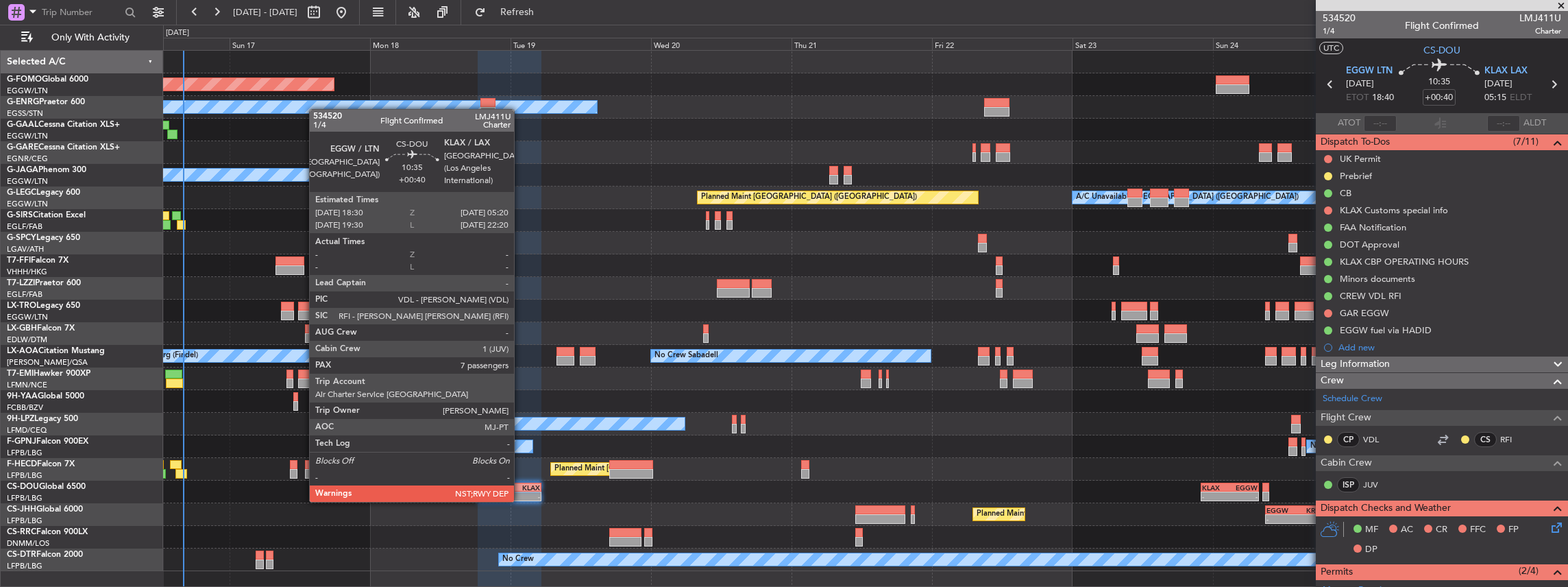
click at [520, 488] on div "KLAX" at bounding box center [524, 487] width 30 height 8
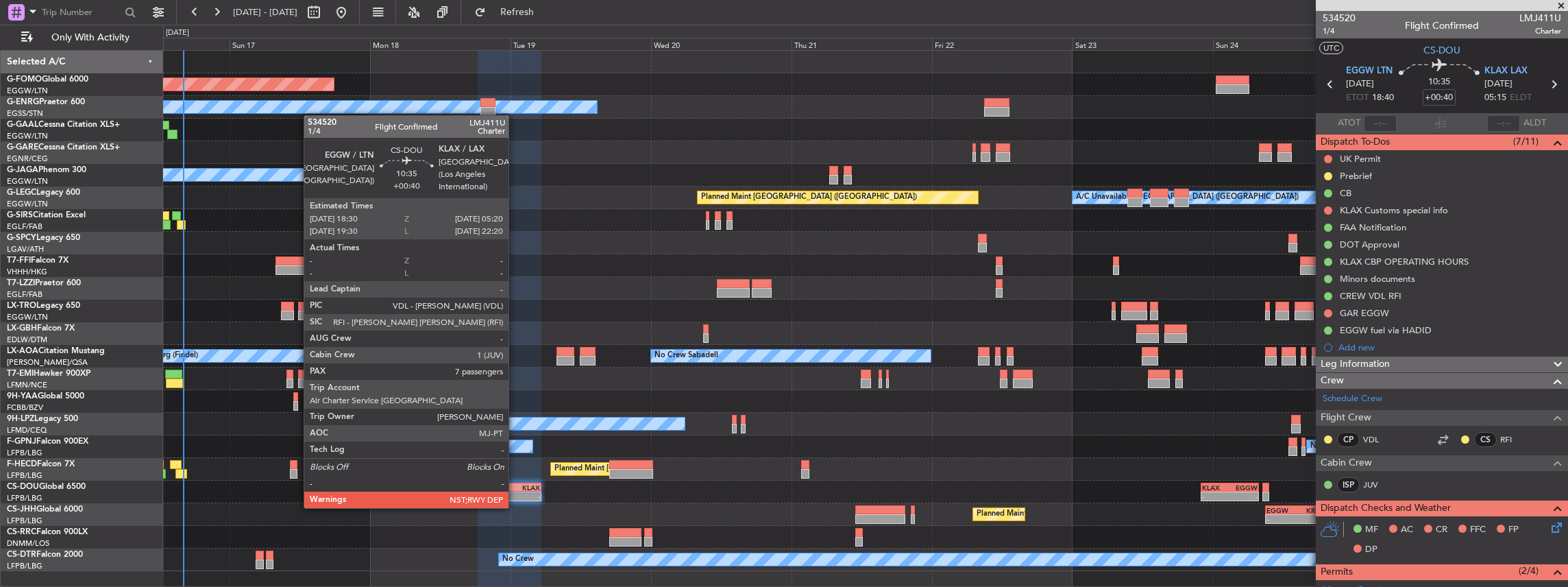
click at [516, 495] on div "-" at bounding box center [524, 496] width 30 height 8
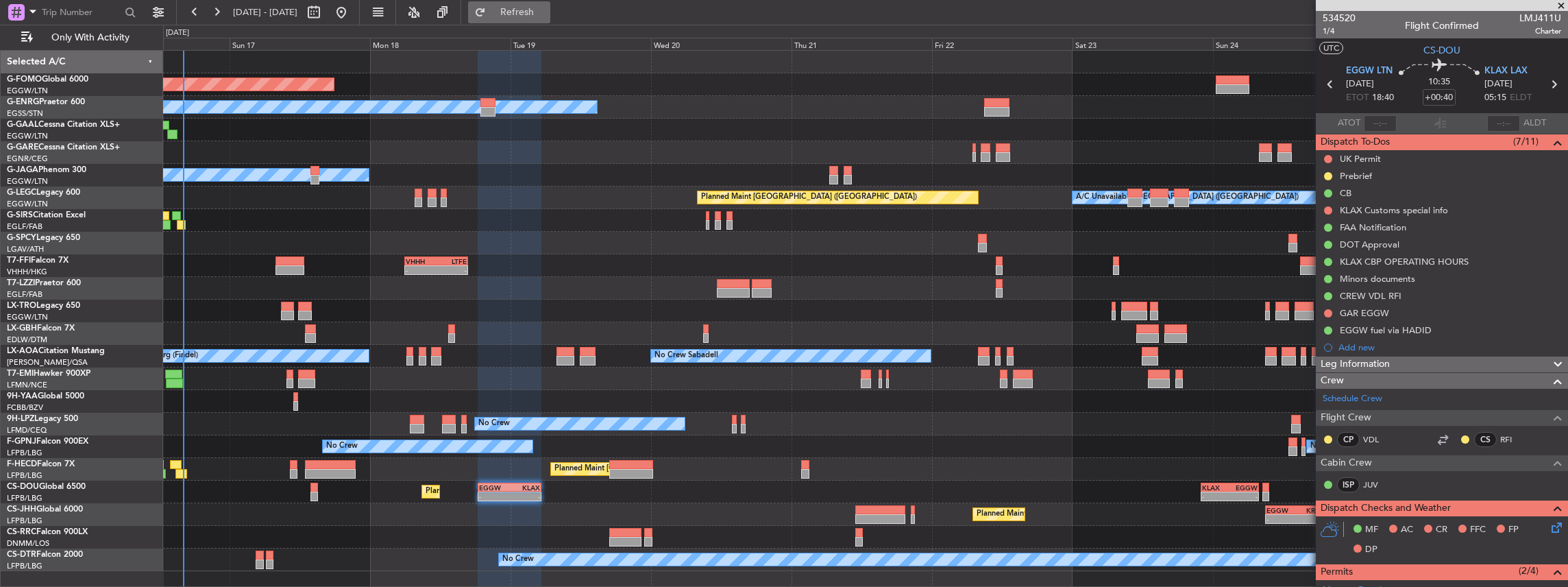
click at [550, 5] on button "Refresh" at bounding box center [509, 12] width 82 height 22
click at [545, 14] on span "Refresh" at bounding box center [517, 12] width 58 height 10
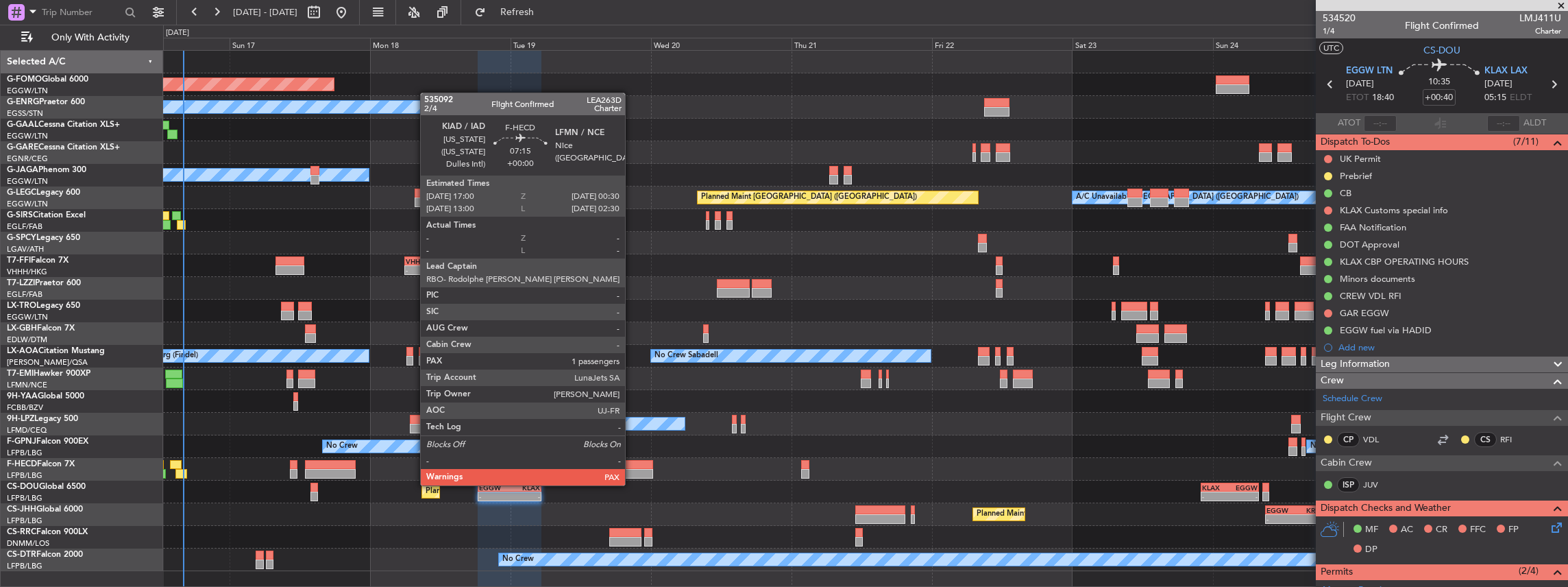
click at [632, 472] on div at bounding box center [632, 474] width 44 height 10
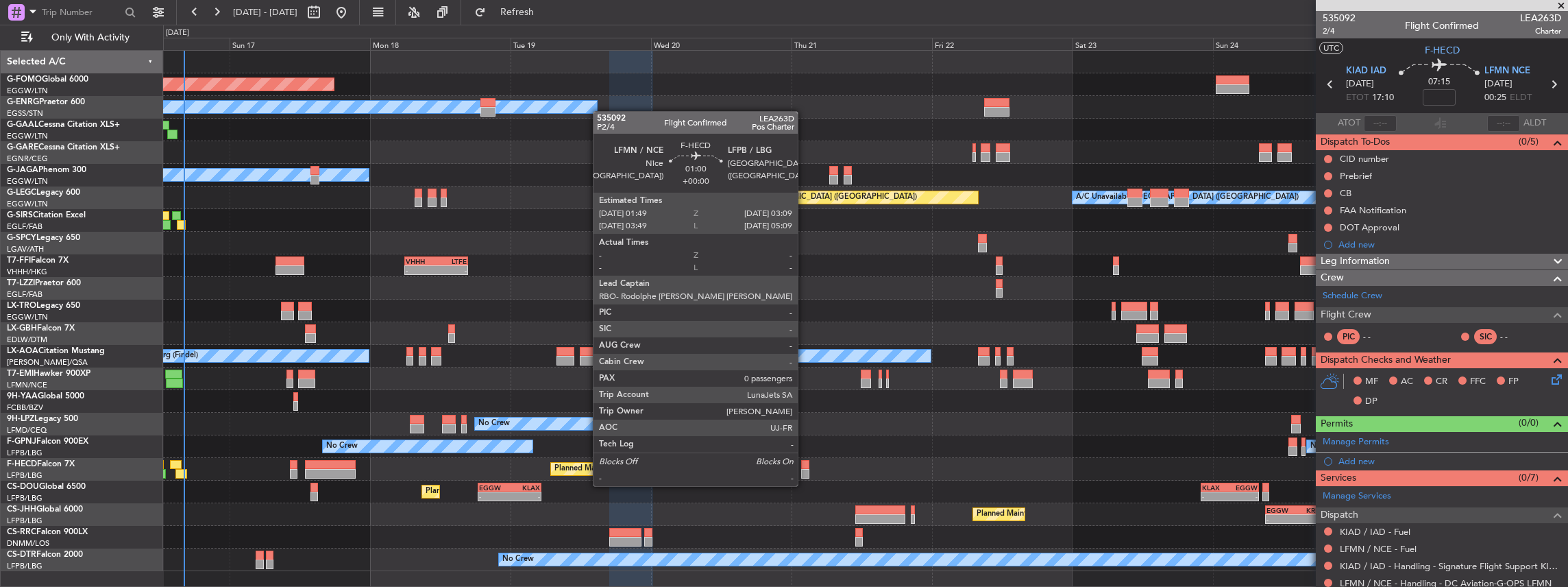
click at [805, 473] on div at bounding box center [805, 474] width 8 height 10
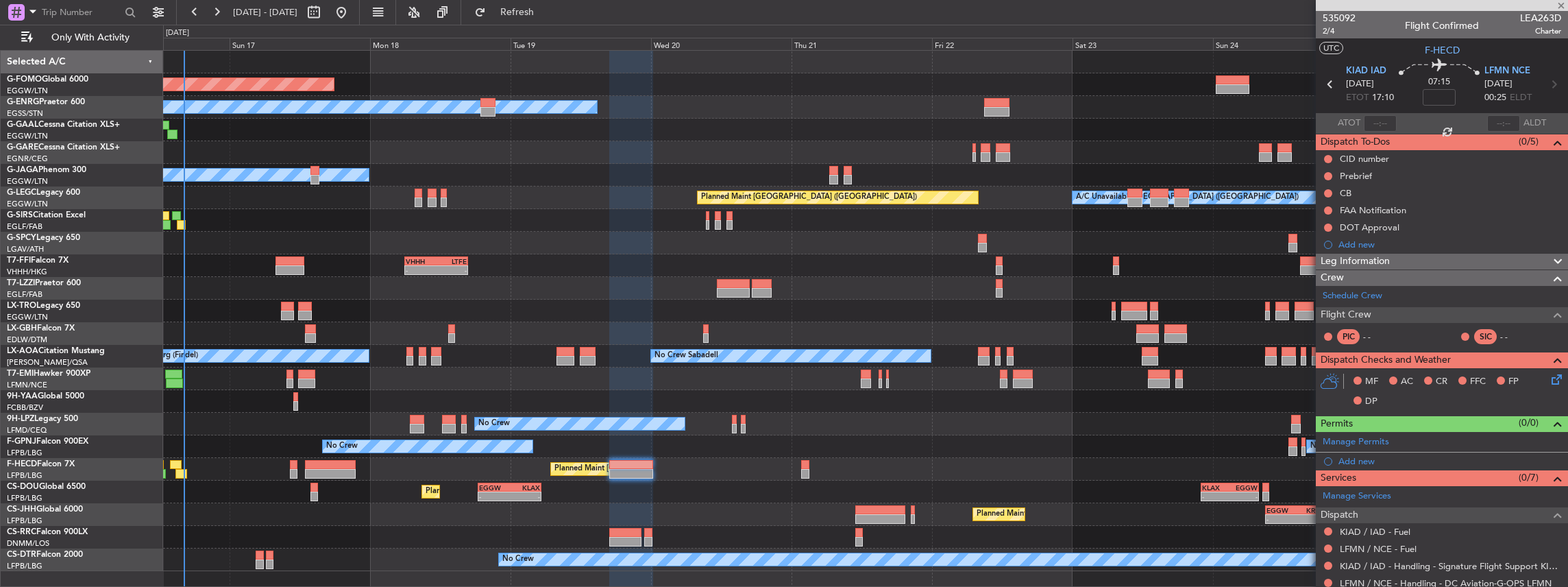
type input "0"
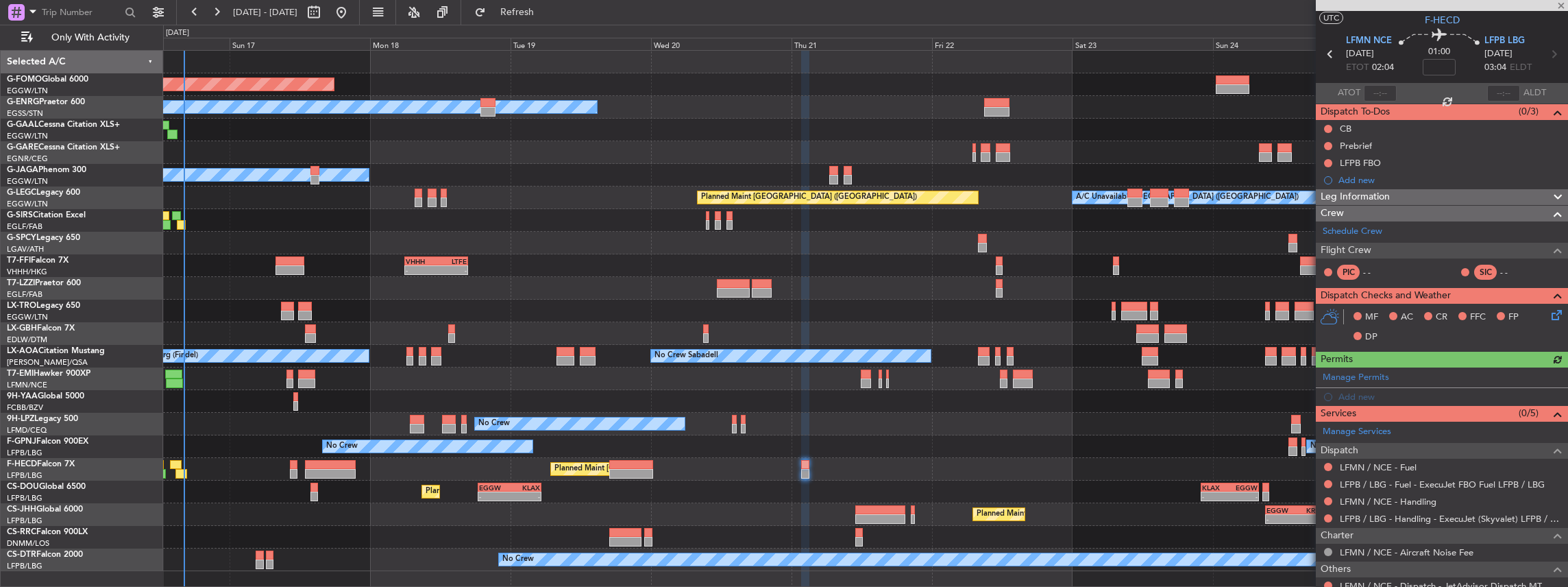
scroll to position [72, 0]
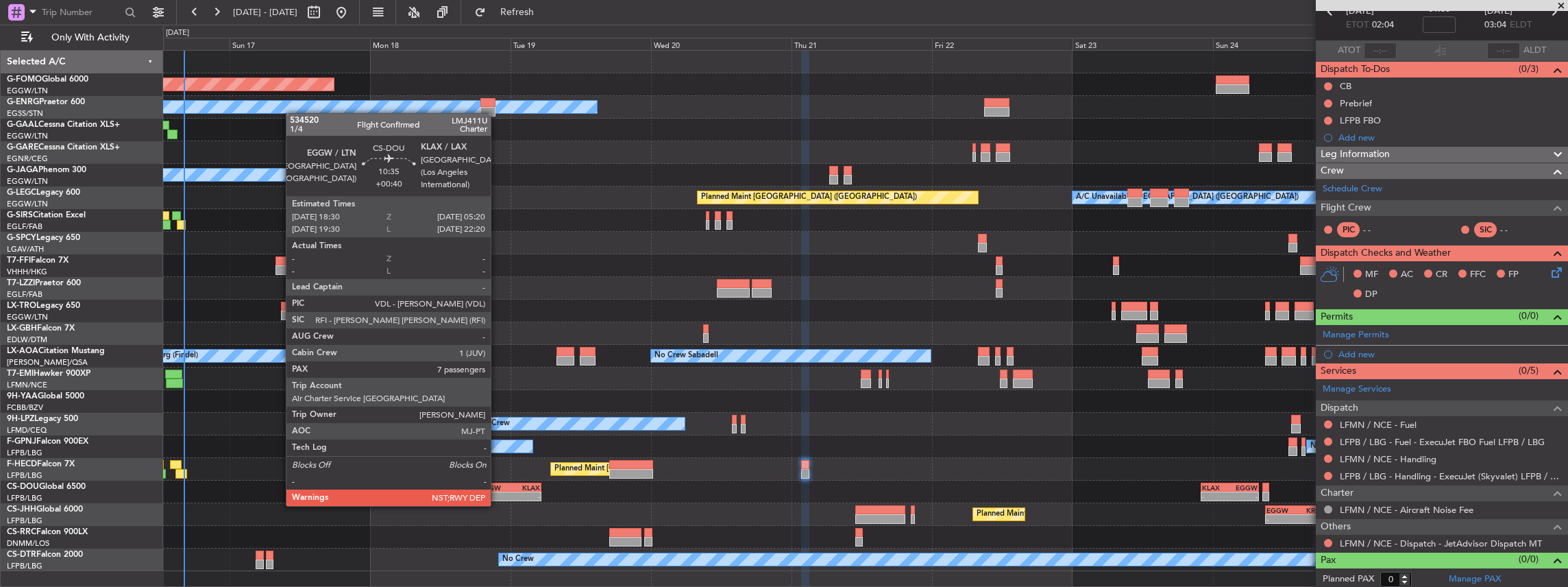
click at [498, 492] on div "-" at bounding box center [494, 496] width 30 height 8
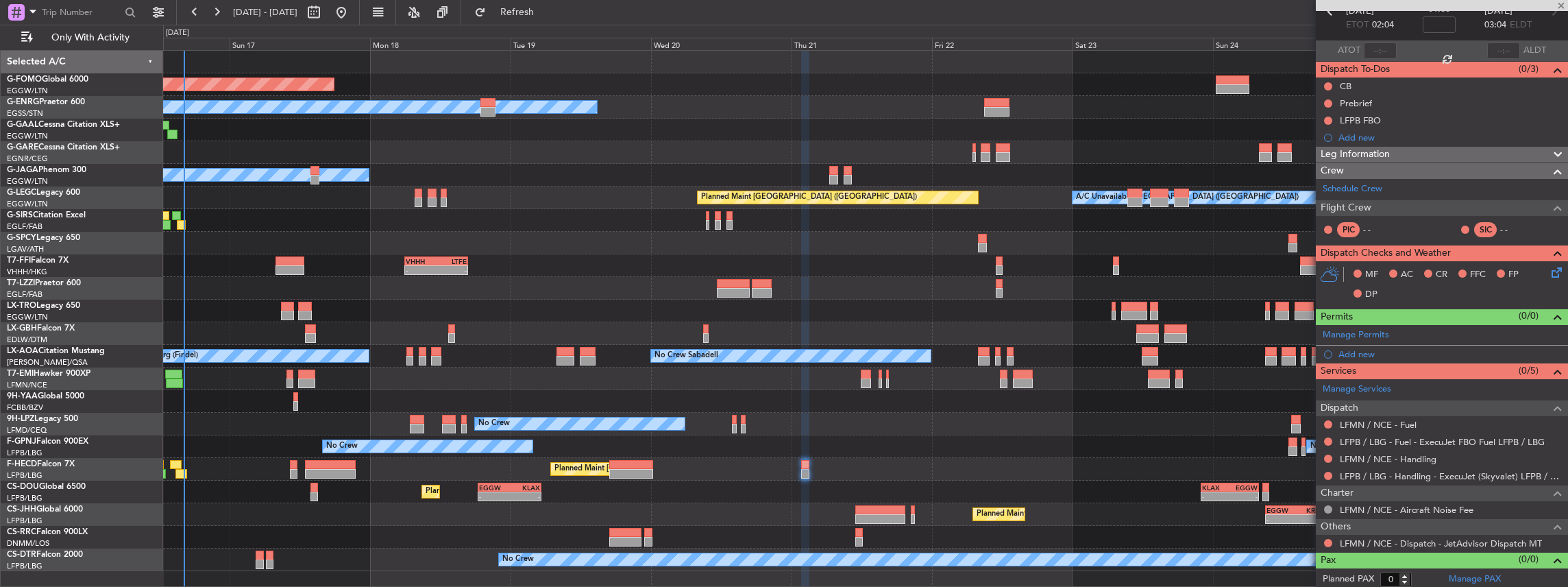
type input "+00:40"
type input "7"
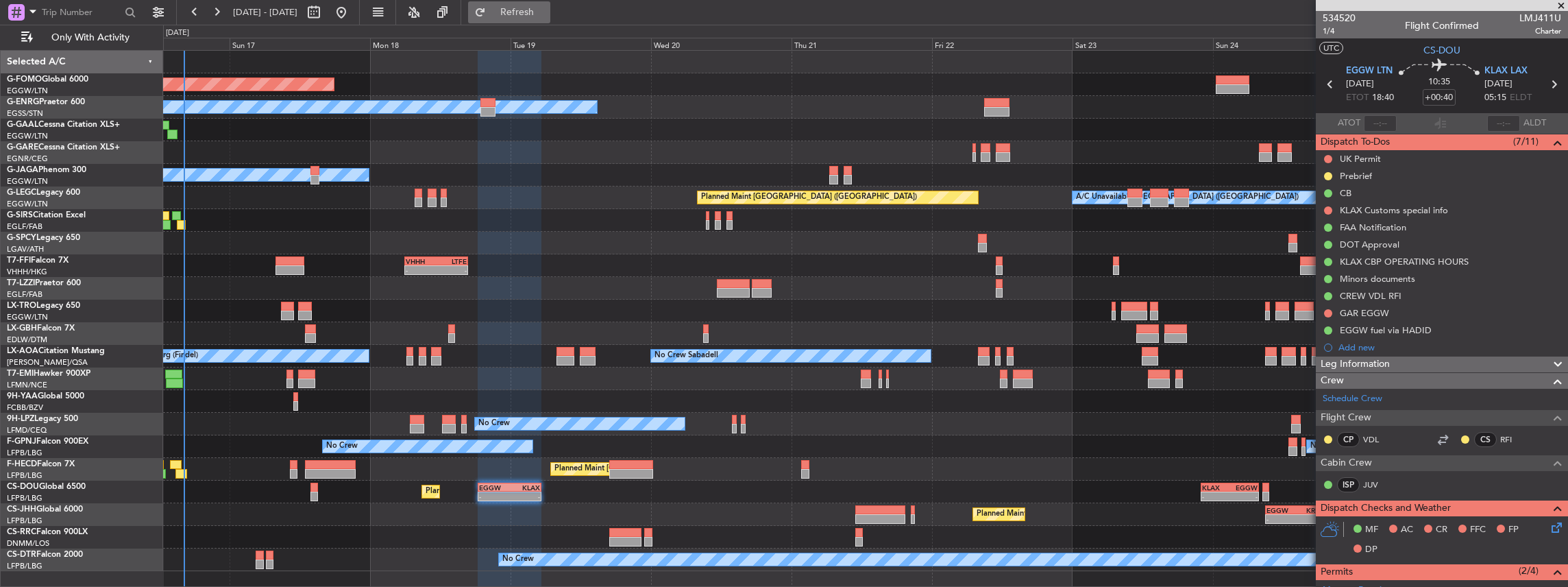
click at [546, 12] on span "Refresh" at bounding box center [517, 12] width 58 height 10
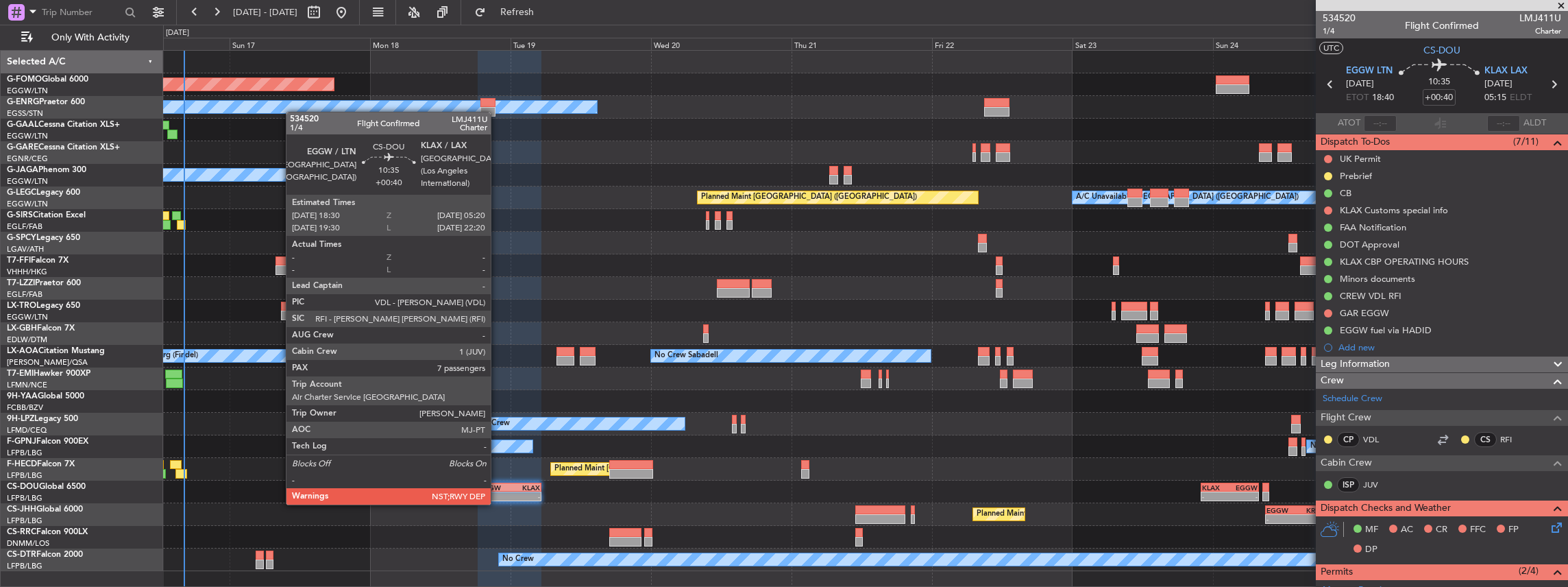
click at [498, 492] on div "-" at bounding box center [494, 496] width 30 height 8
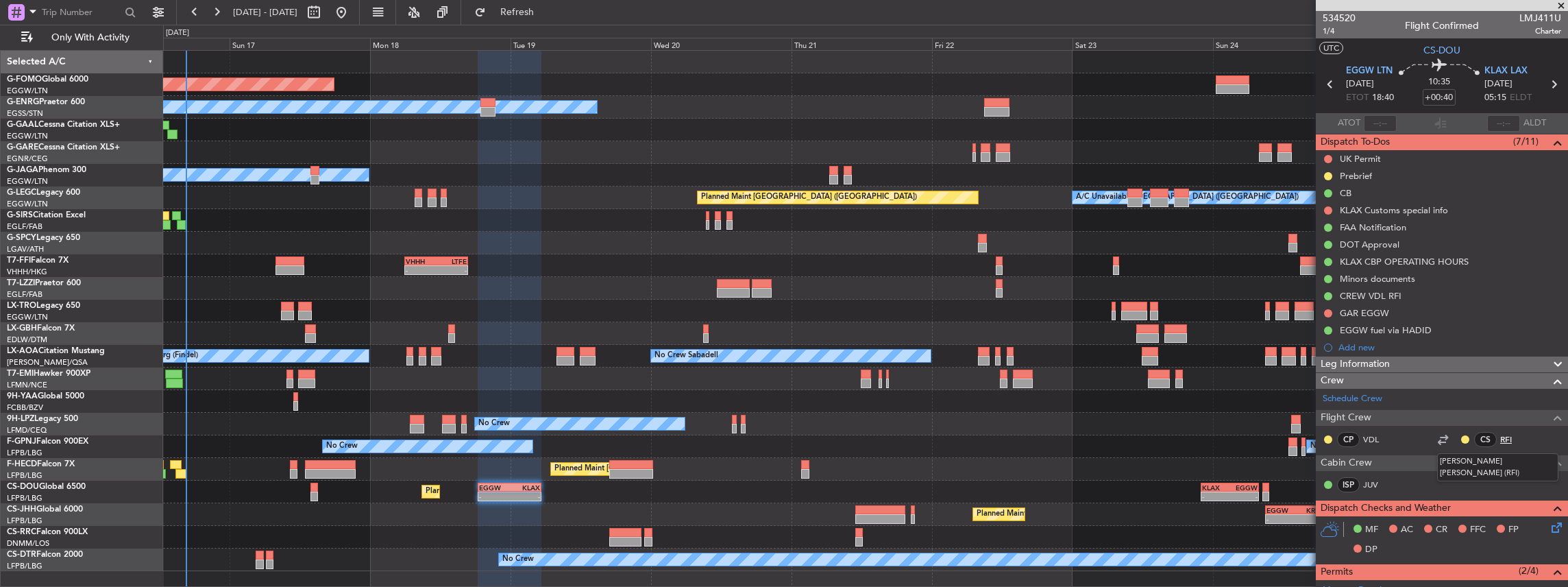
click at [1501, 435] on link "RFI" at bounding box center [1515, 440] width 30 height 12
click at [1448, 52] on span "CS-DOU" at bounding box center [1442, 49] width 37 height 14
click at [1496, 68] on span "KLAX LAX" at bounding box center [1506, 71] width 43 height 14
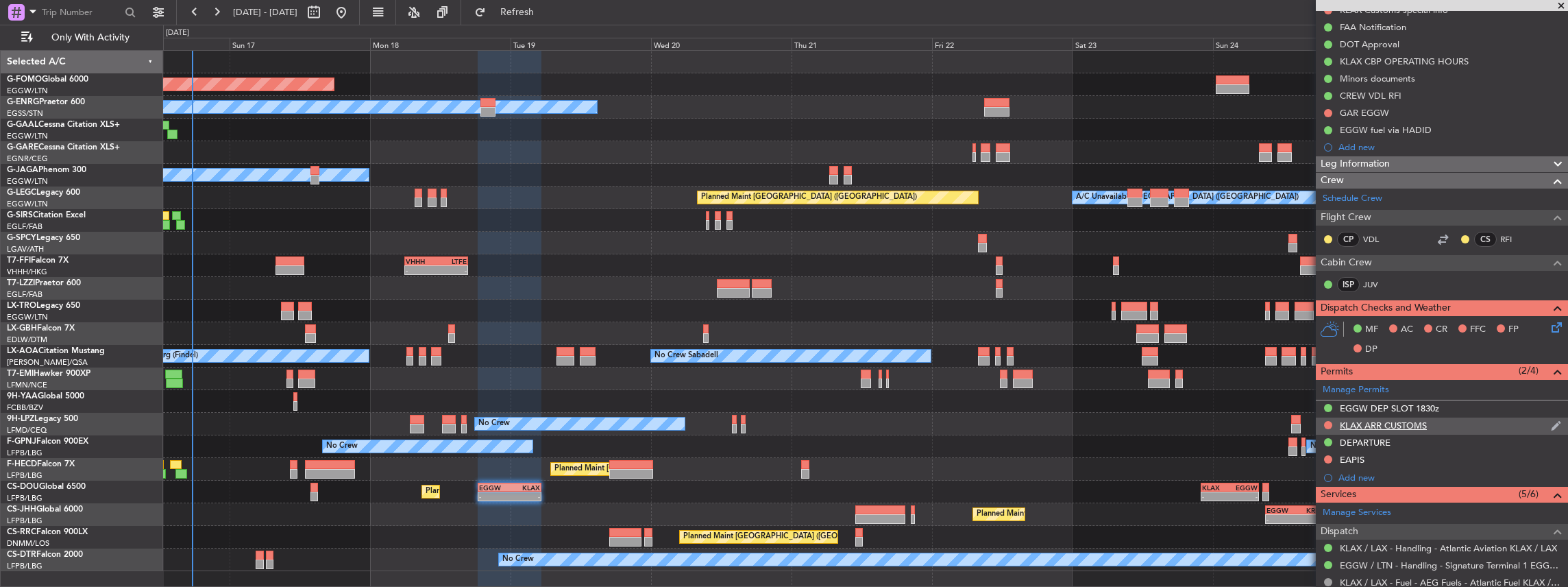
scroll to position [228, 0]
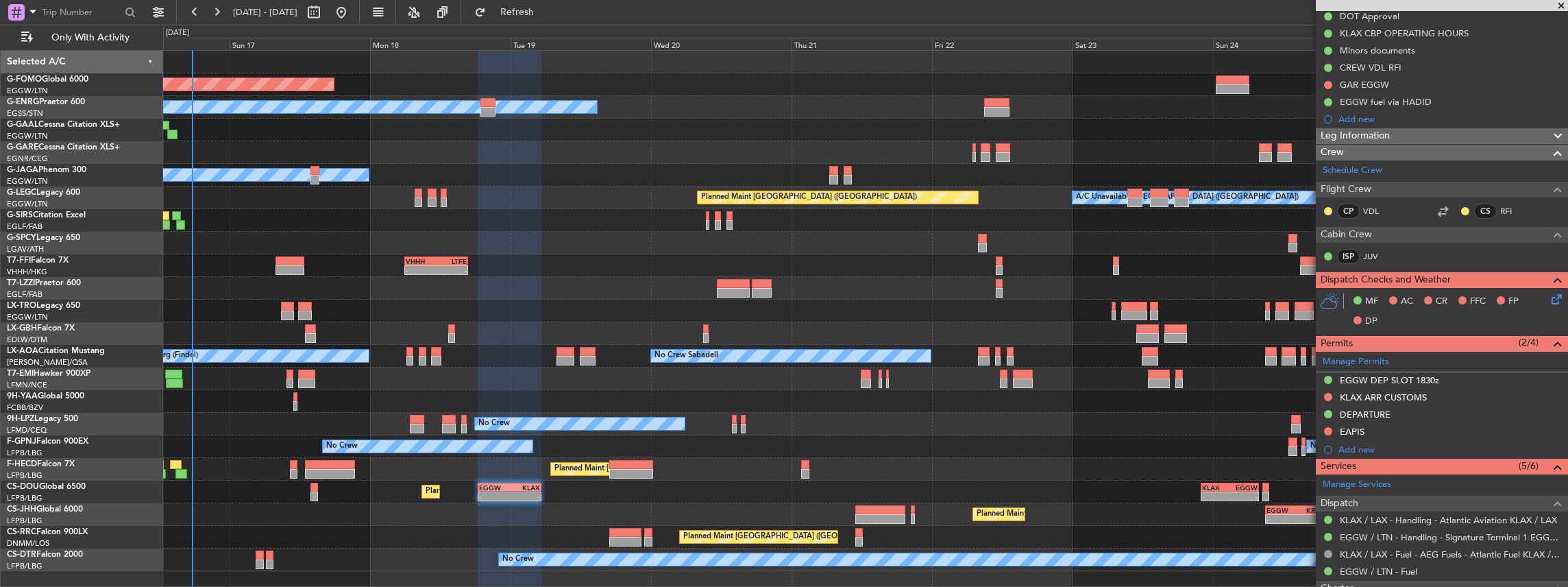
click at [1017, 438] on div "No Crew No Crew" at bounding box center [865, 446] width 1405 height 22
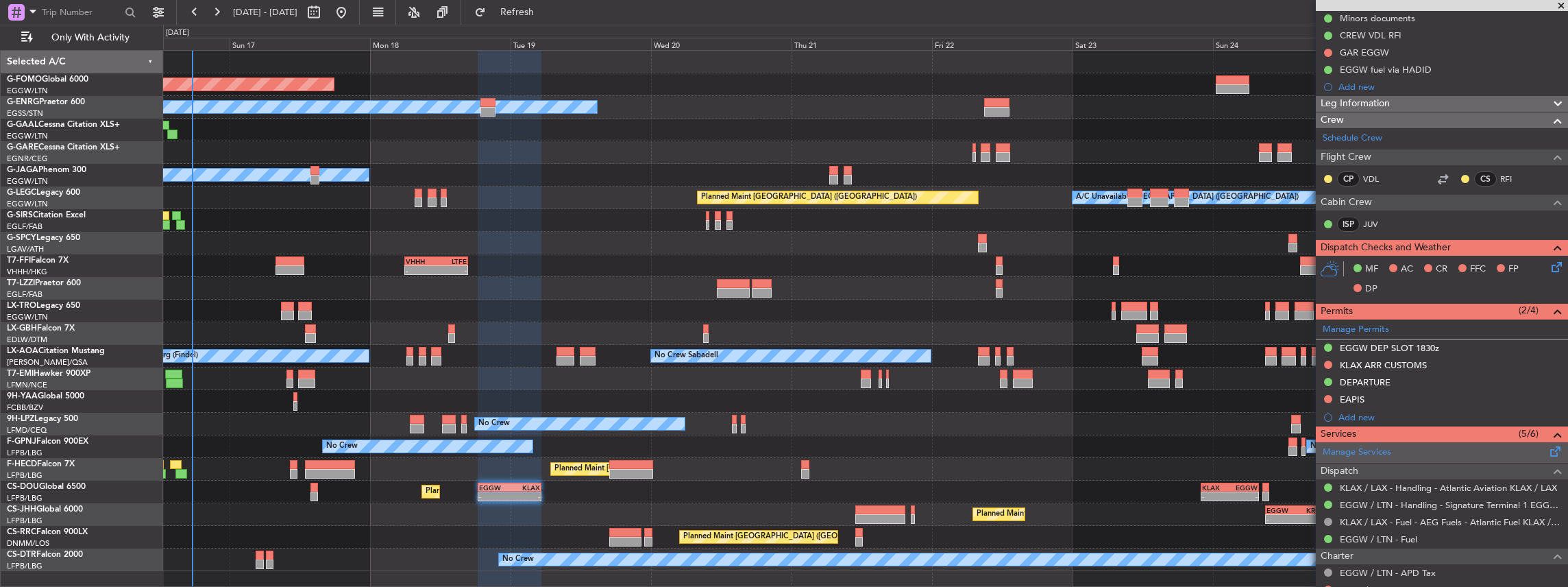
scroll to position [274, 0]
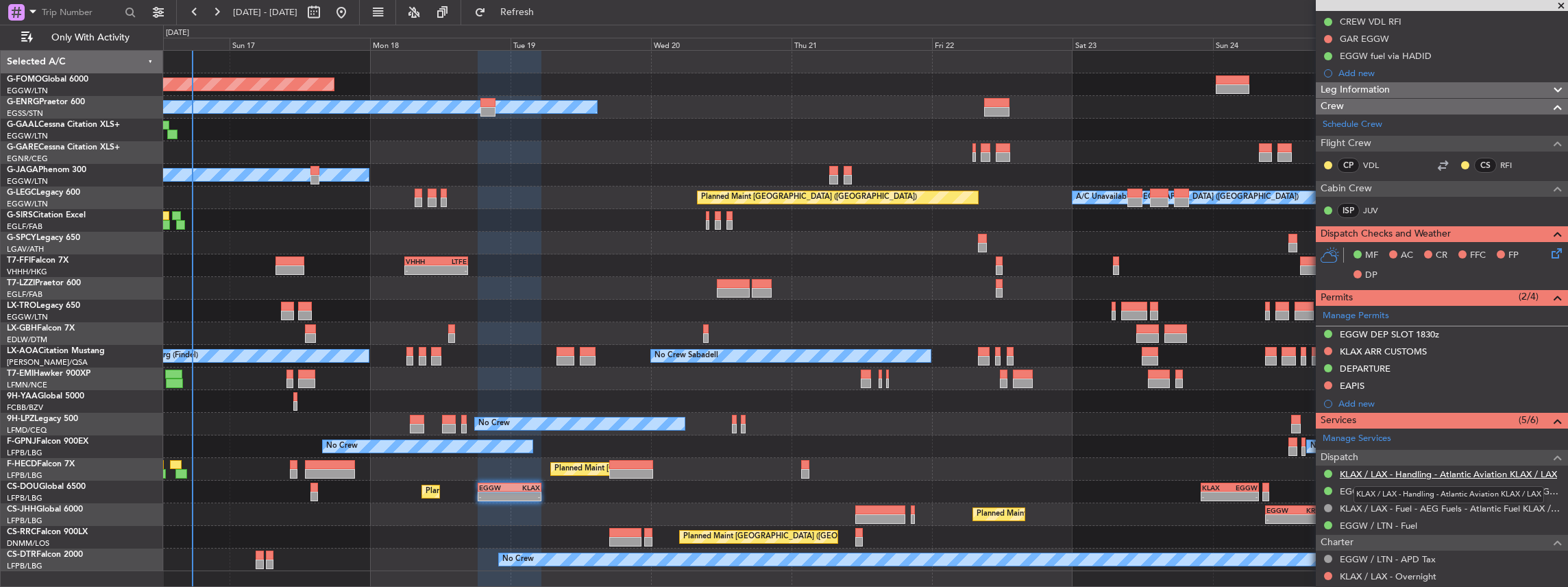
click at [1405, 468] on link "KLAX / LAX - Handling - Atlantic Aviation KLAX / LAX" at bounding box center [1449, 474] width 217 height 12
click at [1354, 474] on link "KLAX / LAX - Handling - Atlantic Aviation KLAX / LAX" at bounding box center [1449, 474] width 217 height 12
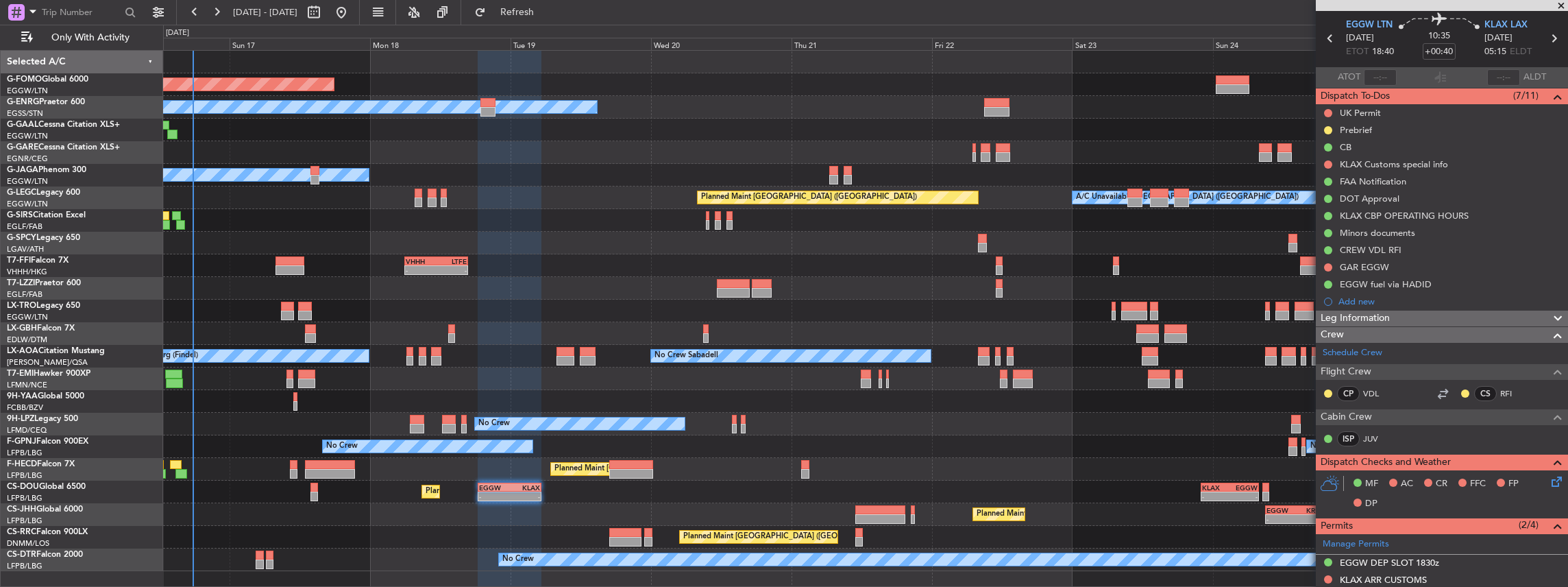
scroll to position [0, 0]
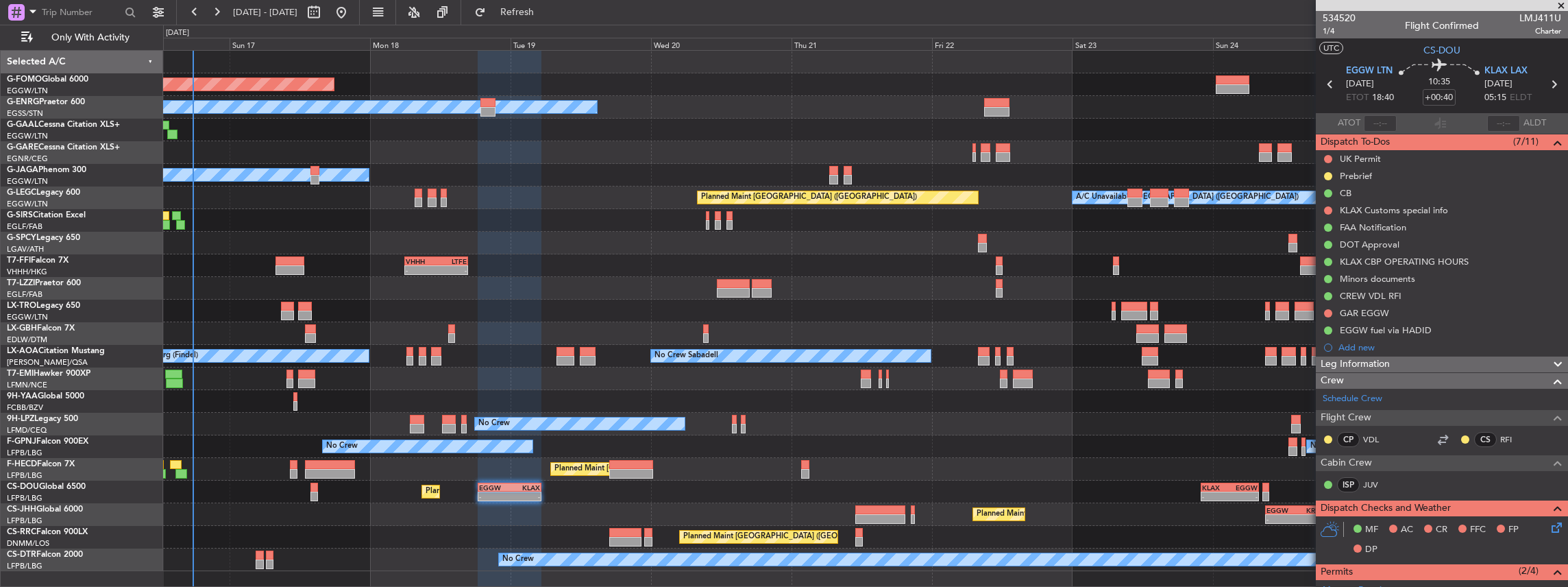
click at [1523, 16] on span "LMJ411U" at bounding box center [1540, 17] width 42 height 14
copy span "LMJ411U"
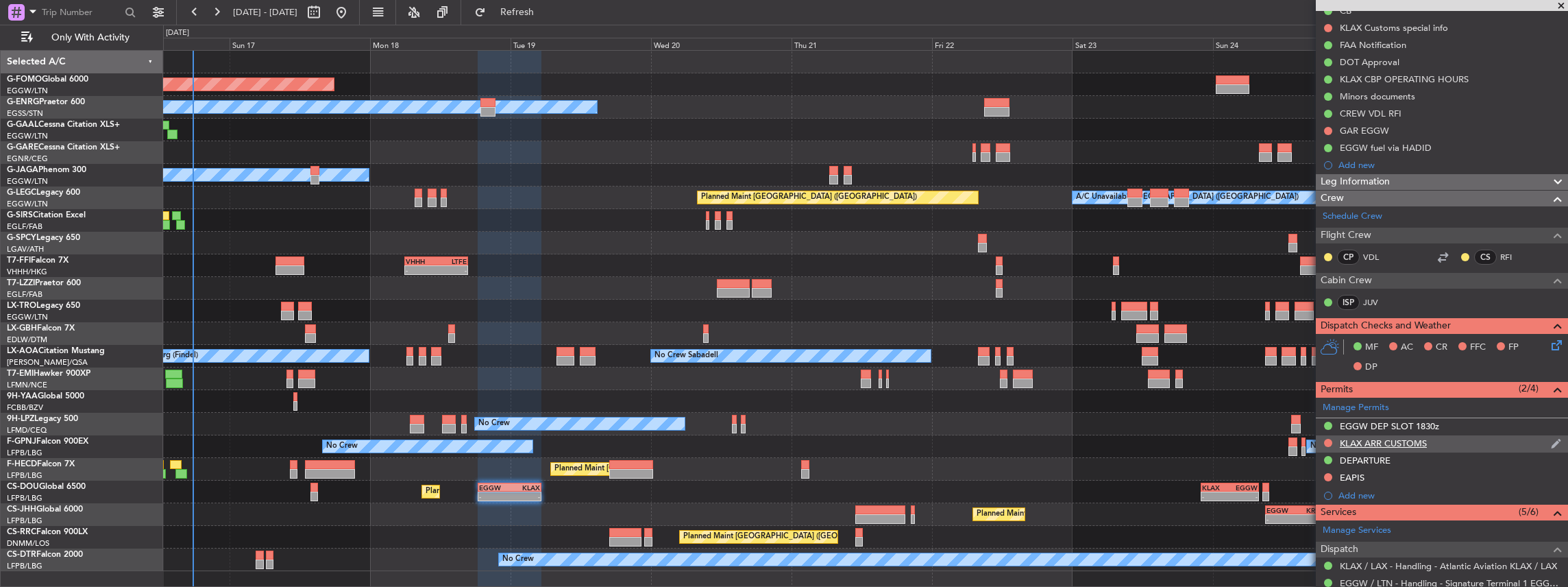
scroll to position [274, 0]
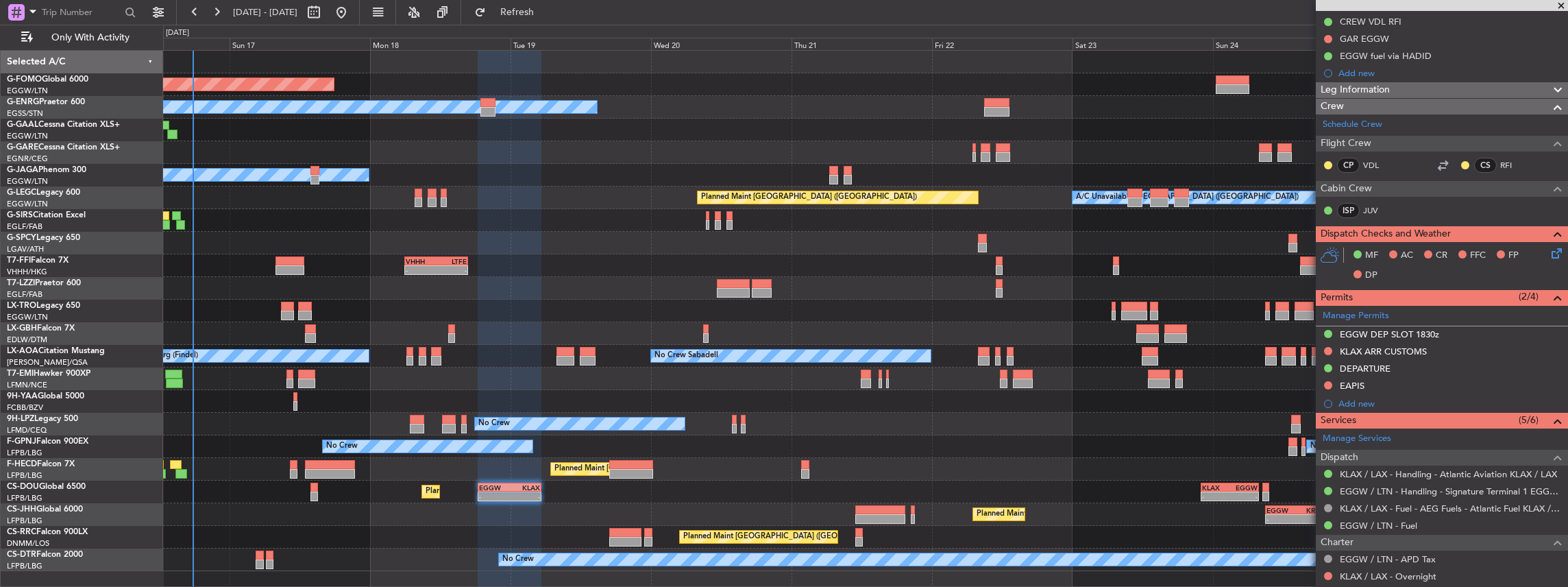
click at [852, 323] on div at bounding box center [865, 333] width 1405 height 22
click at [1327, 350] on button at bounding box center [1329, 352] width 8 height 8
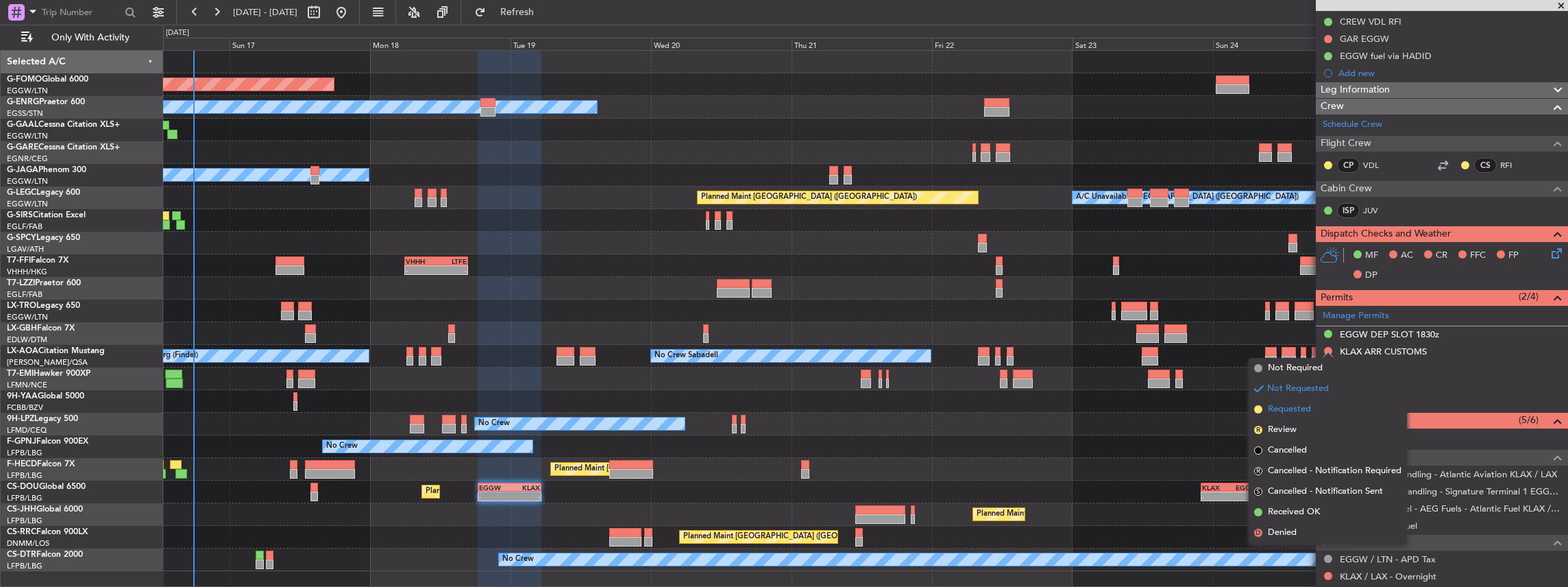
click at [1295, 409] on span "Requested" at bounding box center [1289, 409] width 43 height 14
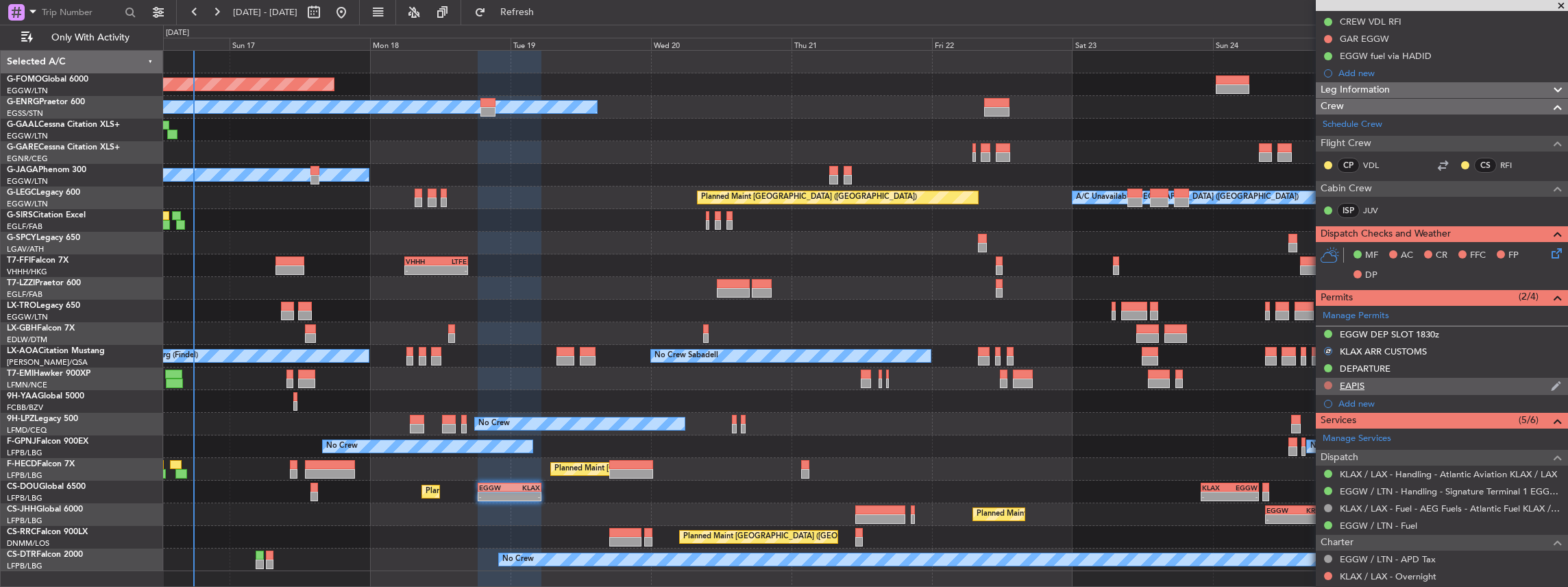
click at [1327, 384] on button at bounding box center [1329, 385] width 8 height 8
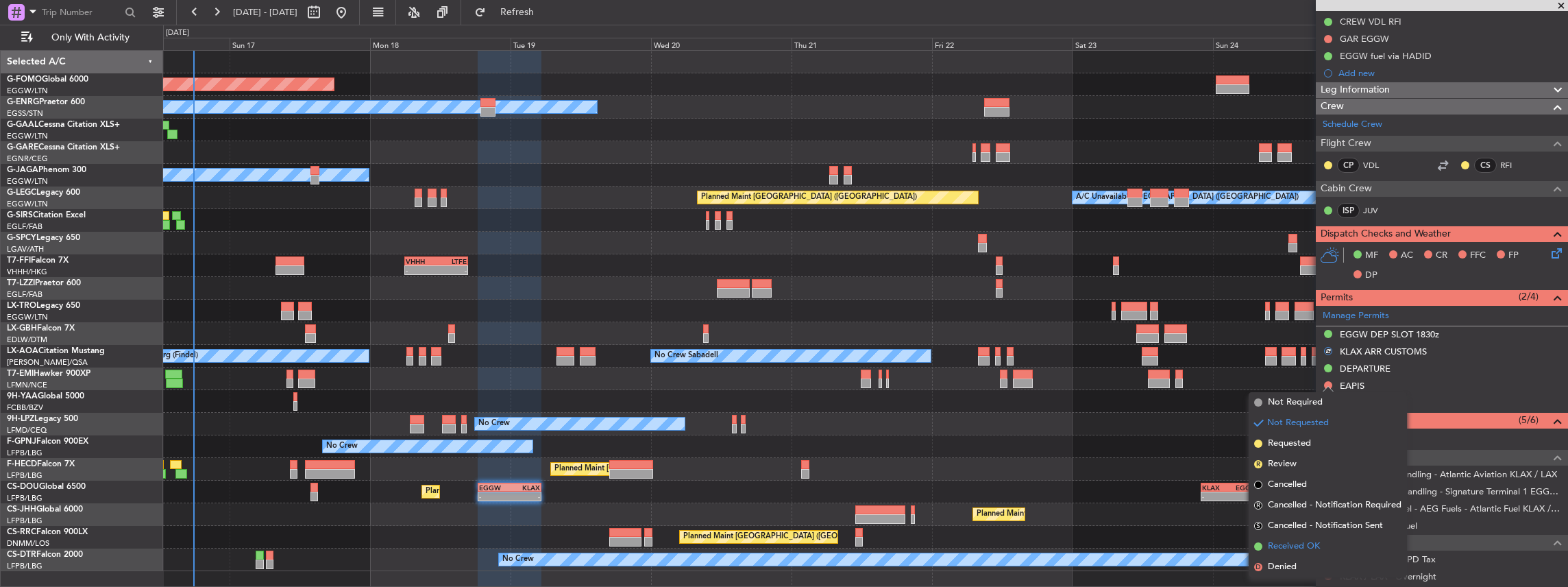
click at [1277, 549] on span "Received OK" at bounding box center [1293, 547] width 52 height 14
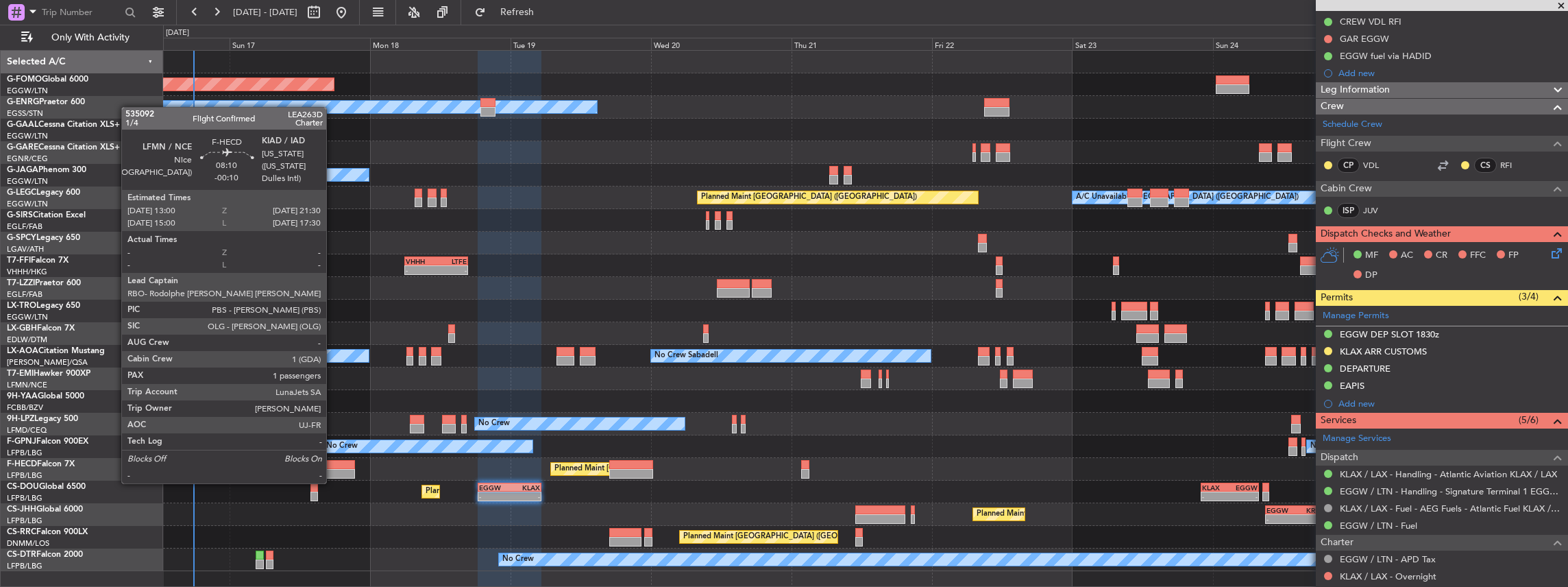
click at [333, 470] on div at bounding box center [330, 474] width 50 height 10
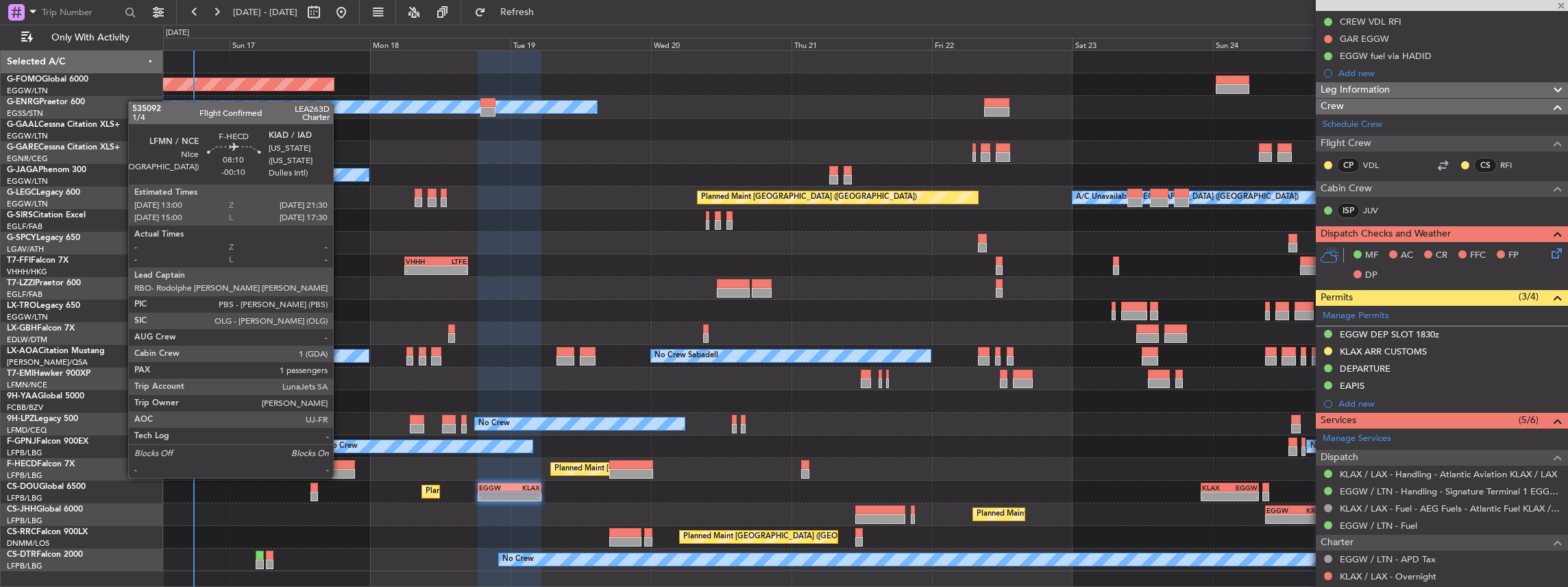
type input "-00:10"
type input "1"
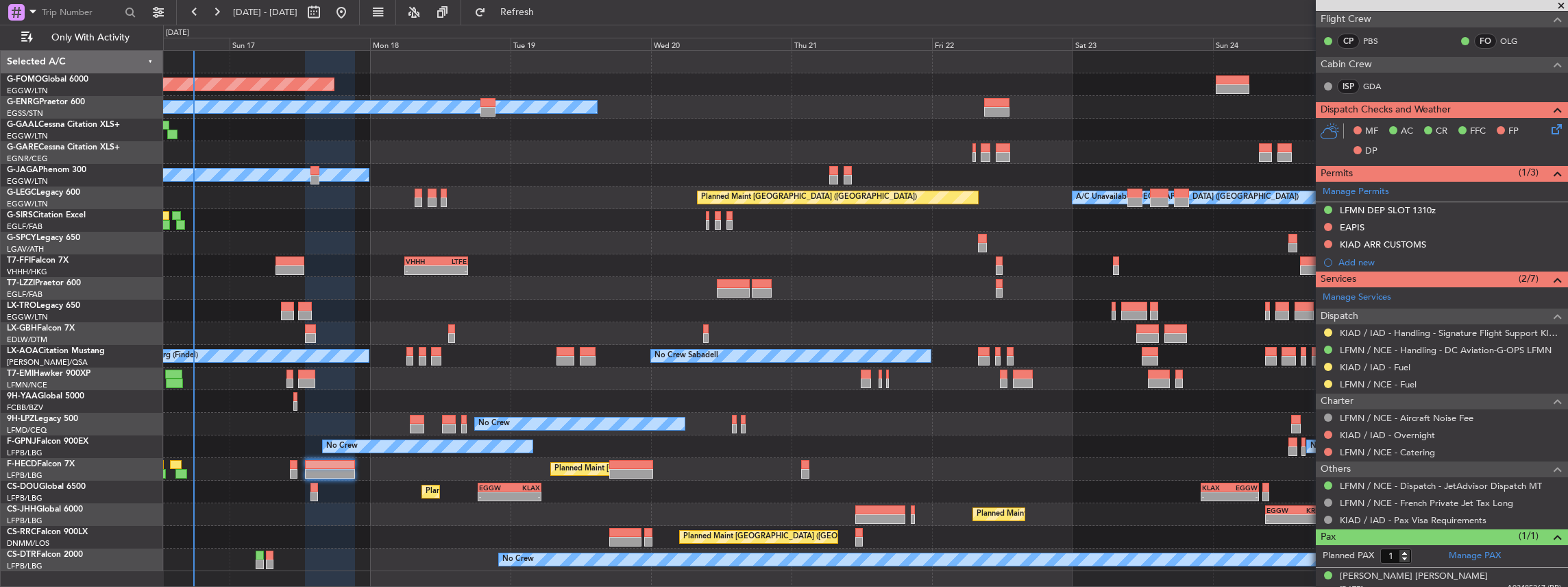
scroll to position [319, 0]
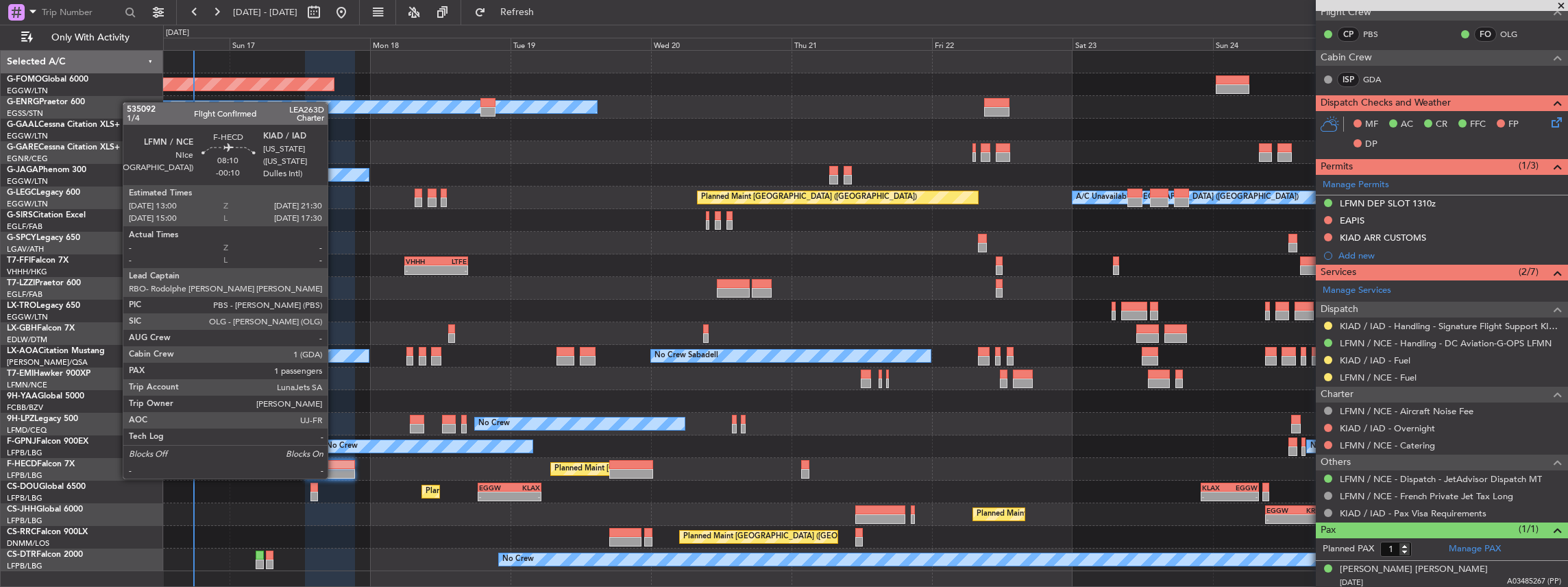
click at [335, 465] on div at bounding box center [330, 465] width 50 height 10
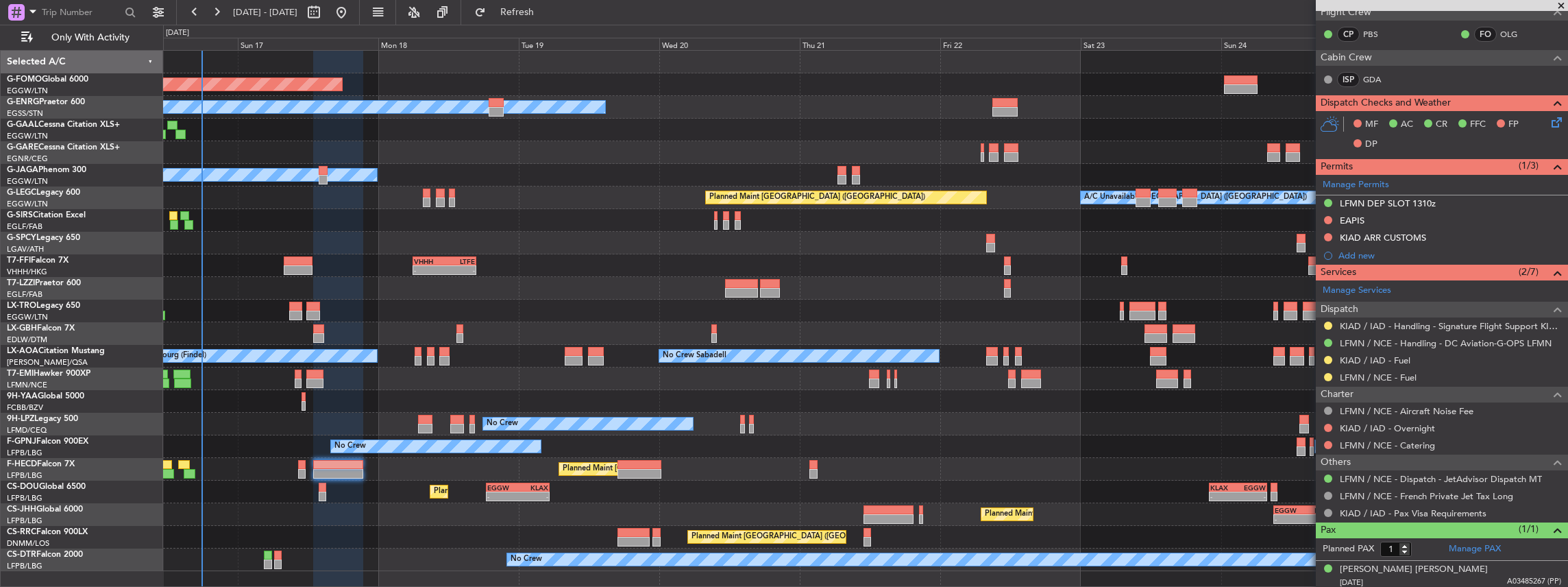
click at [836, 456] on div "No Crew No Crew" at bounding box center [865, 446] width 1405 height 22
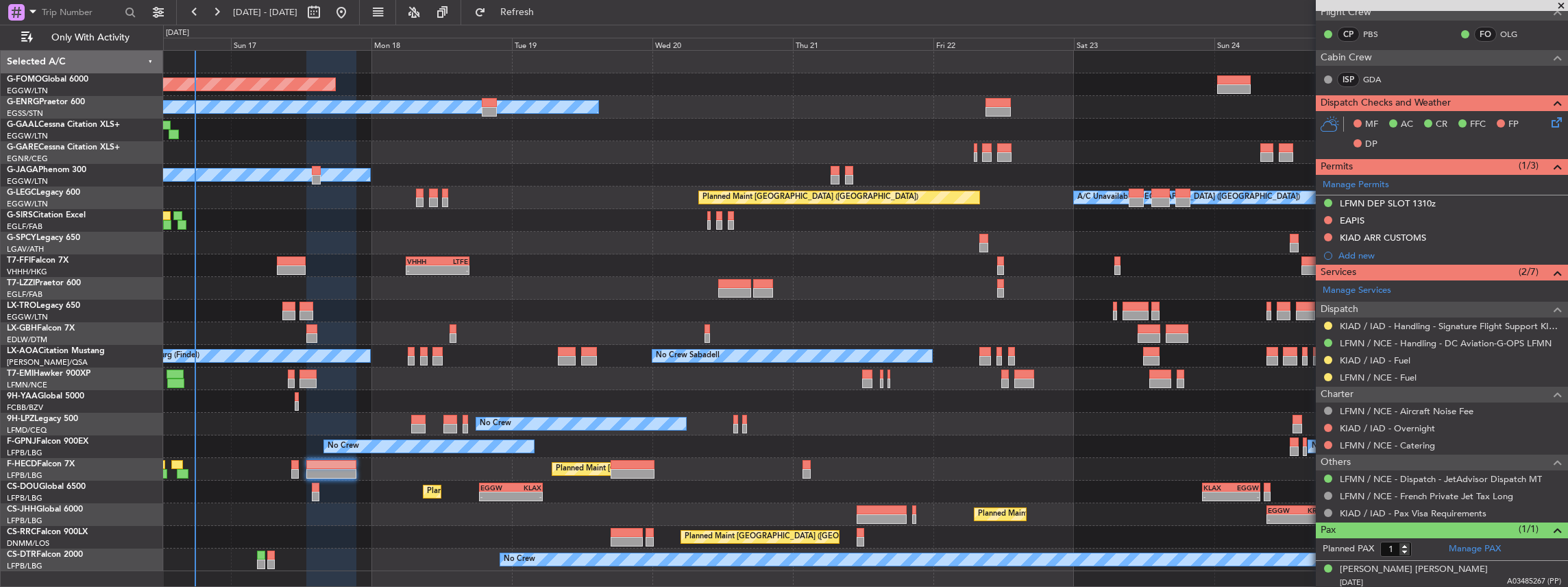
click at [861, 459] on div "Planned Maint Windsor Locks ([PERSON_NAME] Intl) Owner Planned Maint [GEOGRAPHI…" at bounding box center [865, 311] width 1405 height 520
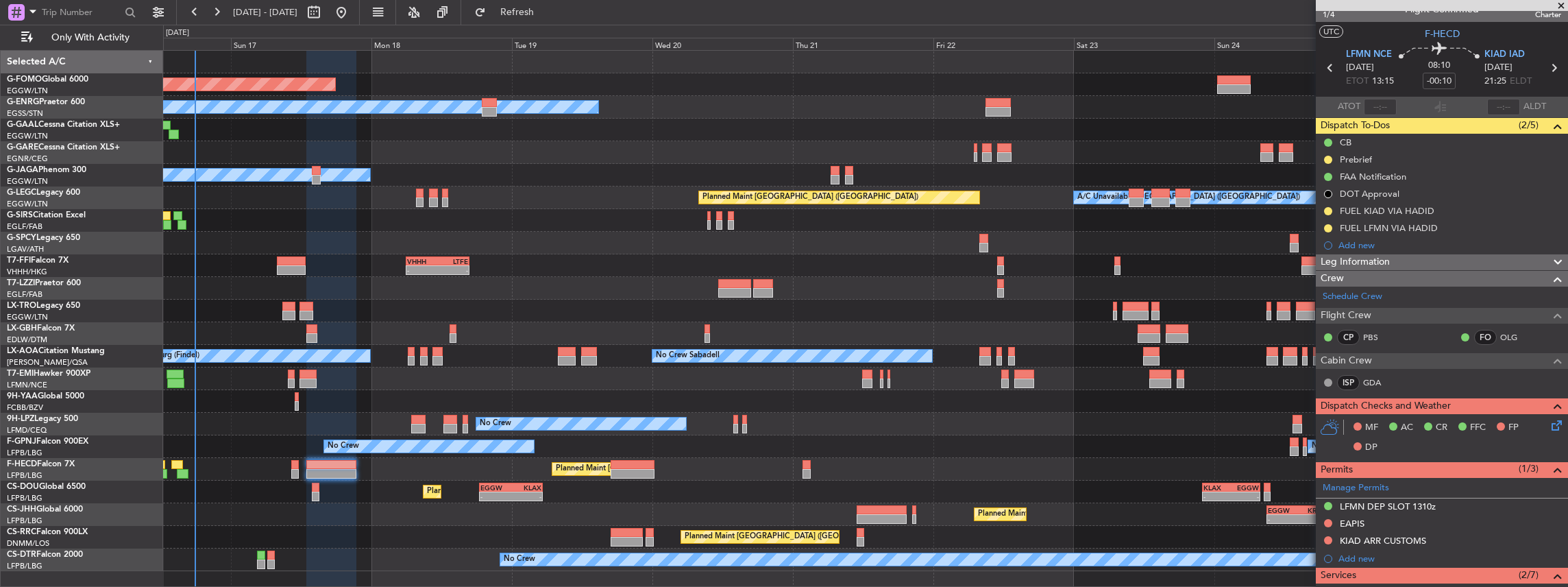
scroll to position [0, 0]
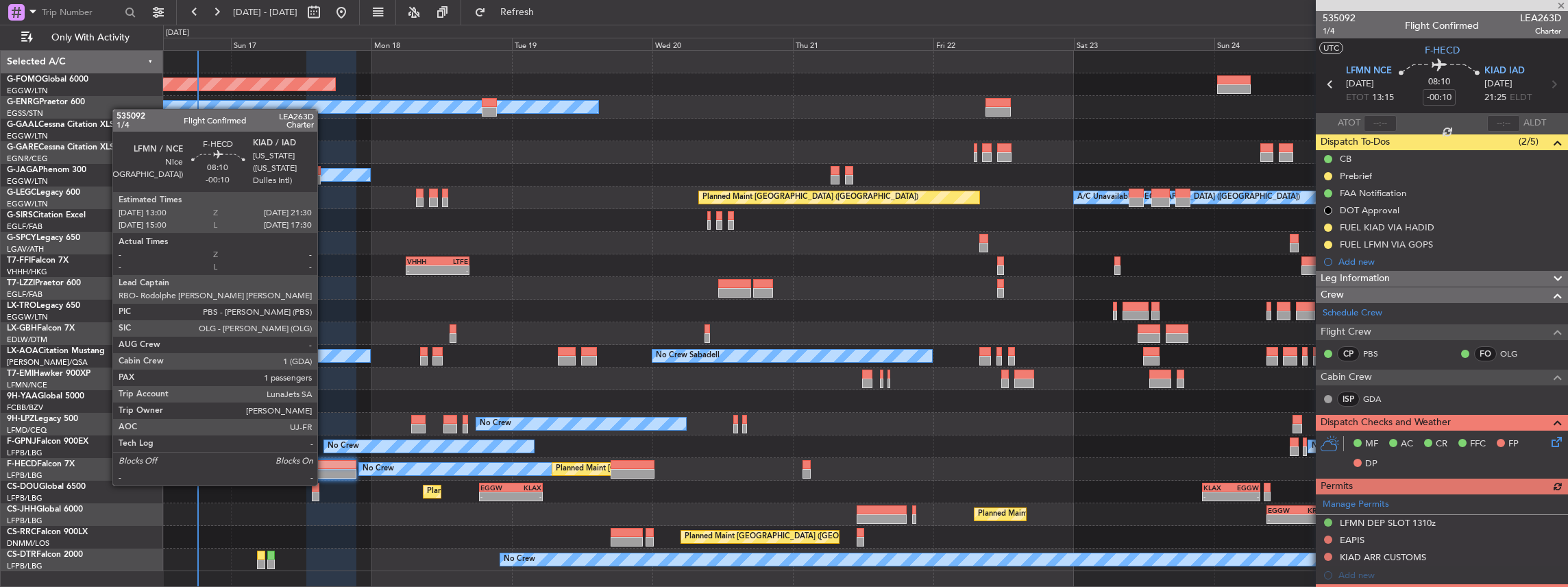
click at [324, 471] on div at bounding box center [331, 474] width 50 height 10
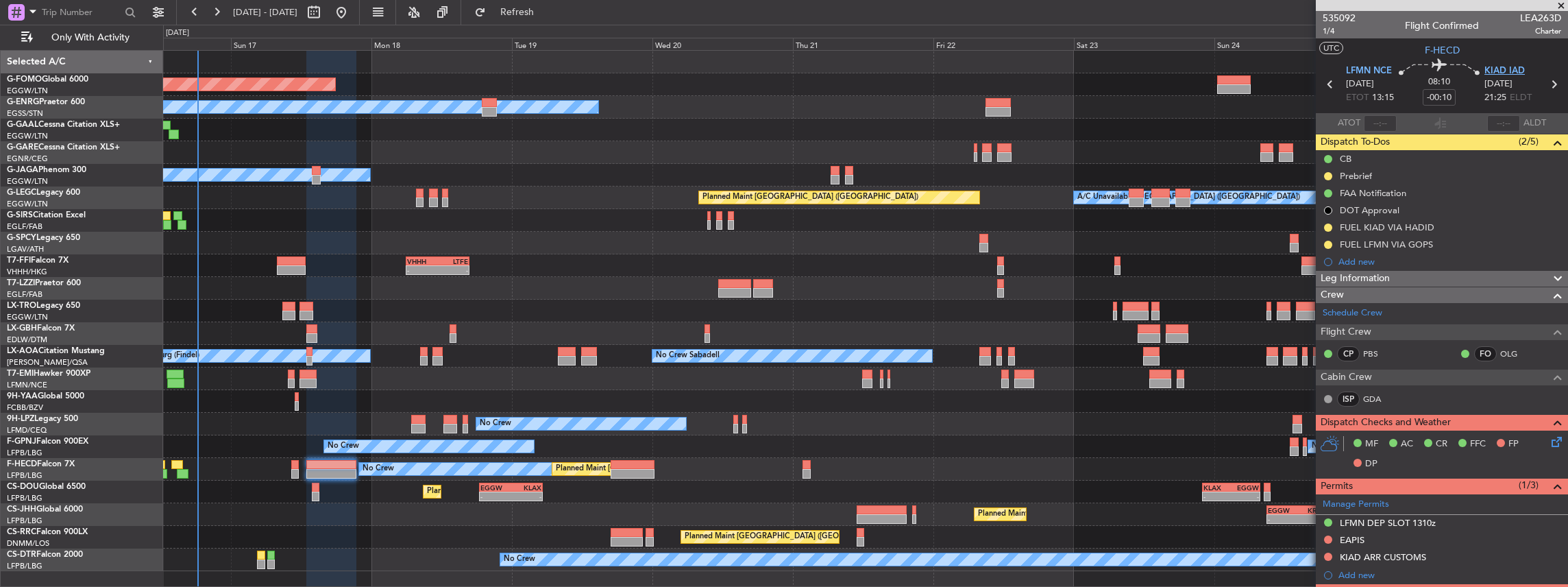
click at [1490, 71] on span "KIAD IAD" at bounding box center [1505, 71] width 40 height 14
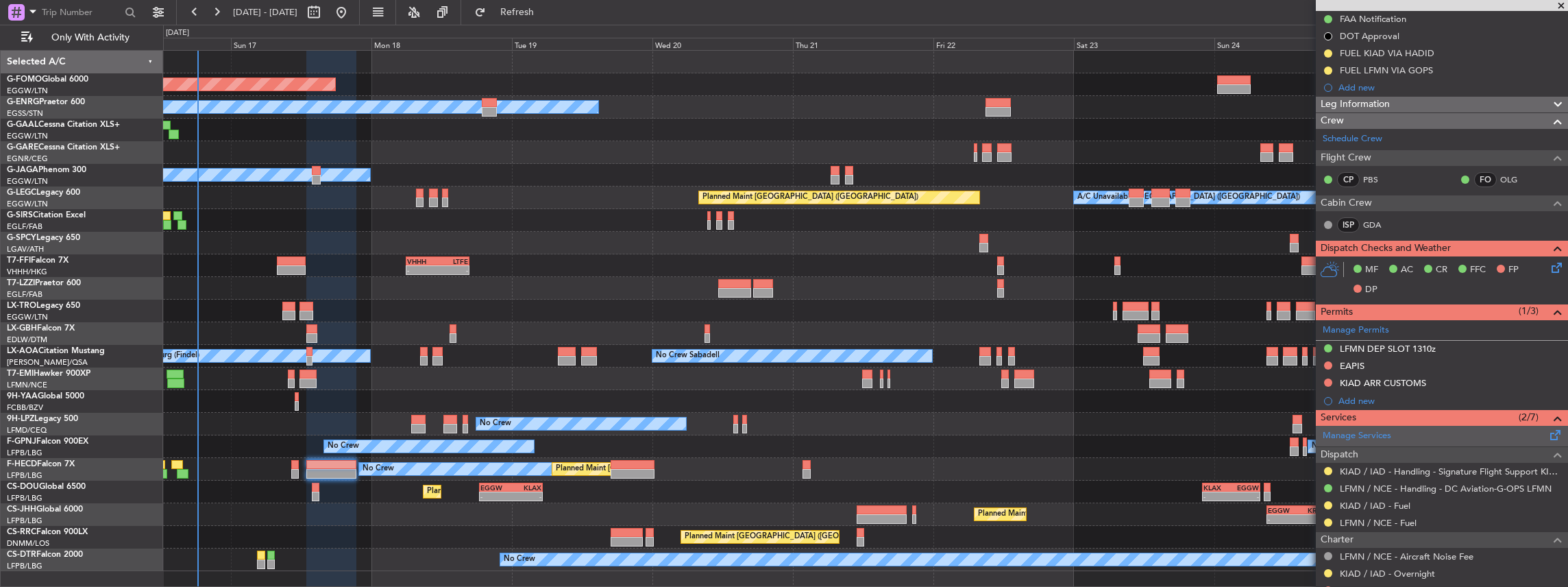
scroll to position [228, 0]
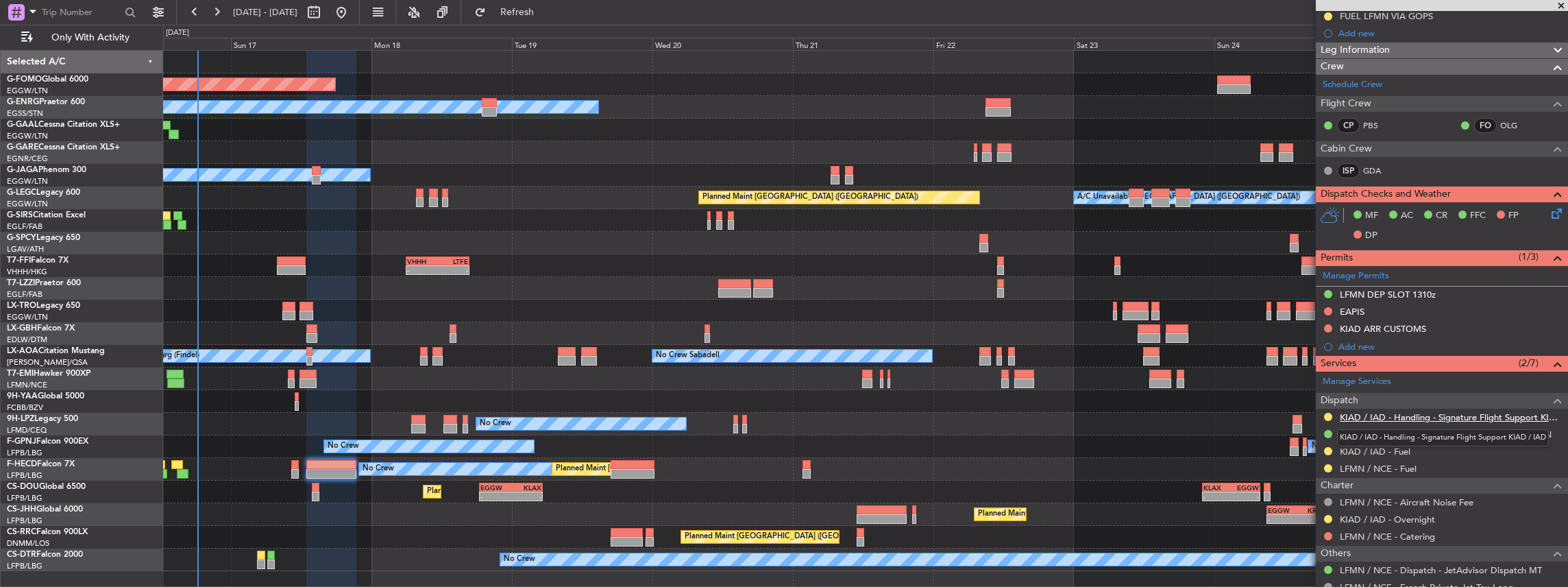
click at [1416, 416] on link "KIAD / IAD - Handling - Signature Flight Support KIAD / IAD" at bounding box center [1450, 417] width 221 height 12
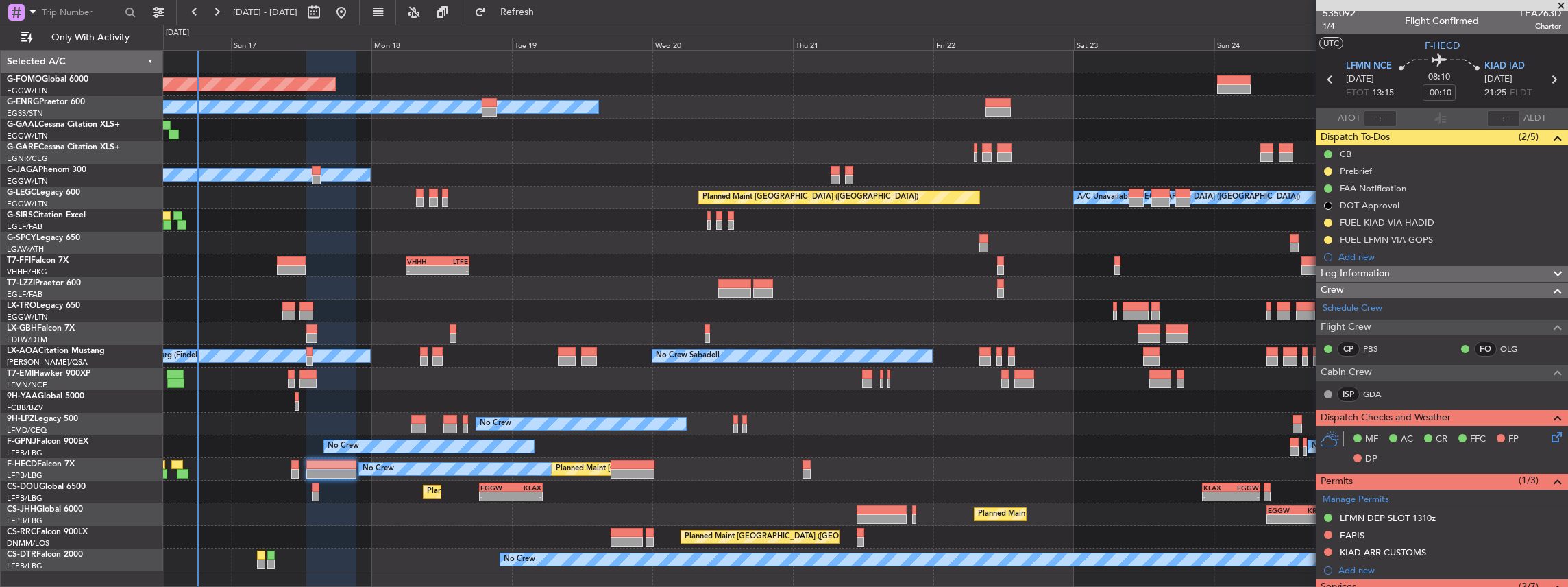
scroll to position [0, 0]
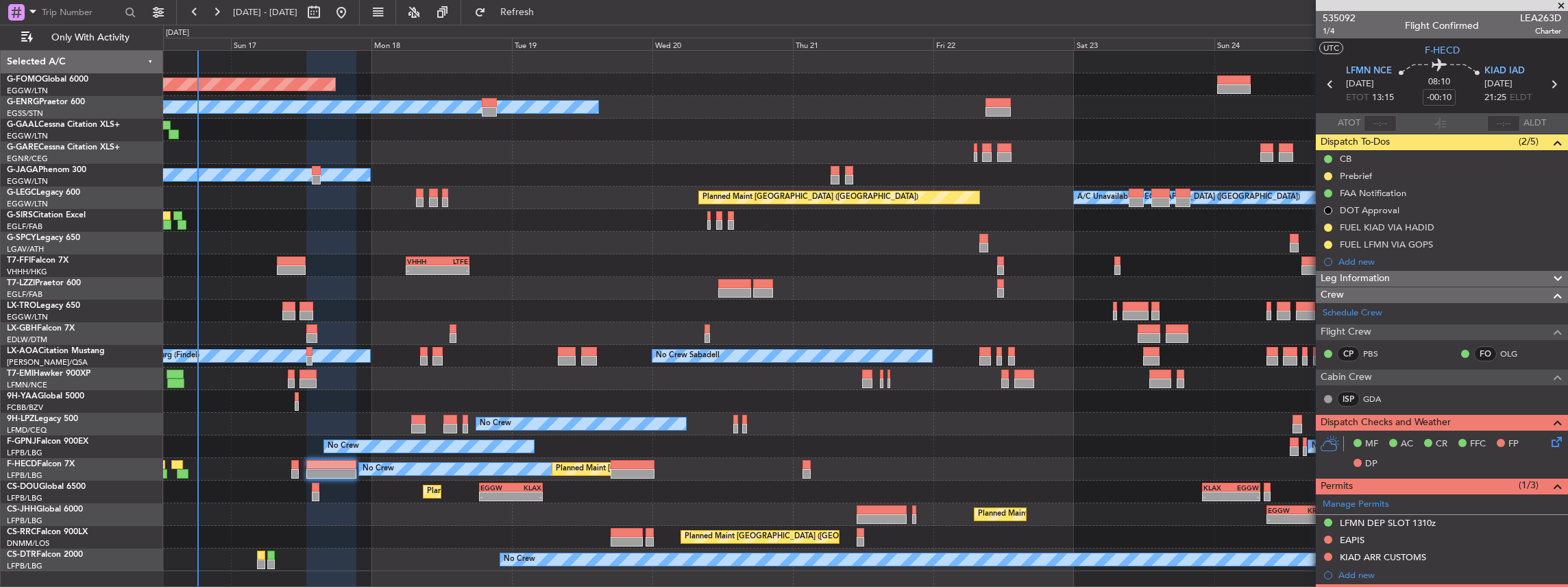
click at [1531, 17] on span "LEA263D" at bounding box center [1541, 17] width 41 height 14
copy span "LEA263D"
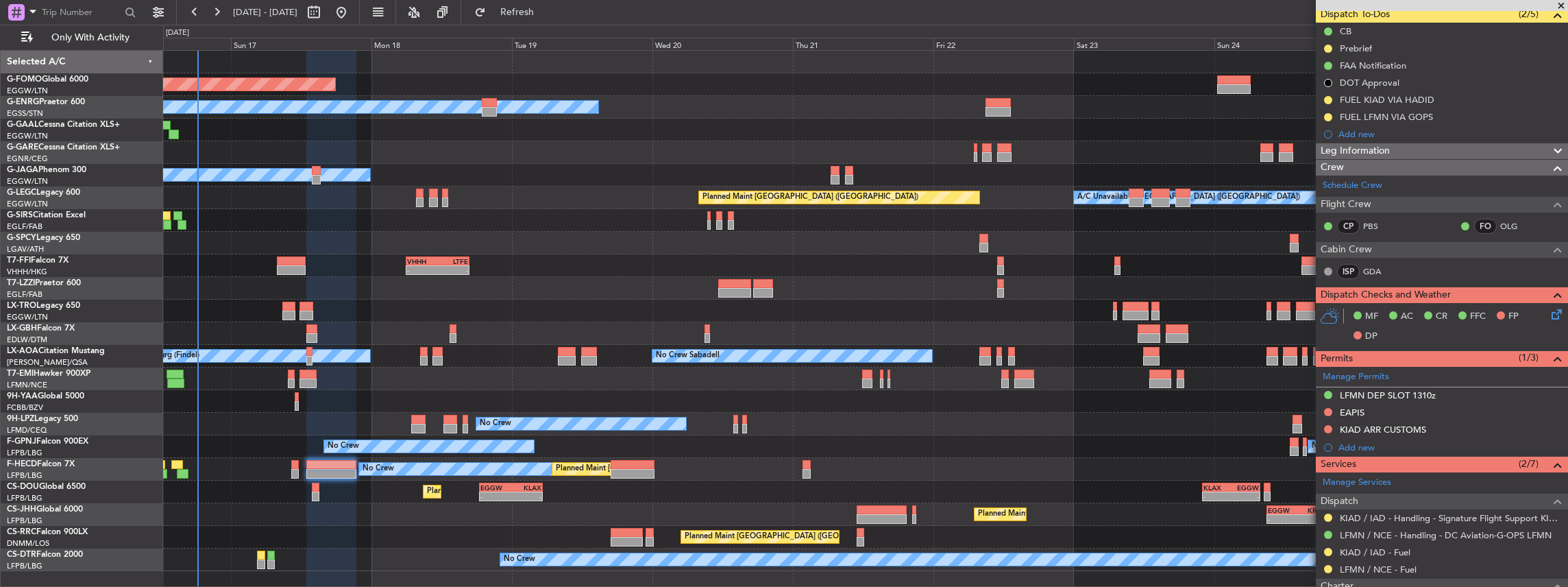
scroll to position [183, 0]
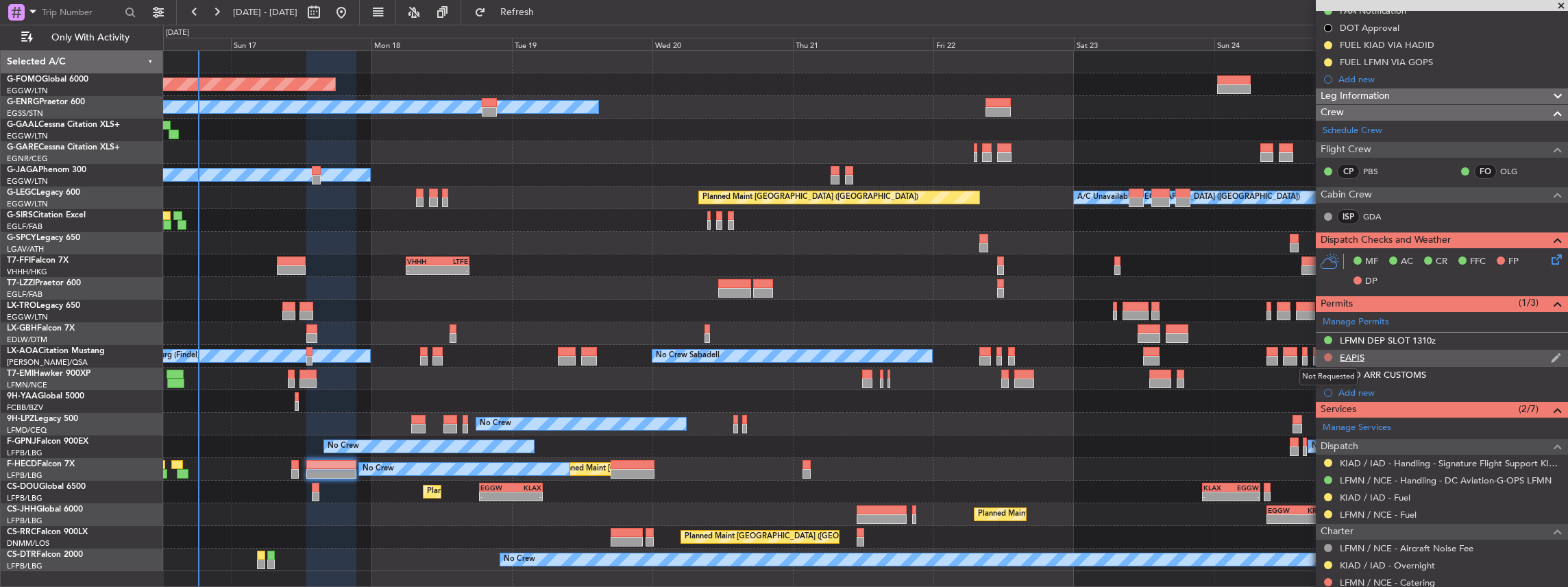
click at [1327, 356] on button at bounding box center [1329, 357] width 8 height 8
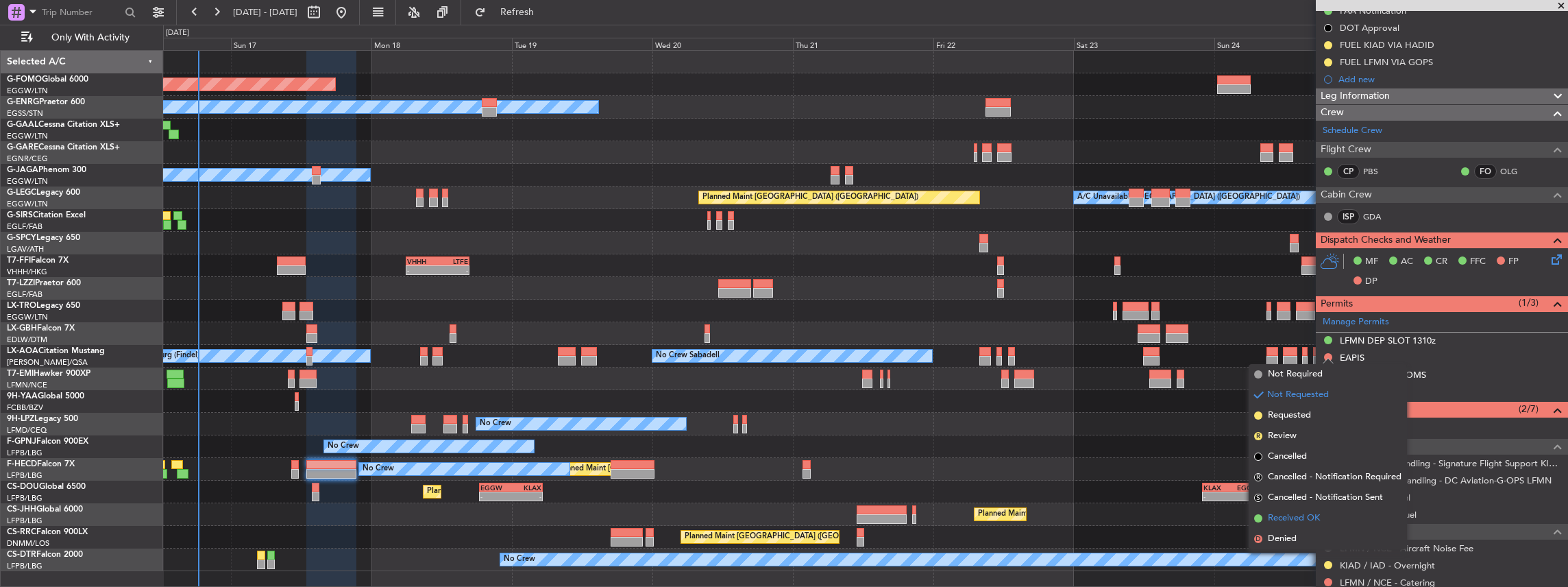
click at [1283, 520] on span "Received OK" at bounding box center [1293, 519] width 52 height 14
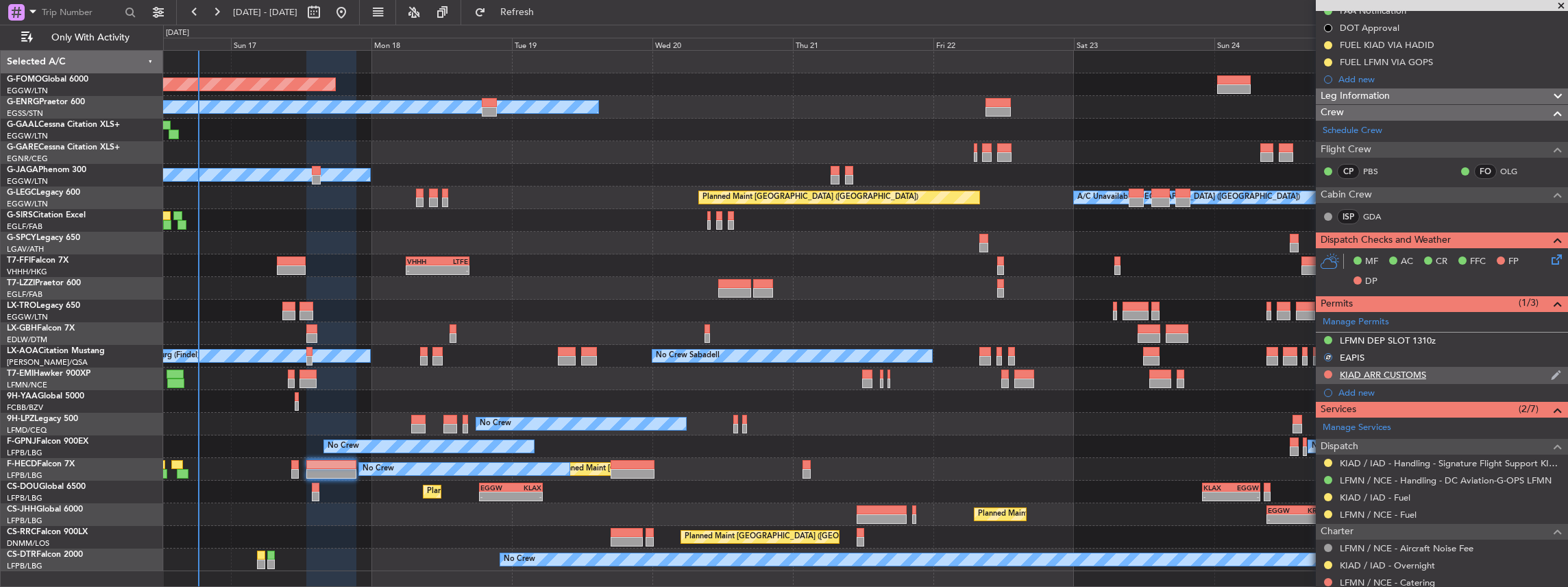
click at [1332, 369] on div at bounding box center [1328, 374] width 11 height 11
click at [1329, 372] on button at bounding box center [1329, 375] width 8 height 8
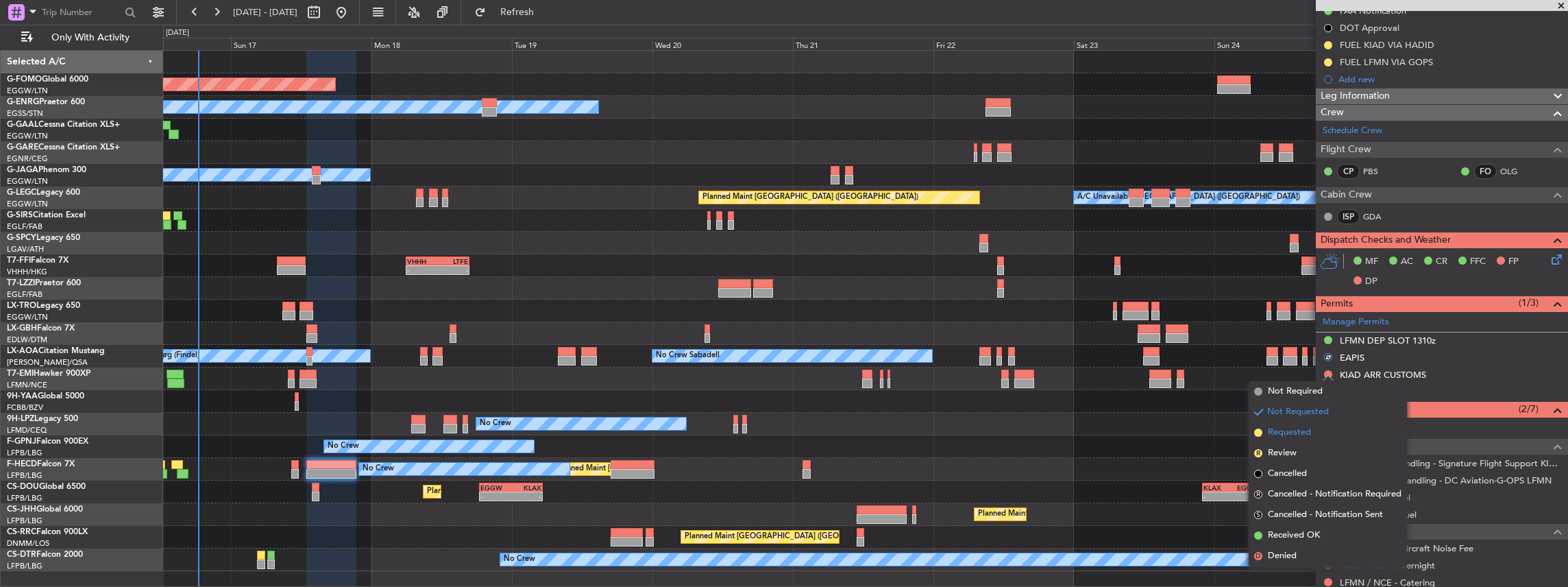
click at [1278, 426] on li "Requested" at bounding box center [1328, 432] width 158 height 21
